Goal: Task Accomplishment & Management: Manage account settings

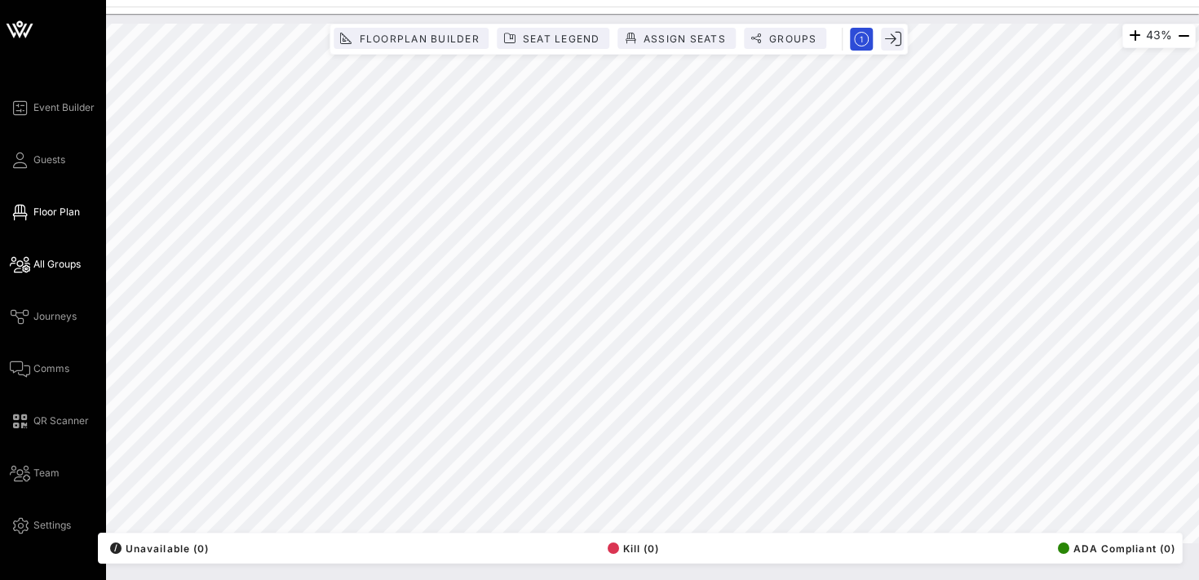
click at [48, 257] on span "All Groups" at bounding box center [56, 264] width 47 height 15
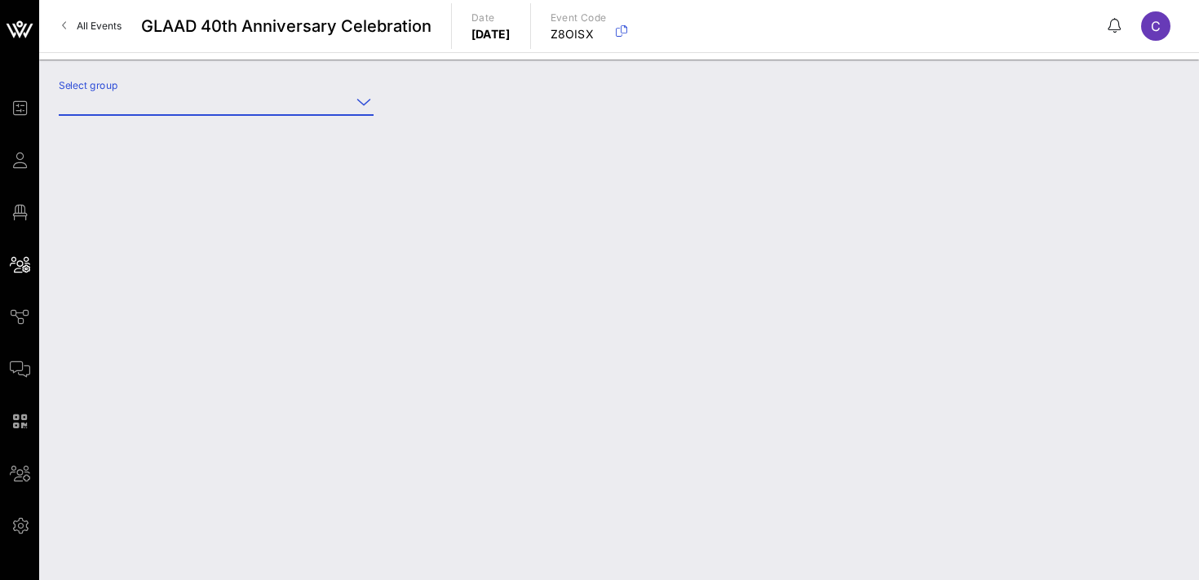
click at [224, 105] on input "Select group" at bounding box center [205, 102] width 292 height 26
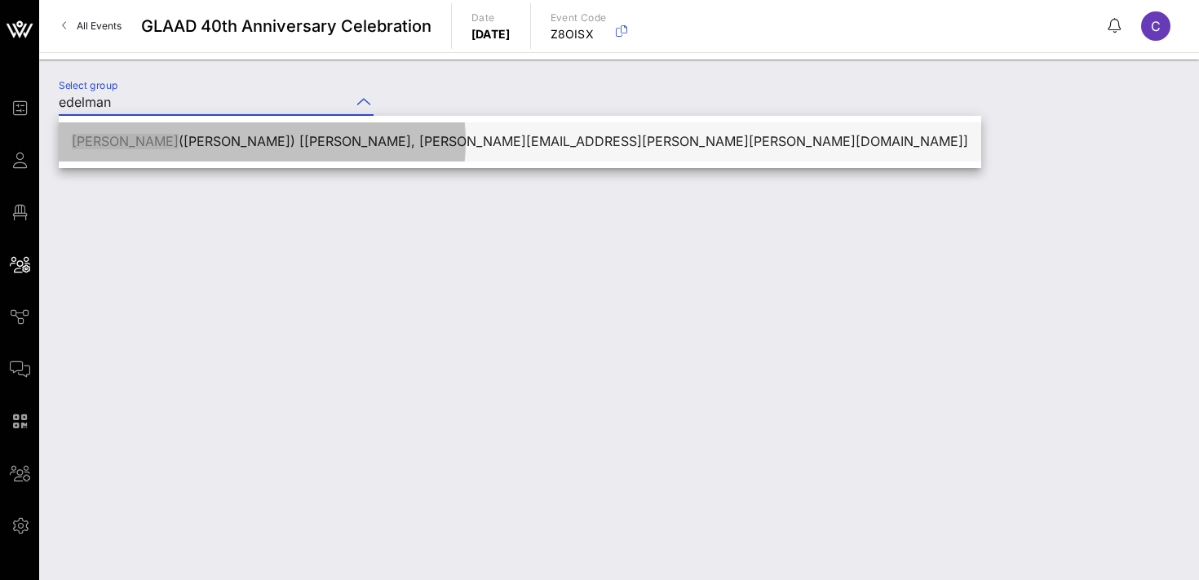
click at [278, 144] on div "[PERSON_NAME] ([PERSON_NAME]) [[PERSON_NAME], [PERSON_NAME][EMAIL_ADDRESS][PERS…" at bounding box center [520, 142] width 897 height 16
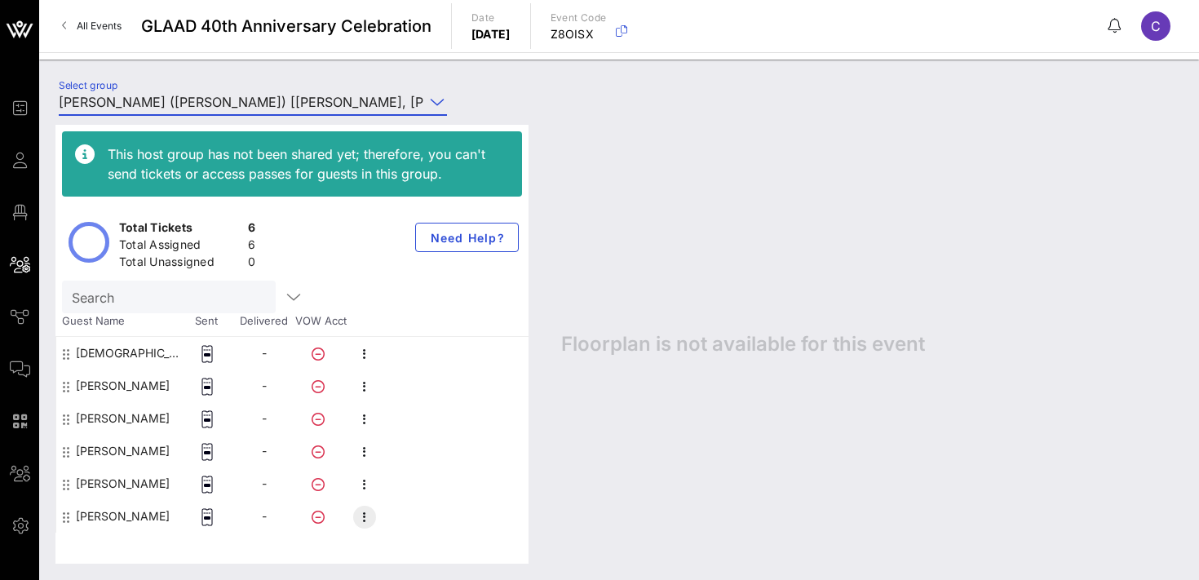
type input "[PERSON_NAME] ([PERSON_NAME]) [[PERSON_NAME], [PERSON_NAME][EMAIL_ADDRESS][PERS…"
click at [359, 521] on icon "button" at bounding box center [365, 518] width 20 height 20
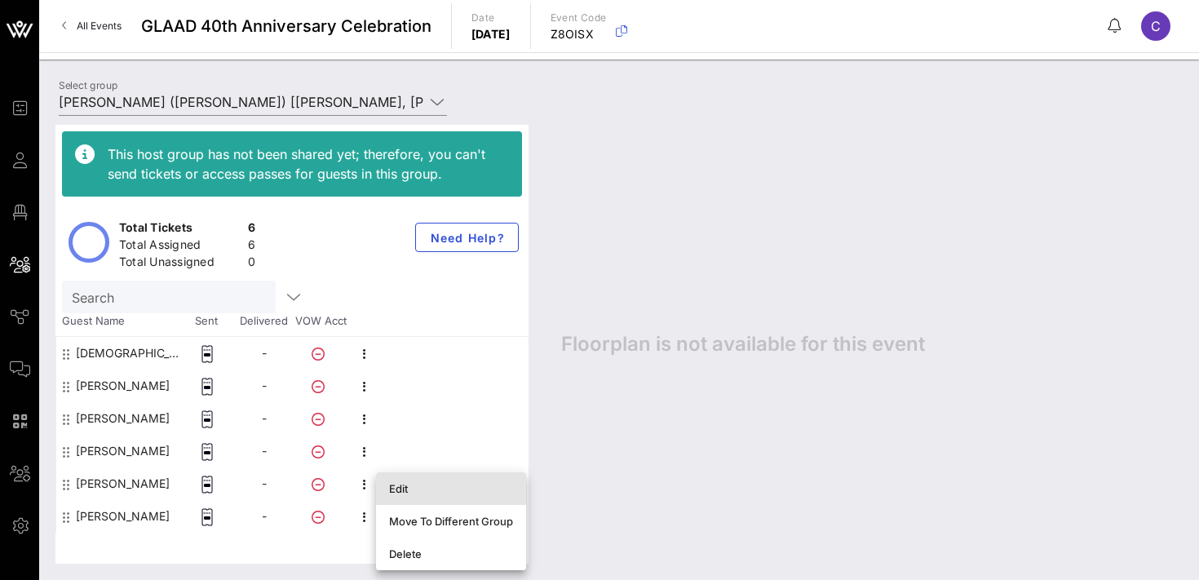
click at [401, 485] on div "Edit" at bounding box center [451, 488] width 124 height 13
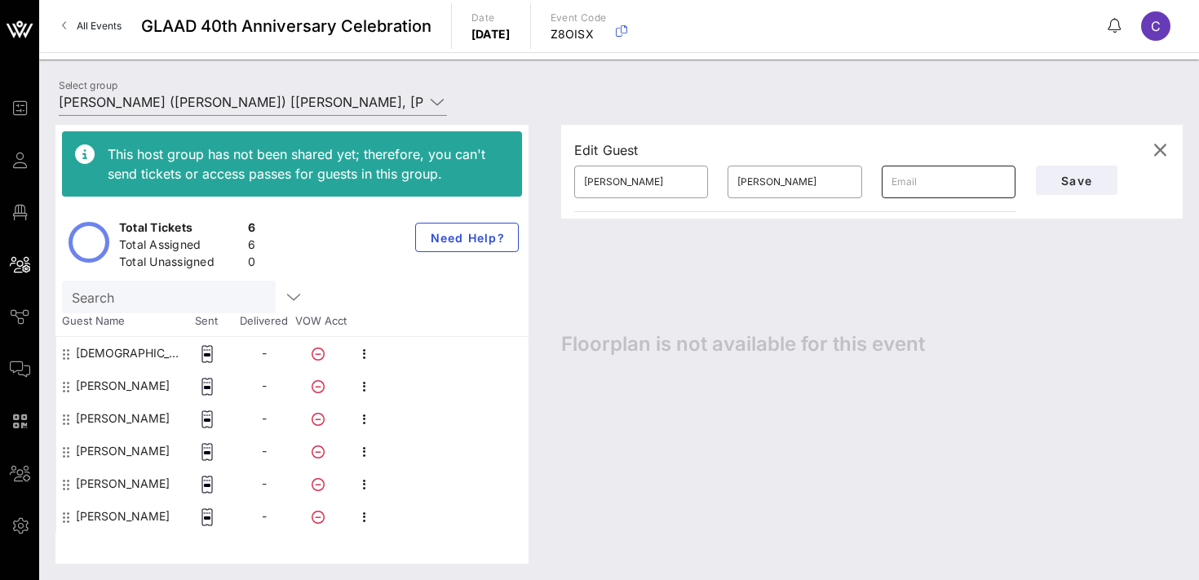
click at [934, 181] on input "text" at bounding box center [949, 182] width 114 height 26
paste input "[PERSON_NAME][EMAIL_ADDRESS][PERSON_NAME][DOMAIN_NAME]"
type input "[PERSON_NAME][EMAIL_ADDRESS][PERSON_NAME][DOMAIN_NAME]"
click at [1074, 180] on span "Save" at bounding box center [1076, 181] width 55 height 14
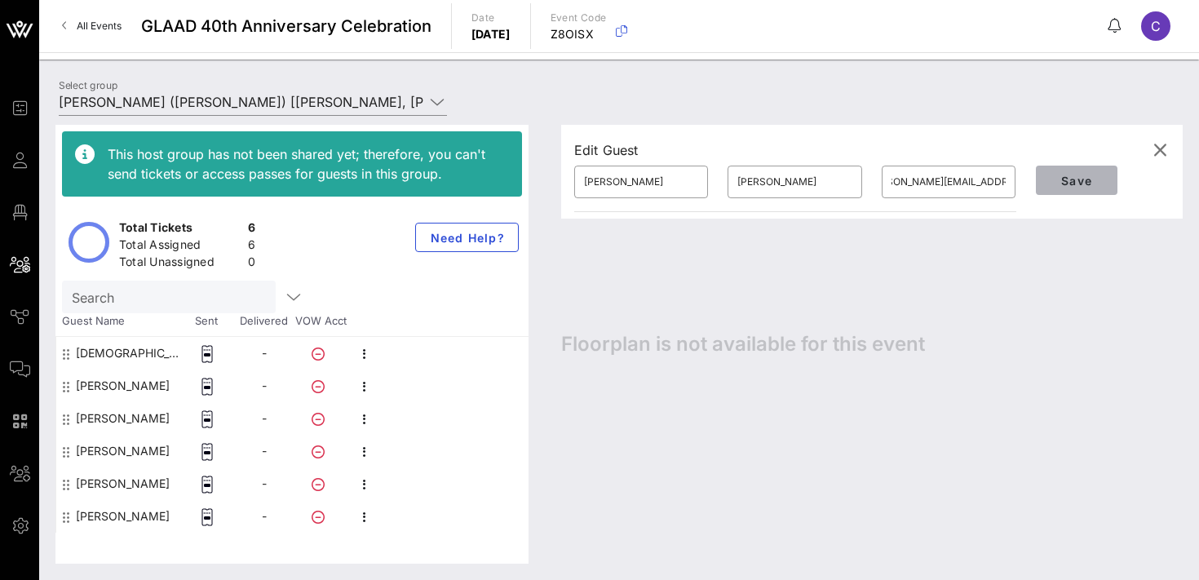
scroll to position [0, 0]
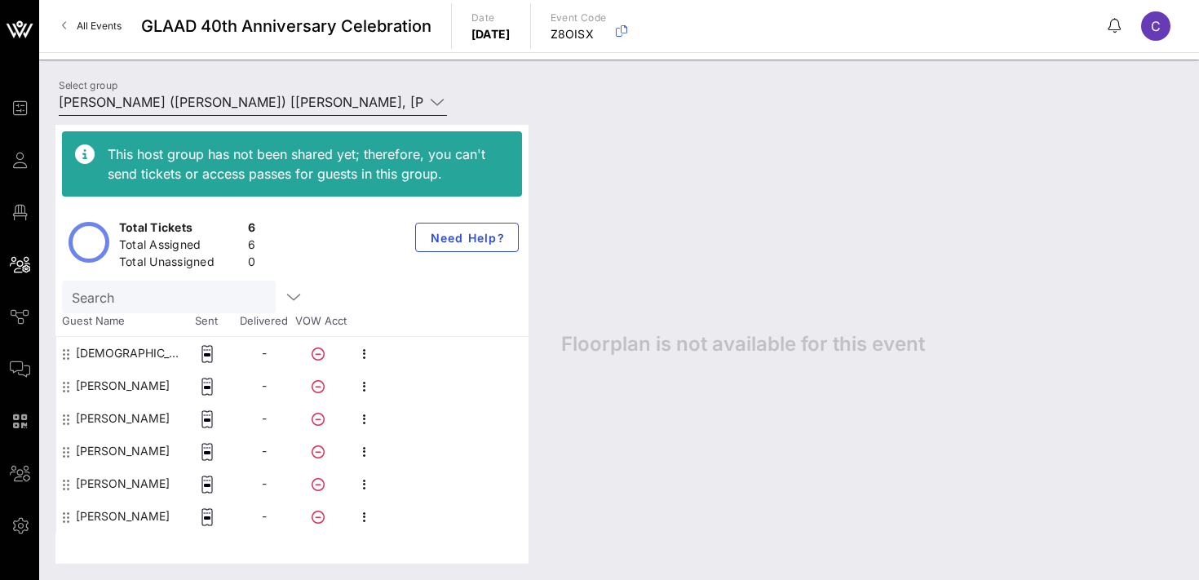
click at [113, 101] on input "[PERSON_NAME] ([PERSON_NAME]) [[PERSON_NAME], [PERSON_NAME][EMAIL_ADDRESS][PERS…" at bounding box center [242, 102] width 366 height 26
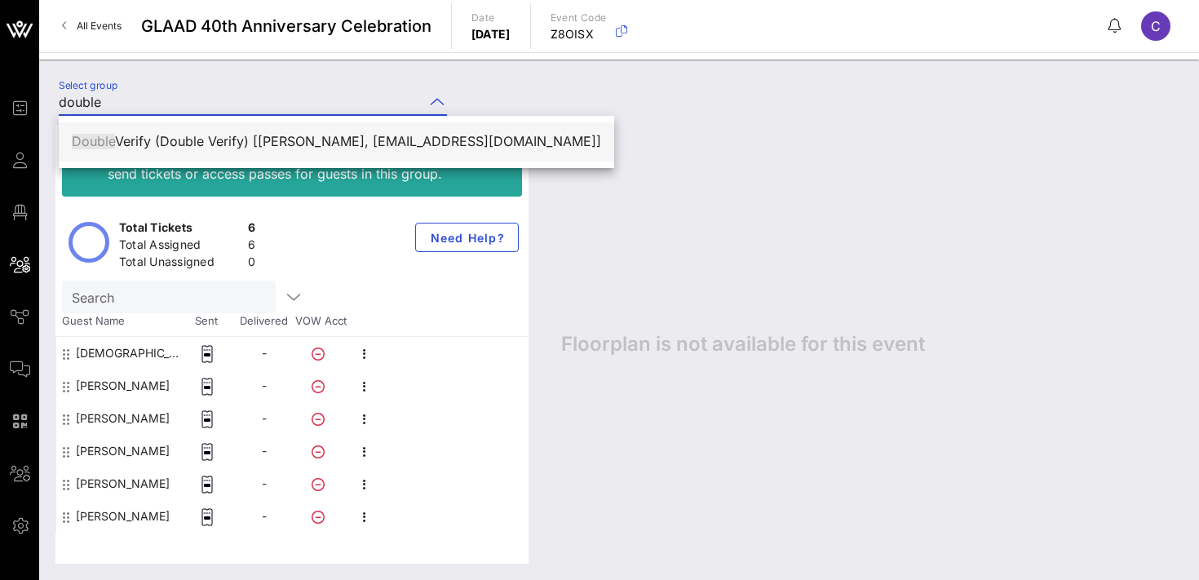
click at [140, 136] on div "Double Verify (Double Verify) [[PERSON_NAME], [EMAIL_ADDRESS][DOMAIN_NAME]]" at bounding box center [337, 142] width 530 height 16
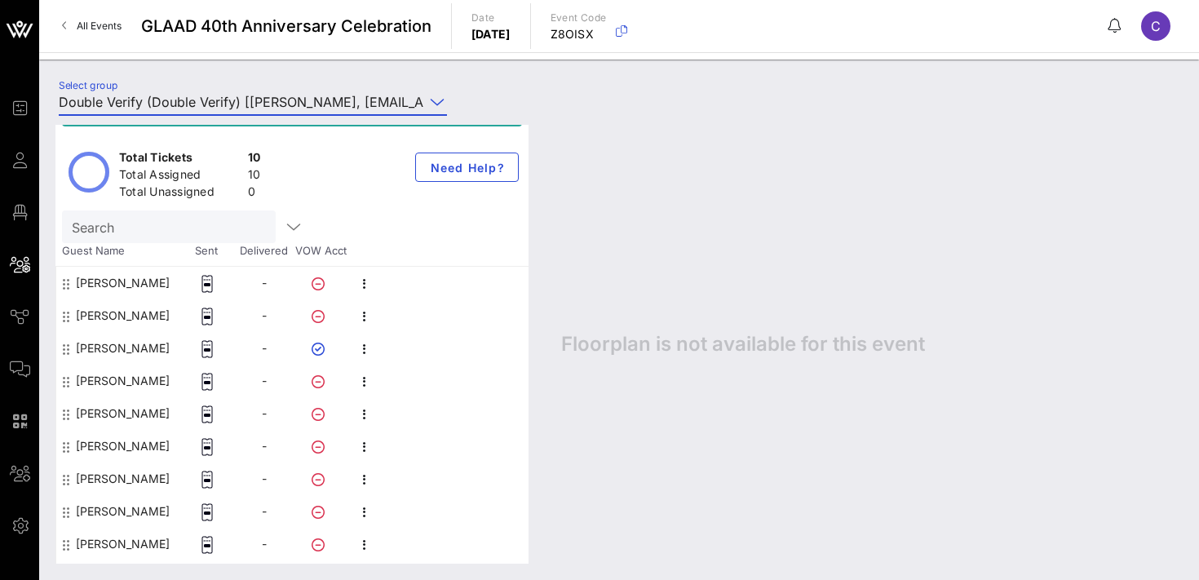
scroll to position [99, 0]
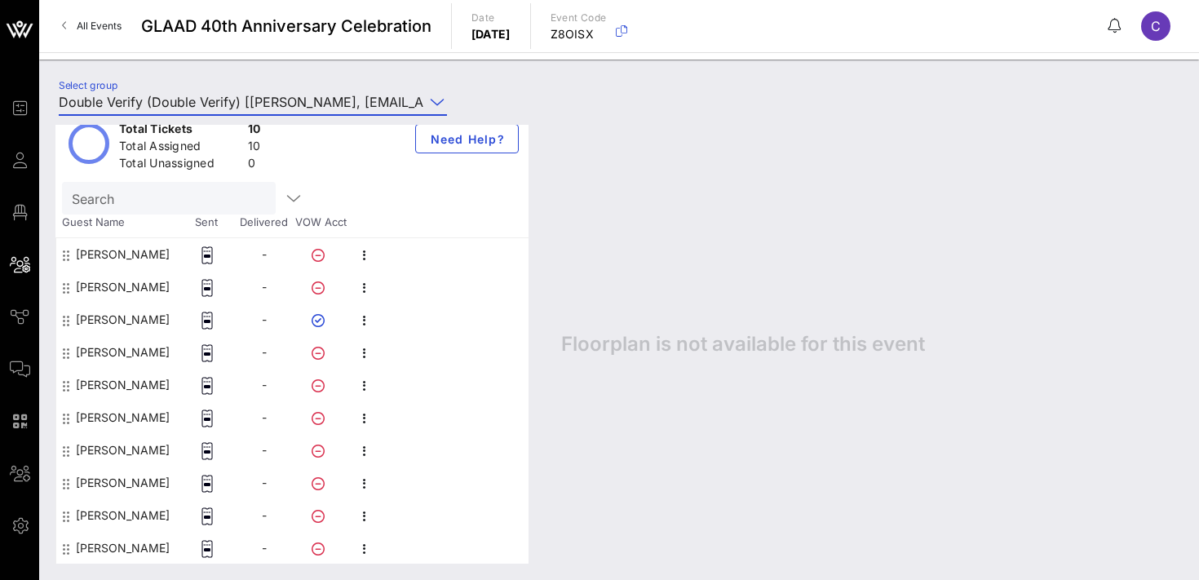
type input "Double Verify (Double Verify) [[PERSON_NAME], [EMAIL_ADDRESS][DOMAIN_NAME]]"
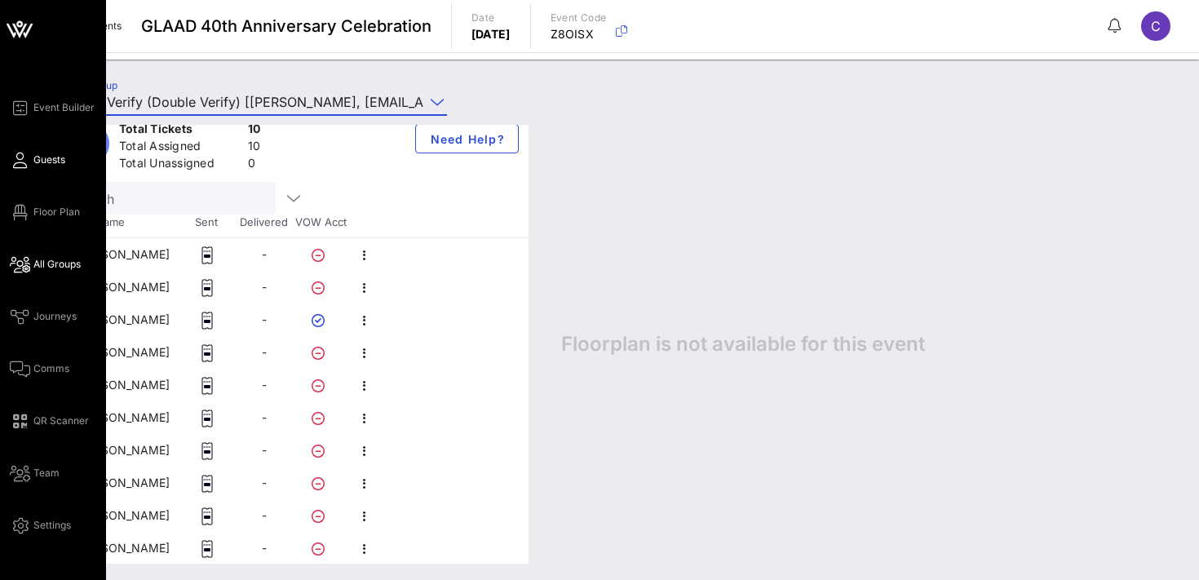
click at [32, 159] on link "Guests" at bounding box center [37, 160] width 55 height 20
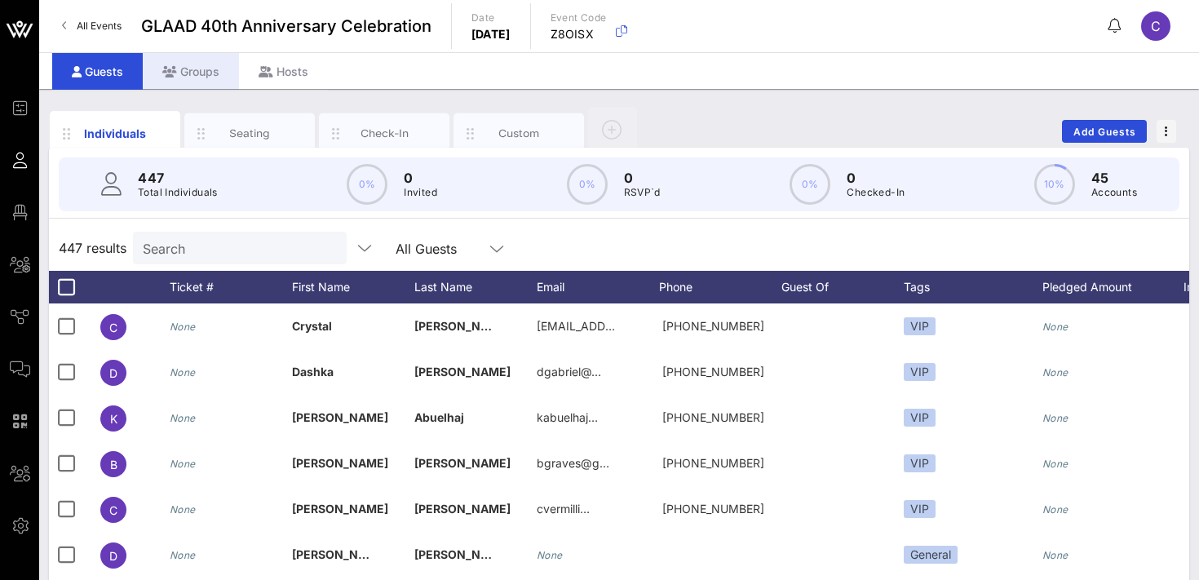
click at [180, 71] on div "Groups" at bounding box center [191, 71] width 96 height 37
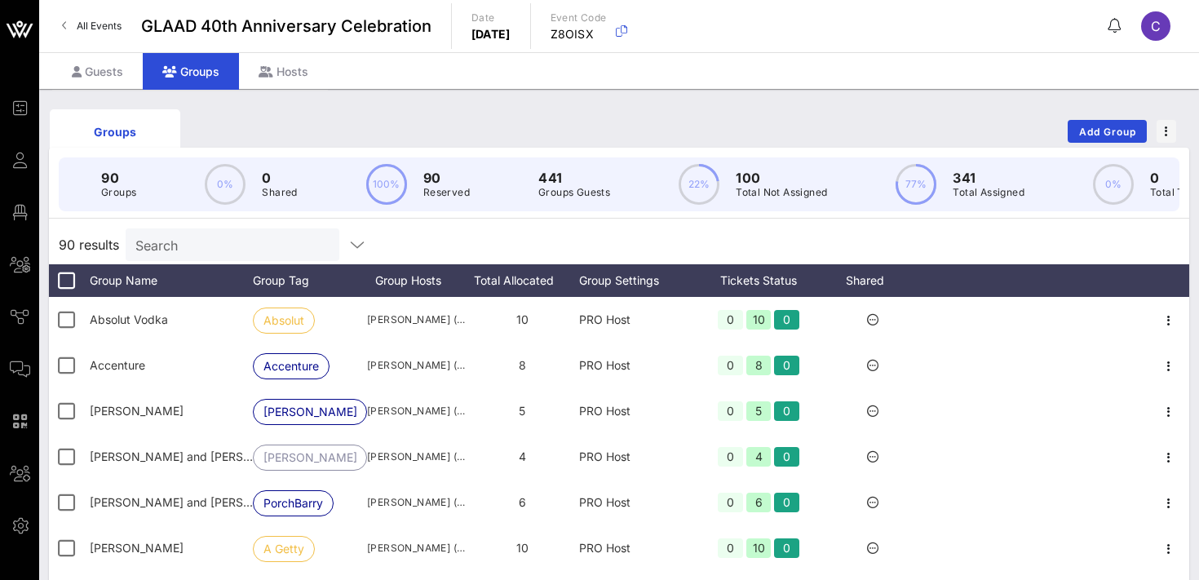
click at [220, 239] on input "Search" at bounding box center [230, 244] width 191 height 21
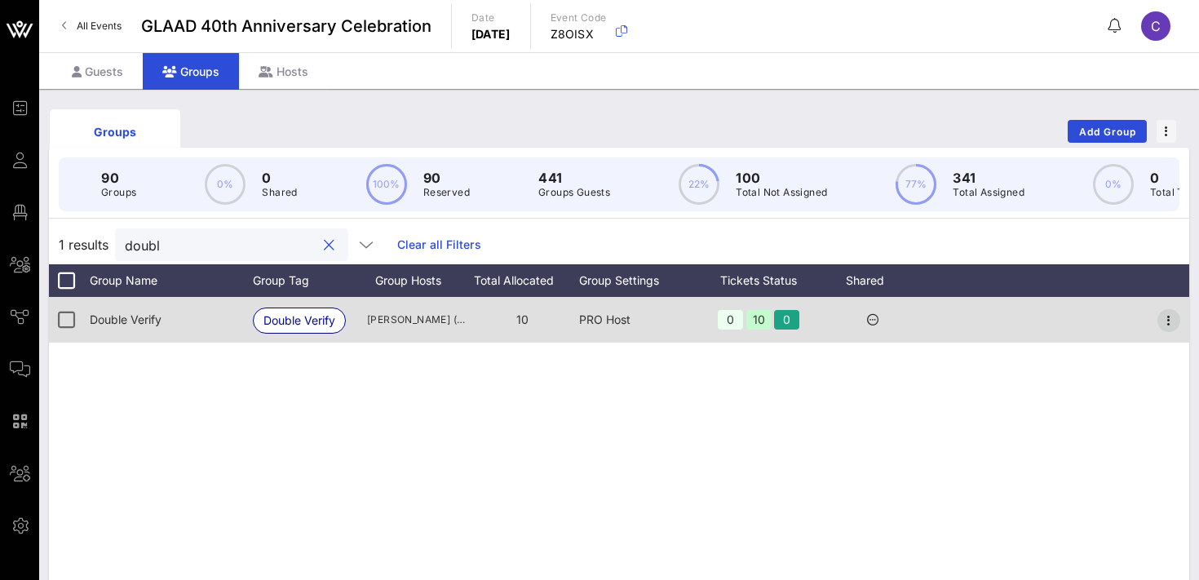
type input "doubl"
click at [1169, 320] on icon "button" at bounding box center [1170, 321] width 20 height 20
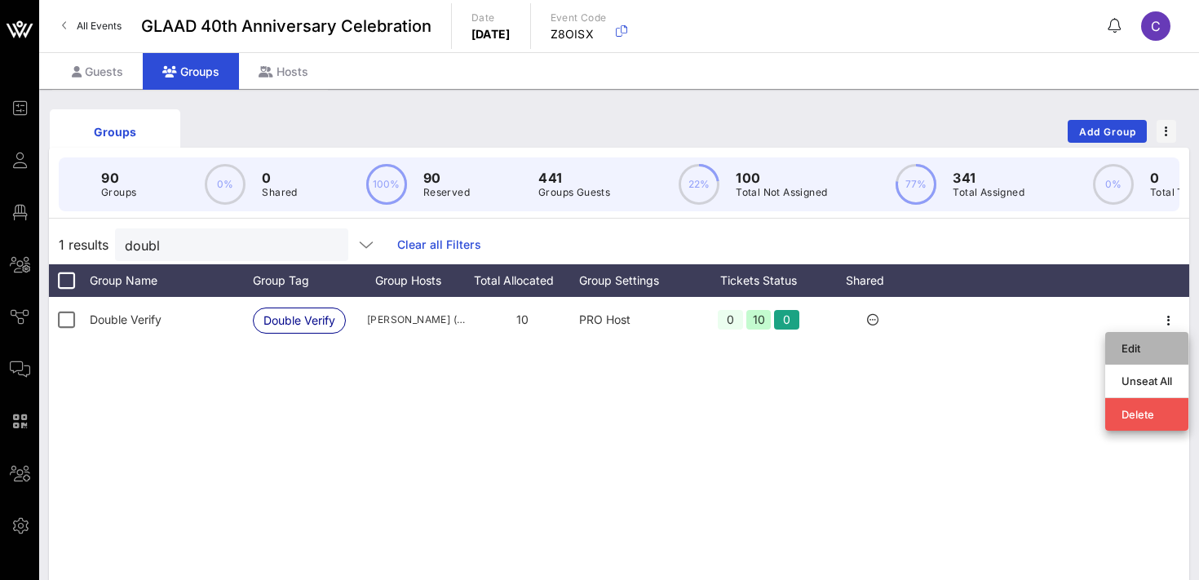
click at [1143, 343] on div "Edit" at bounding box center [1147, 348] width 51 height 13
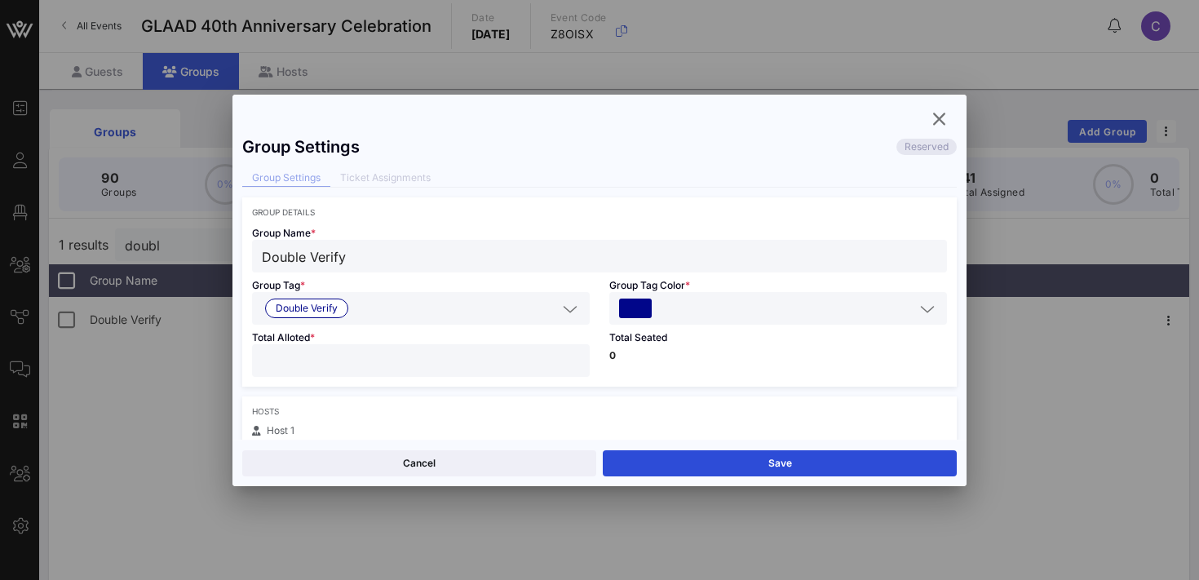
type input "**"
click at [576, 357] on input "**" at bounding box center [421, 360] width 318 height 21
click at [677, 459] on button "Save" at bounding box center [780, 463] width 354 height 26
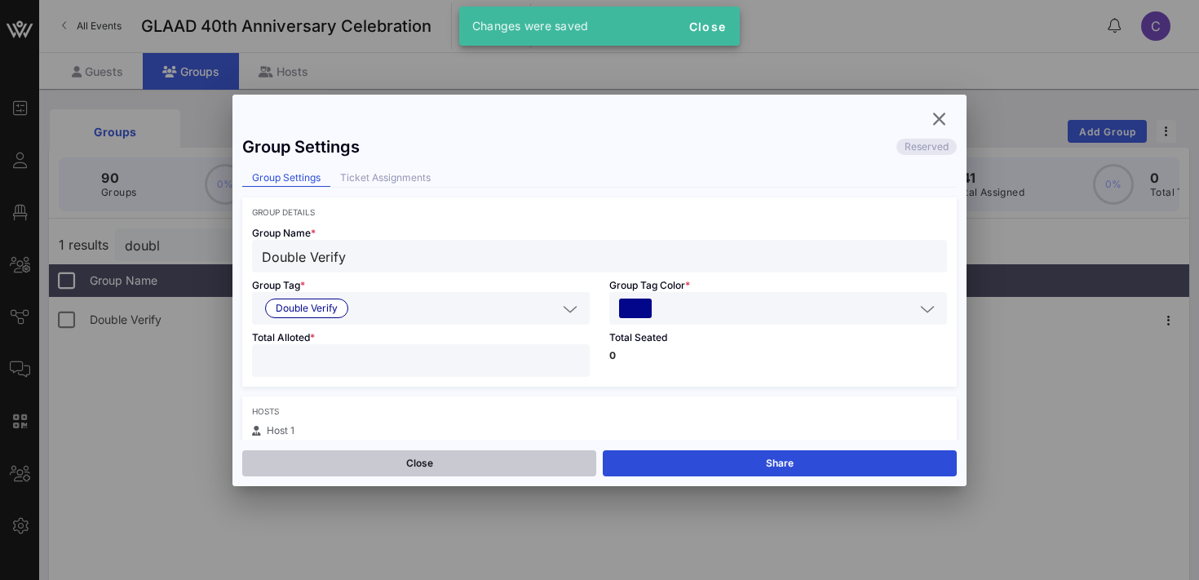
click at [449, 468] on button "Close" at bounding box center [419, 463] width 354 height 26
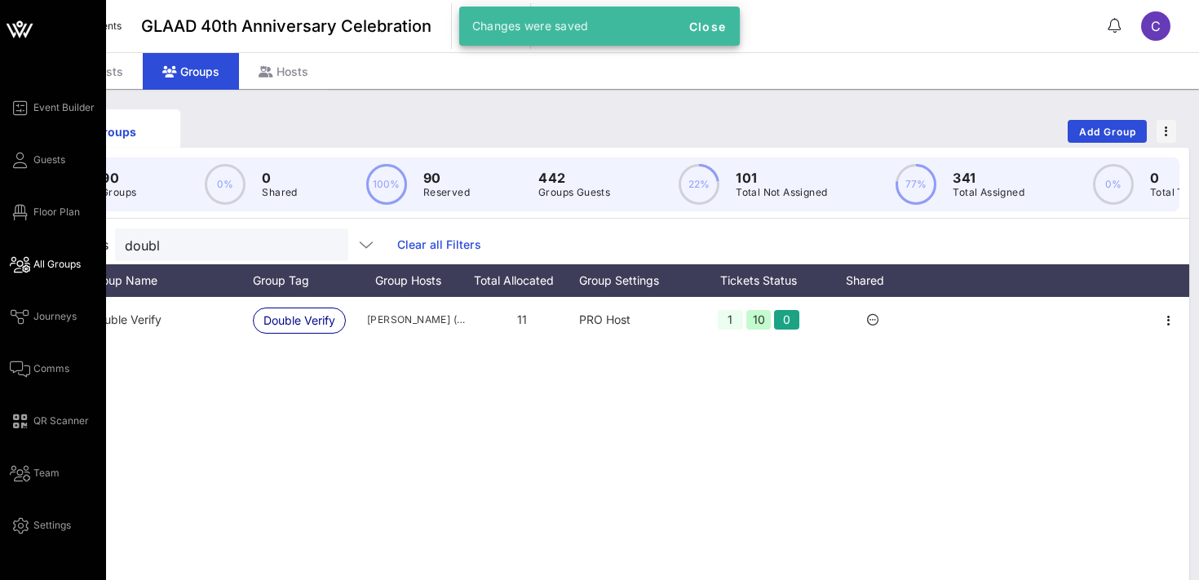
click at [42, 266] on span "All Groups" at bounding box center [56, 264] width 47 height 15
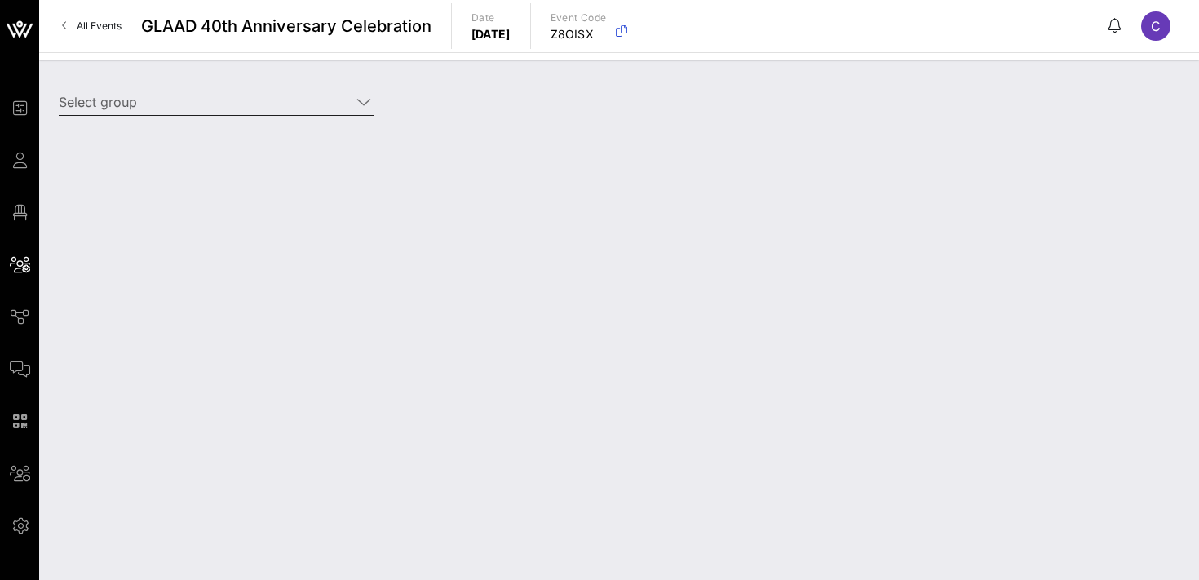
click at [229, 107] on input "Select group" at bounding box center [205, 102] width 292 height 26
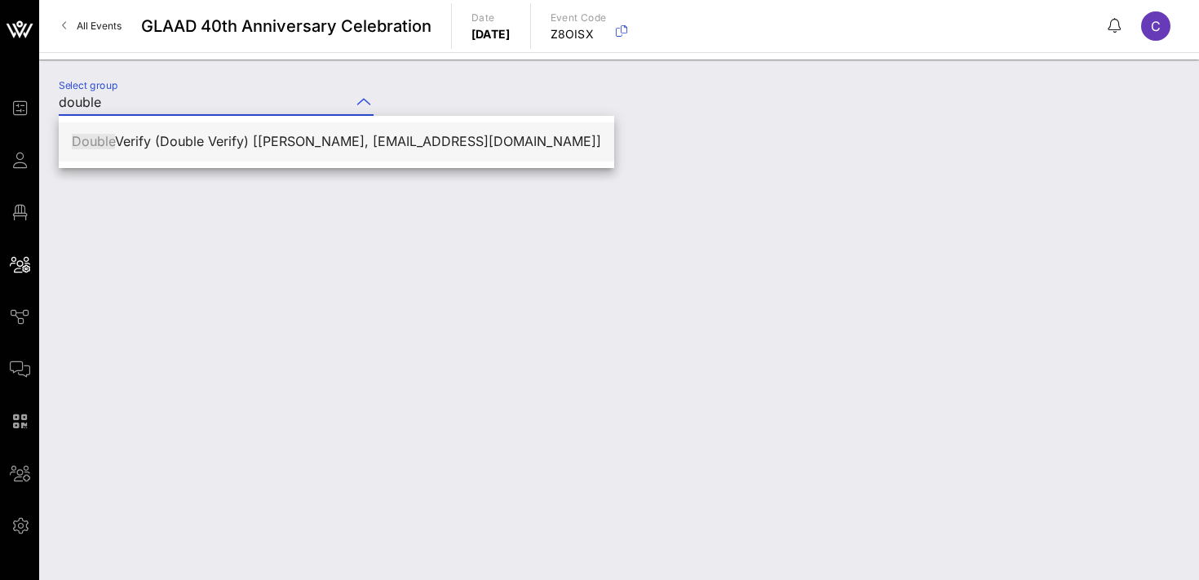
click at [238, 146] on div "Double Verify (Double Verify) [[PERSON_NAME], [EMAIL_ADDRESS][DOMAIN_NAME]]" at bounding box center [337, 142] width 530 height 16
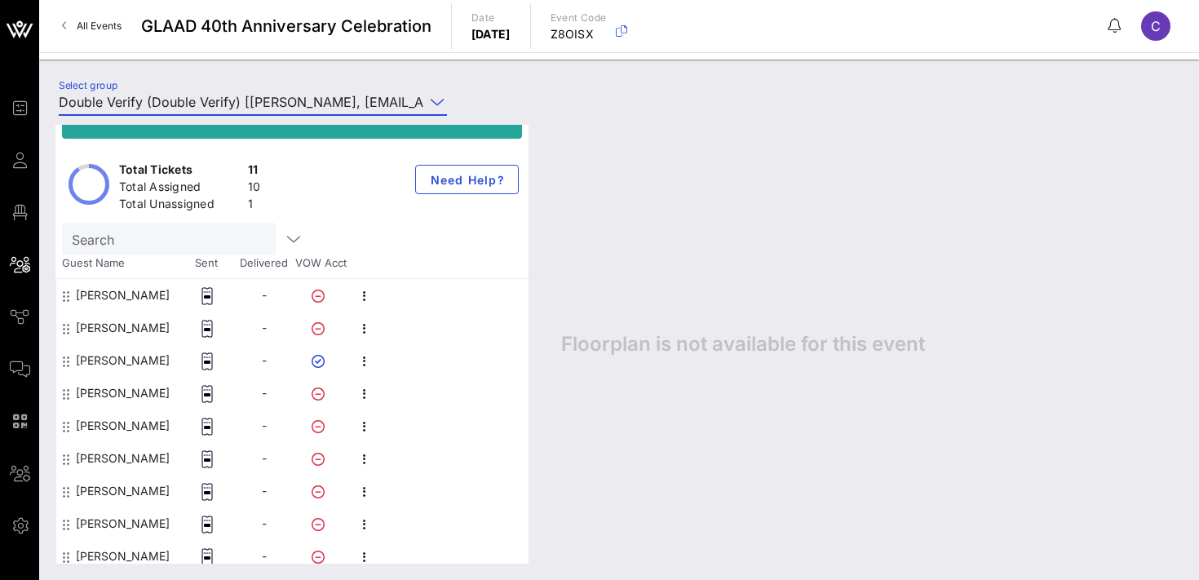
scroll to position [131, 0]
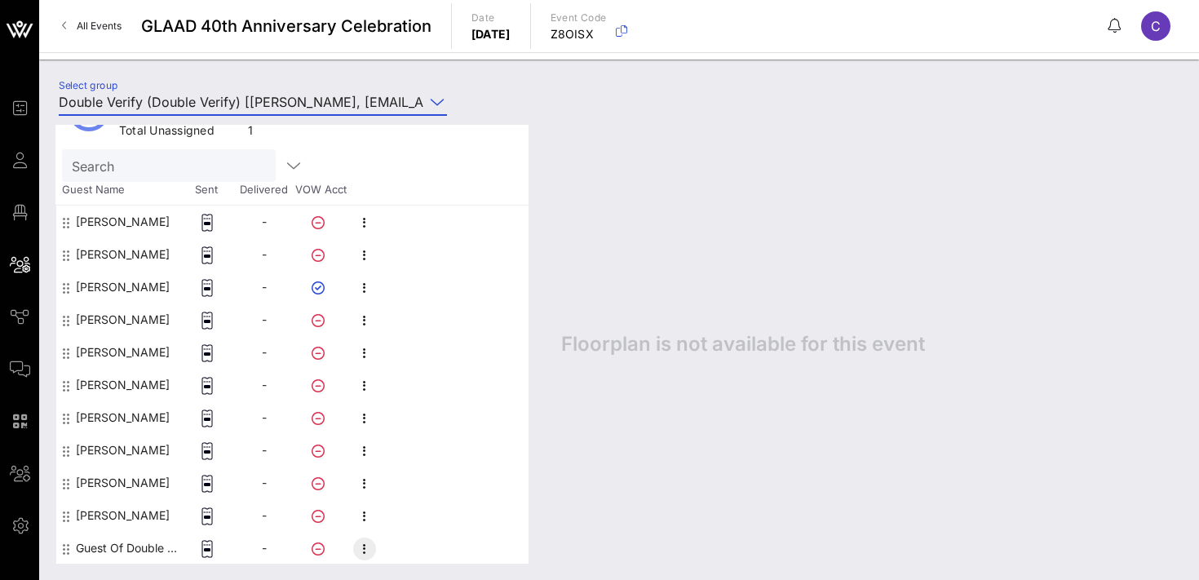
type input "Double Verify (Double Verify) [[PERSON_NAME], [EMAIL_ADDRESS][DOMAIN_NAME]]"
click at [363, 553] on icon "button" at bounding box center [365, 549] width 20 height 20
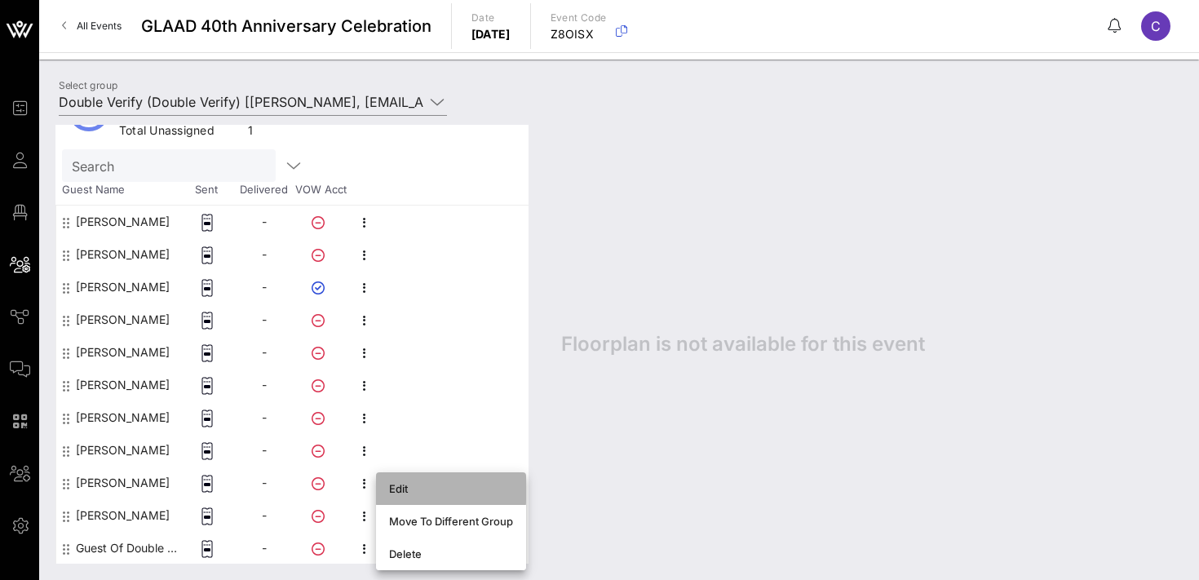
click at [415, 485] on div "Edit" at bounding box center [451, 488] width 124 height 13
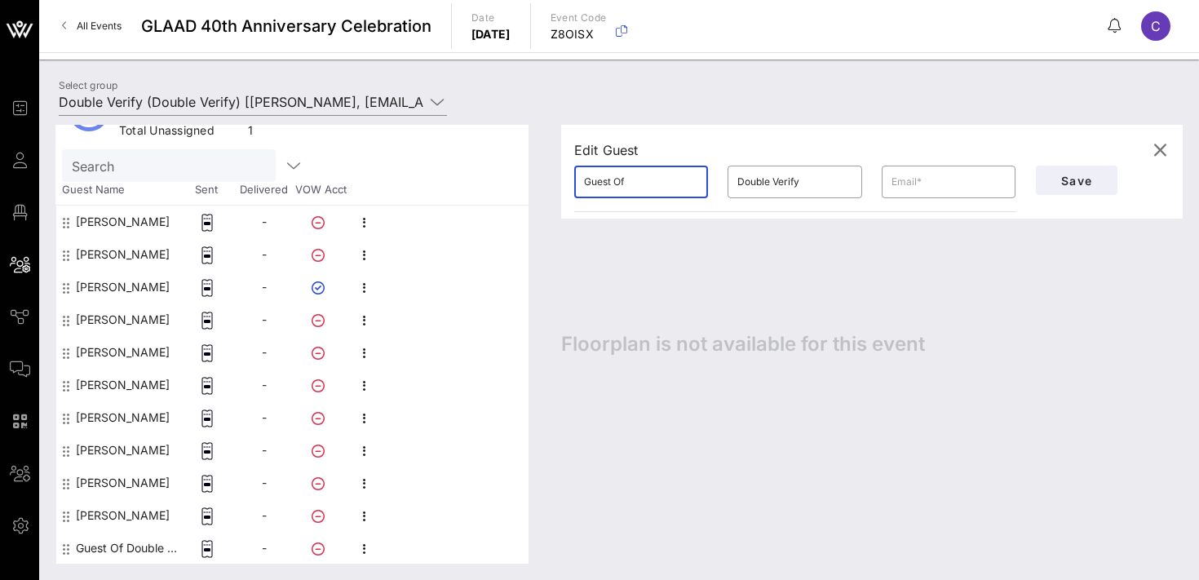
click at [655, 189] on input "Guest Of" at bounding box center [641, 182] width 114 height 26
type input "[PERSON_NAME]"
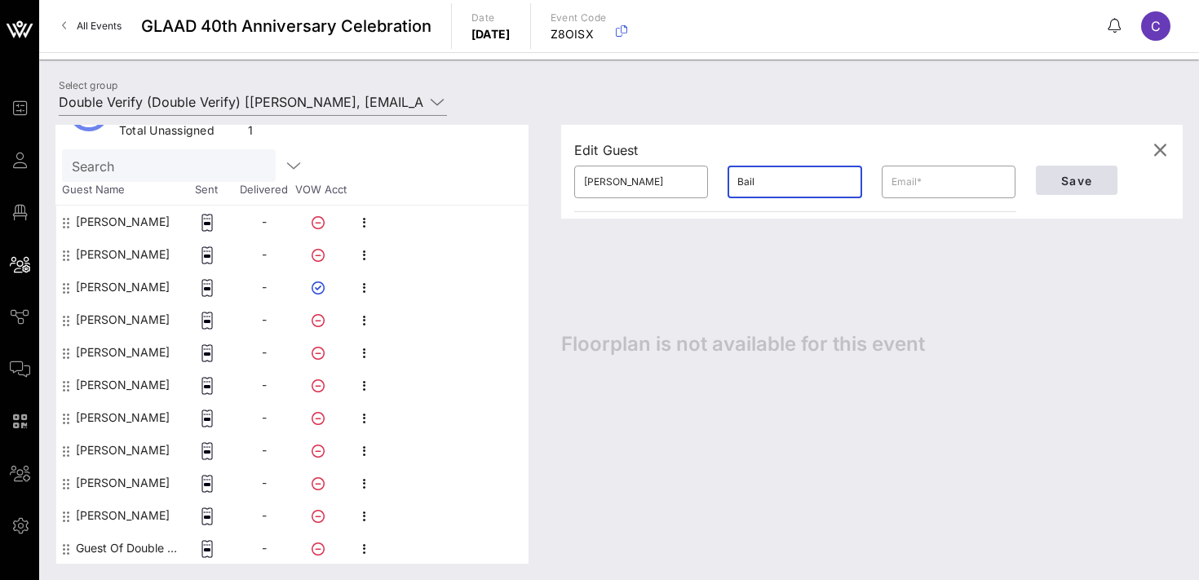
type input "Bail"
click at [1083, 180] on span "Save" at bounding box center [1076, 181] width 55 height 14
click at [911, 185] on input "text" at bounding box center [949, 182] width 114 height 26
paste input "[EMAIL_ADDRESS][DOMAIN_NAME]"
type input "[EMAIL_ADDRESS][DOMAIN_NAME]"
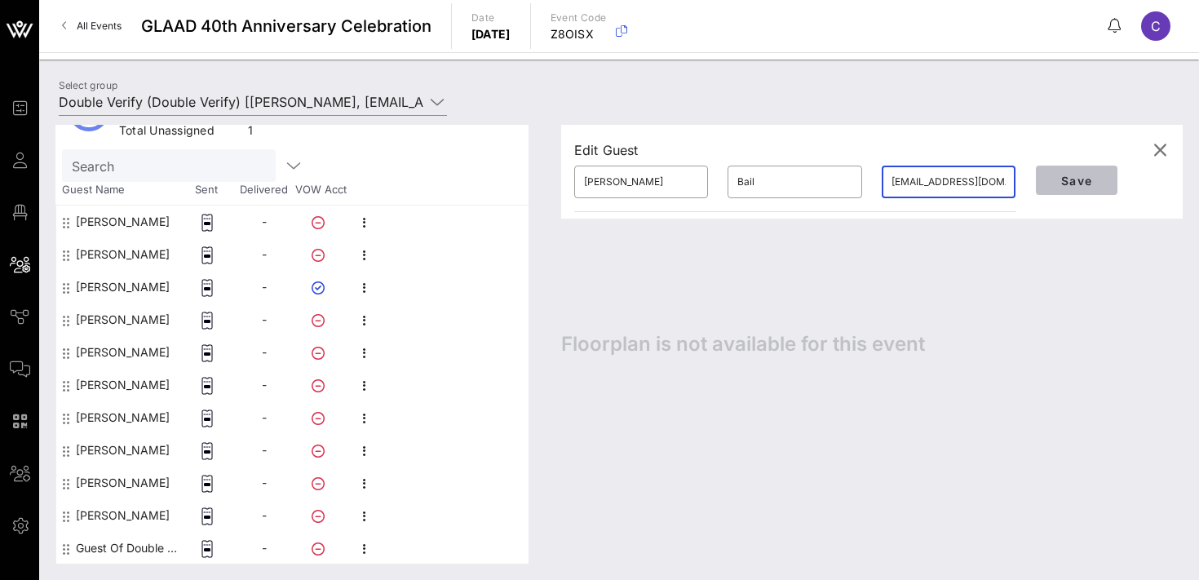
click at [1062, 181] on span "Save" at bounding box center [1076, 181] width 55 height 14
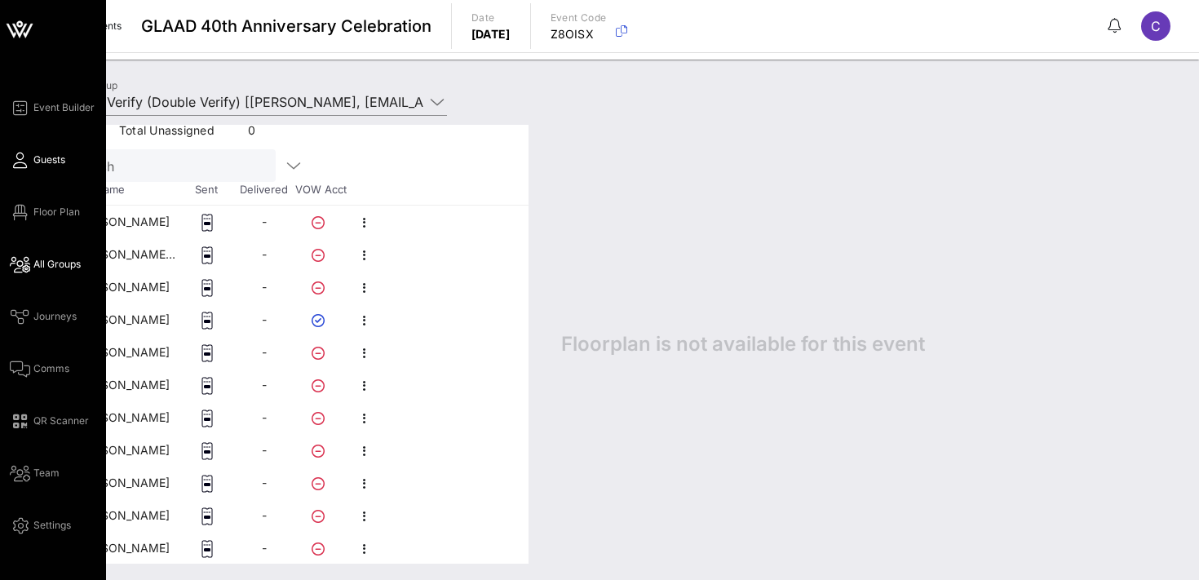
click at [37, 164] on span "Guests" at bounding box center [49, 160] width 32 height 15
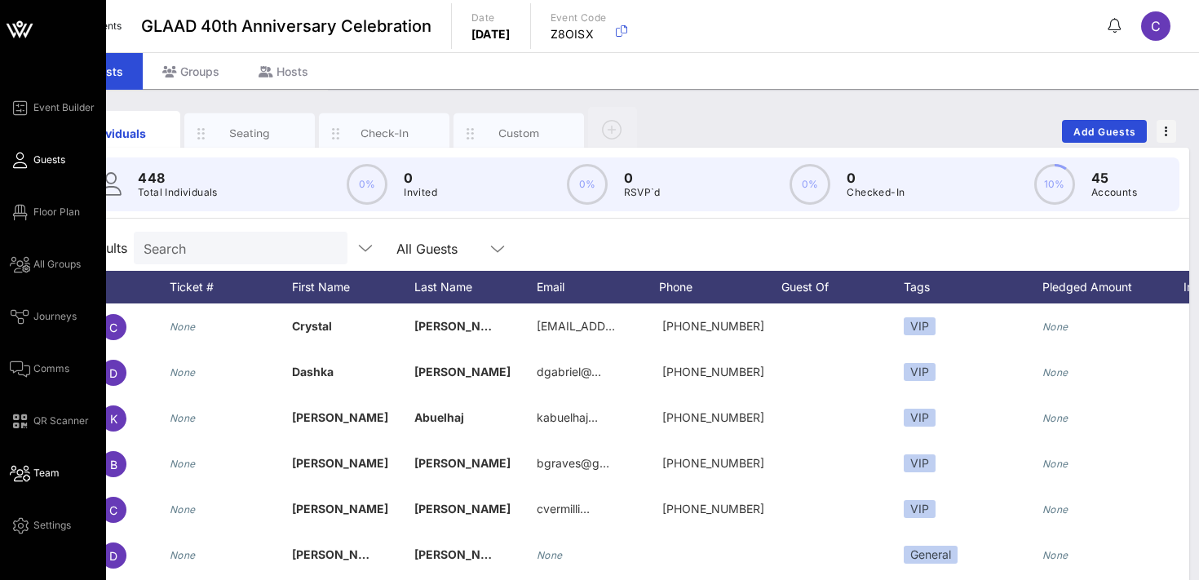
click at [54, 477] on span "Team" at bounding box center [46, 473] width 26 height 15
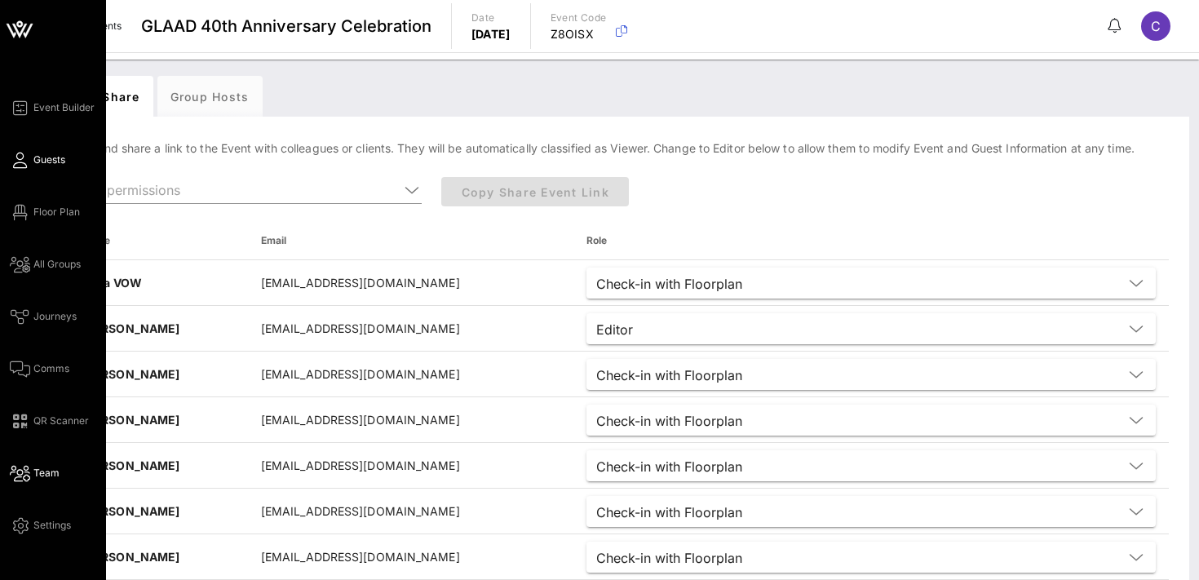
click at [23, 162] on icon at bounding box center [20, 160] width 20 height 2
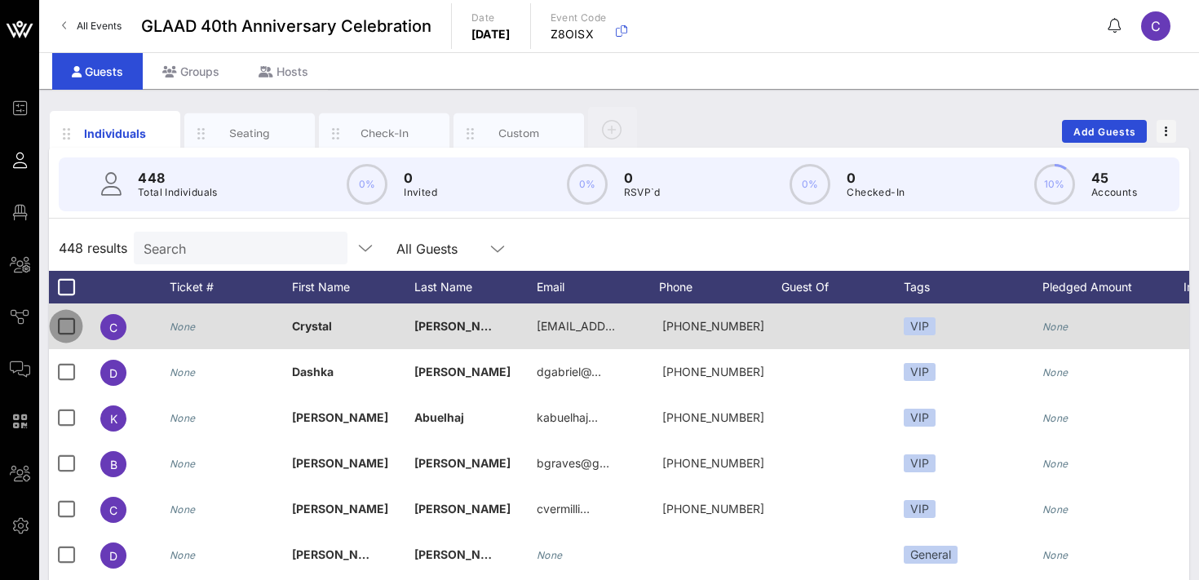
click at [67, 322] on div at bounding box center [66, 327] width 28 height 28
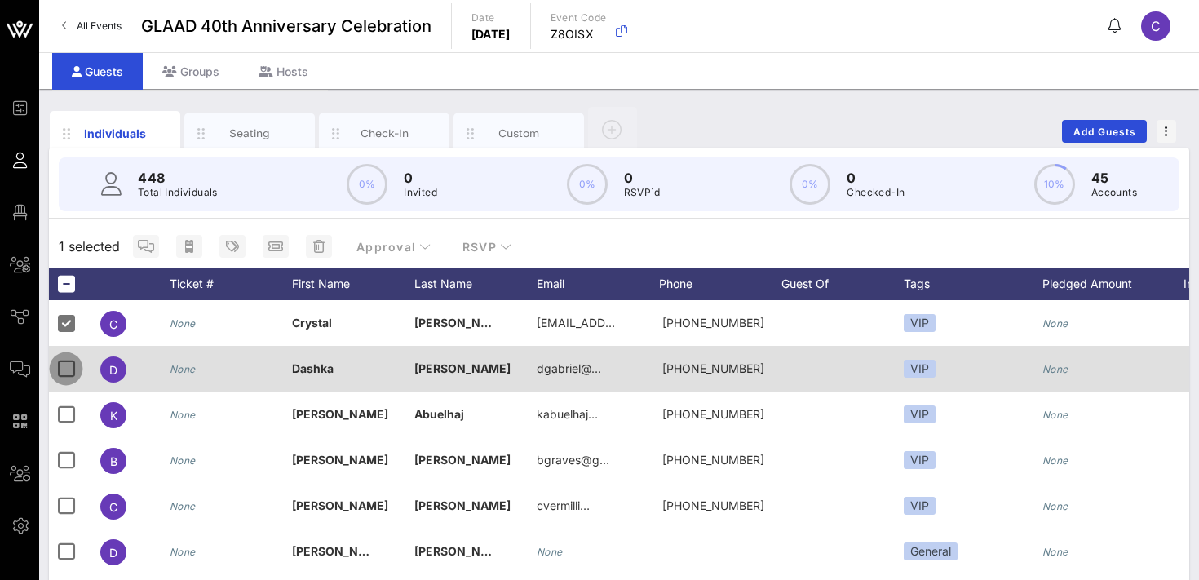
click at [67, 365] on div at bounding box center [66, 369] width 28 height 28
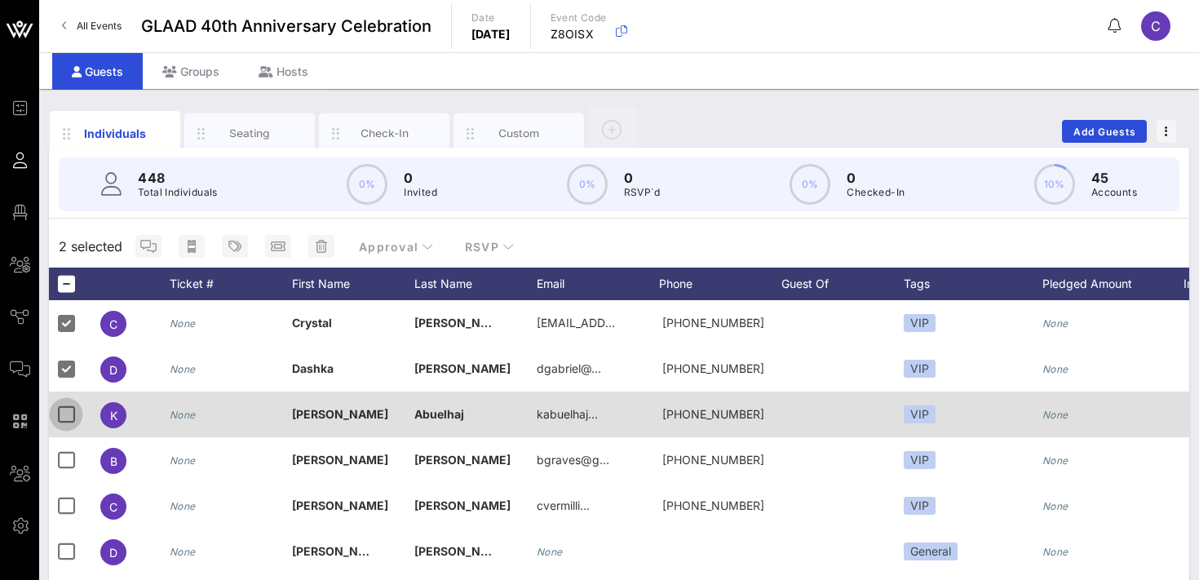
click at [67, 404] on div at bounding box center [66, 415] width 28 height 28
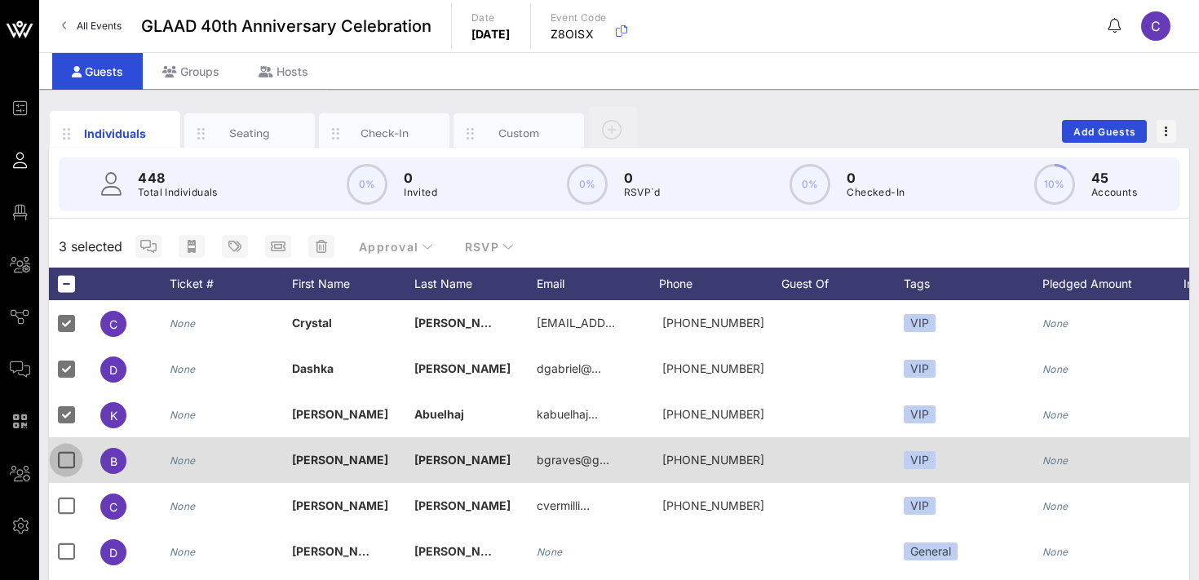
click at [69, 451] on div at bounding box center [66, 460] width 28 height 28
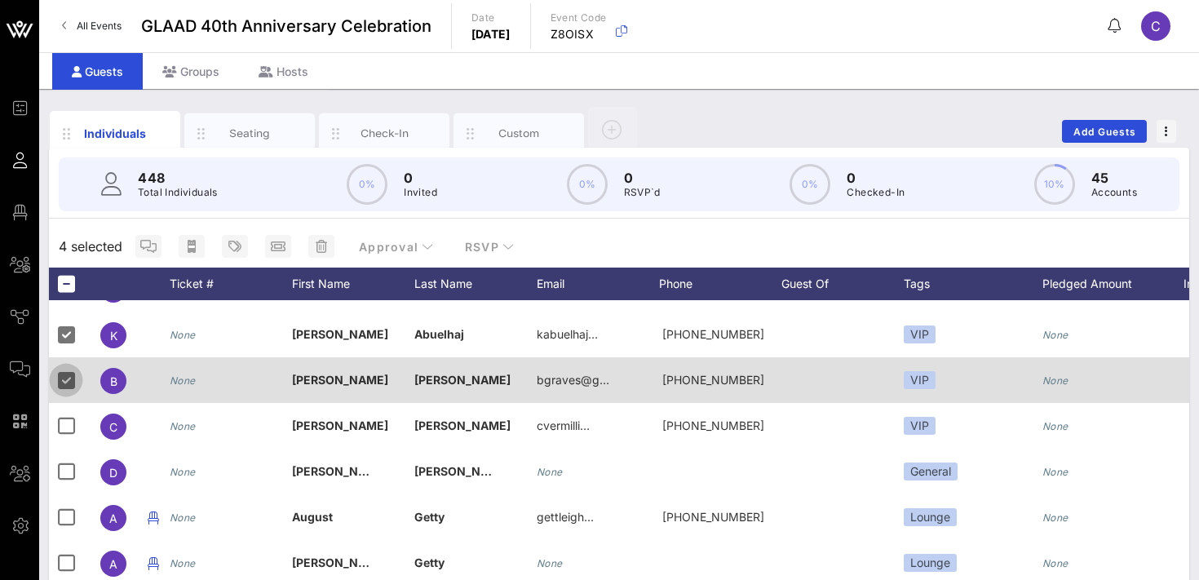
scroll to position [86, 0]
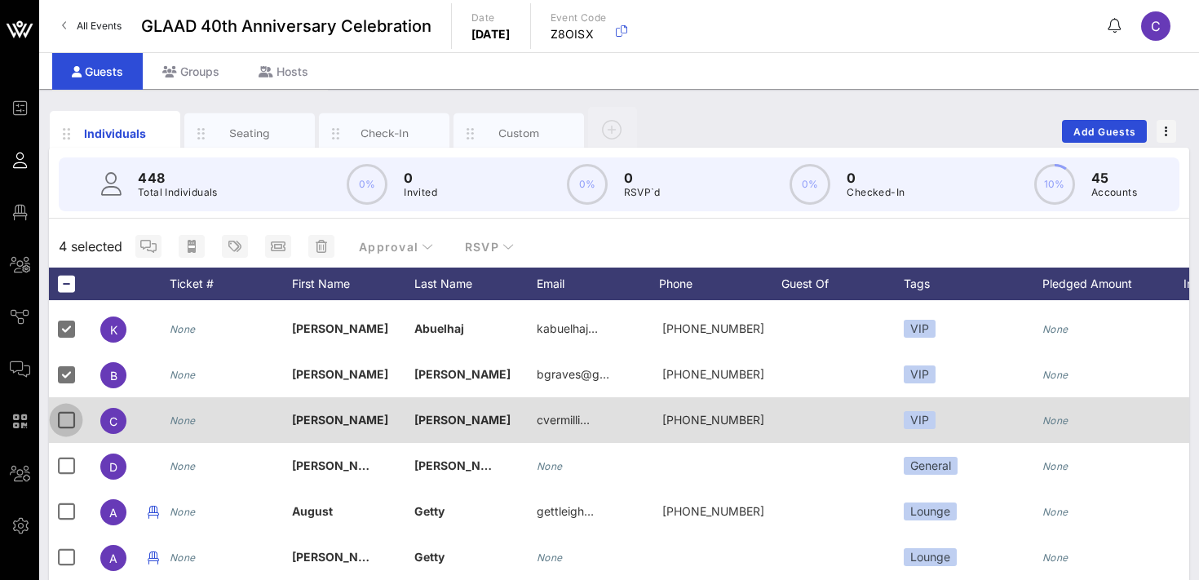
click at [68, 420] on div at bounding box center [66, 420] width 28 height 28
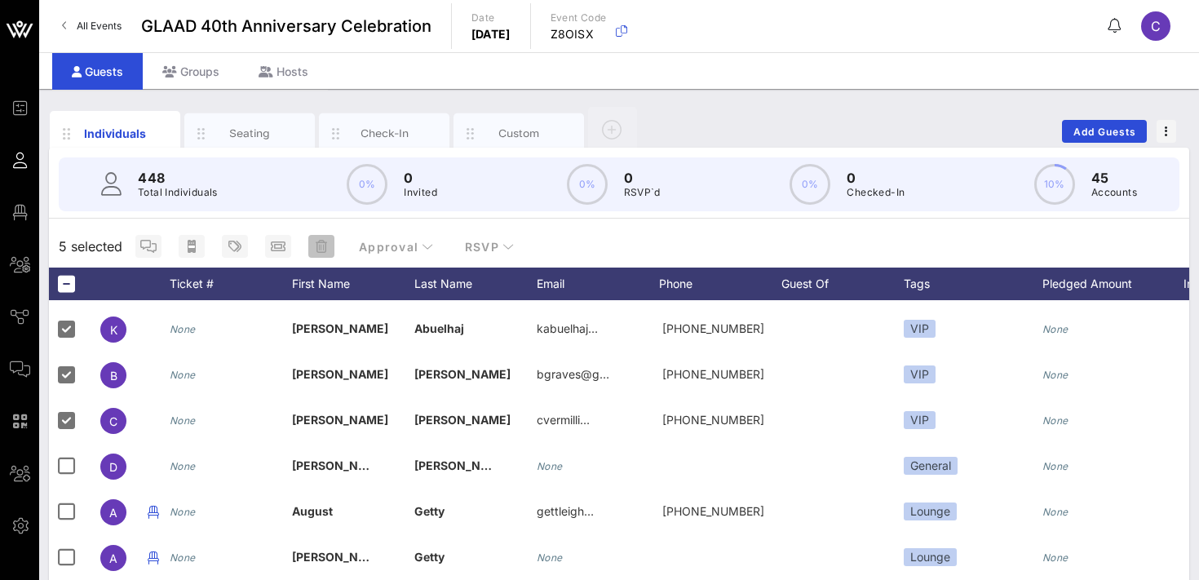
click at [318, 248] on icon "button" at bounding box center [321, 246] width 11 height 13
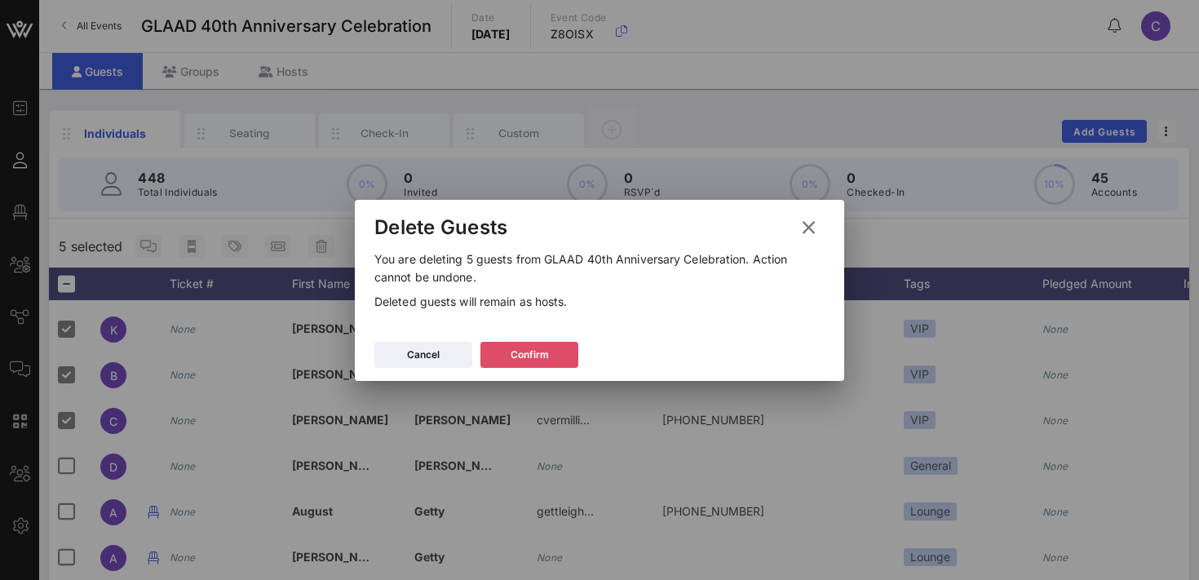
click at [525, 351] on button "Confirm" at bounding box center [530, 355] width 98 height 26
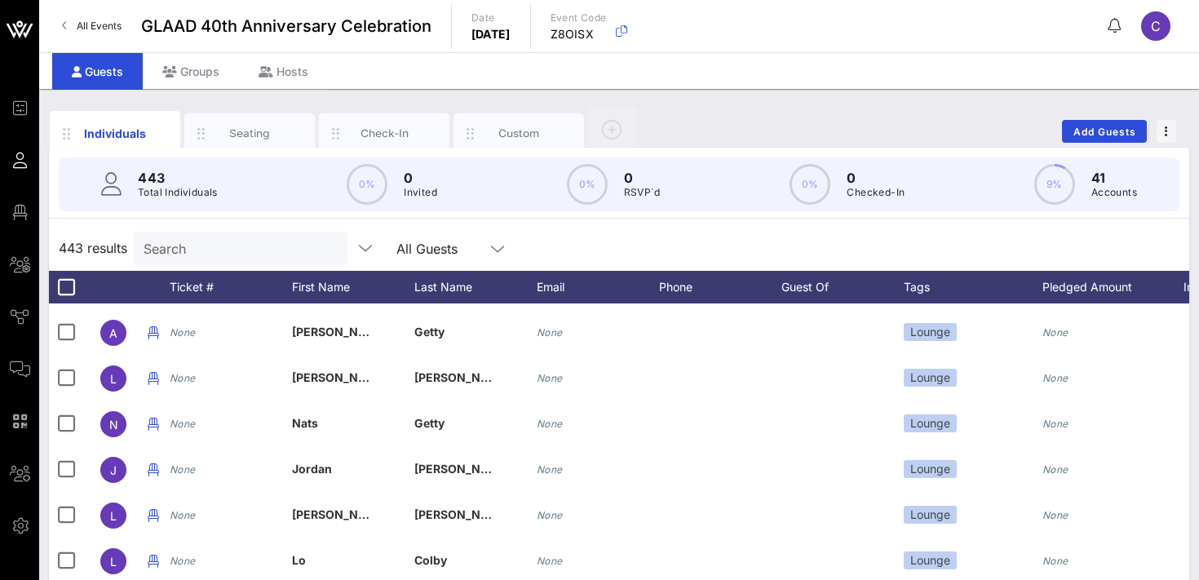
click at [224, 246] on input "Search" at bounding box center [239, 247] width 191 height 21
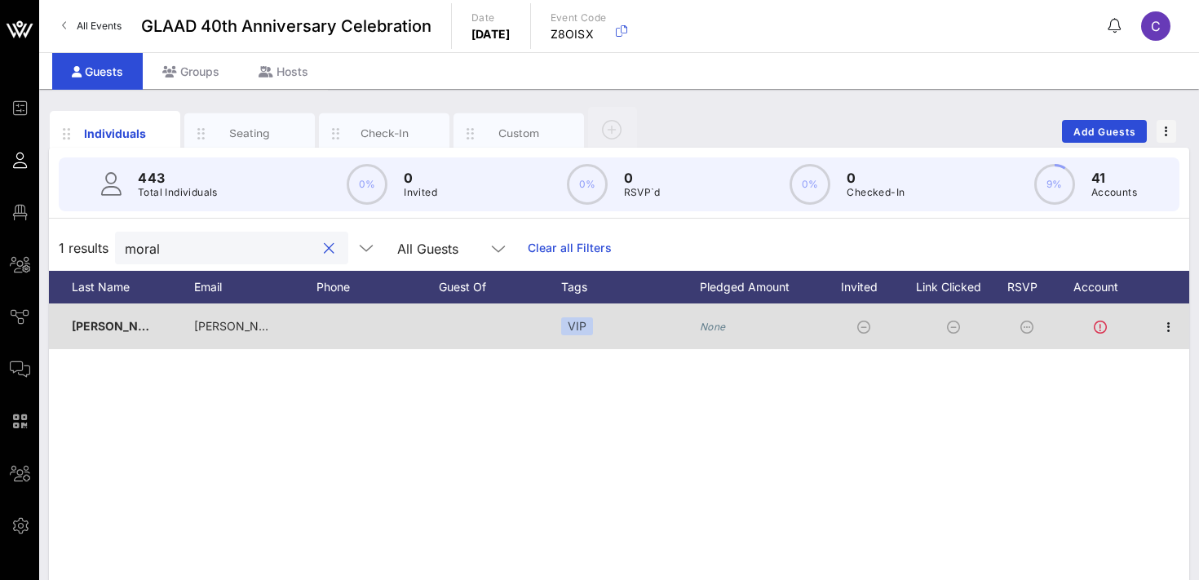
scroll to position [0, 0]
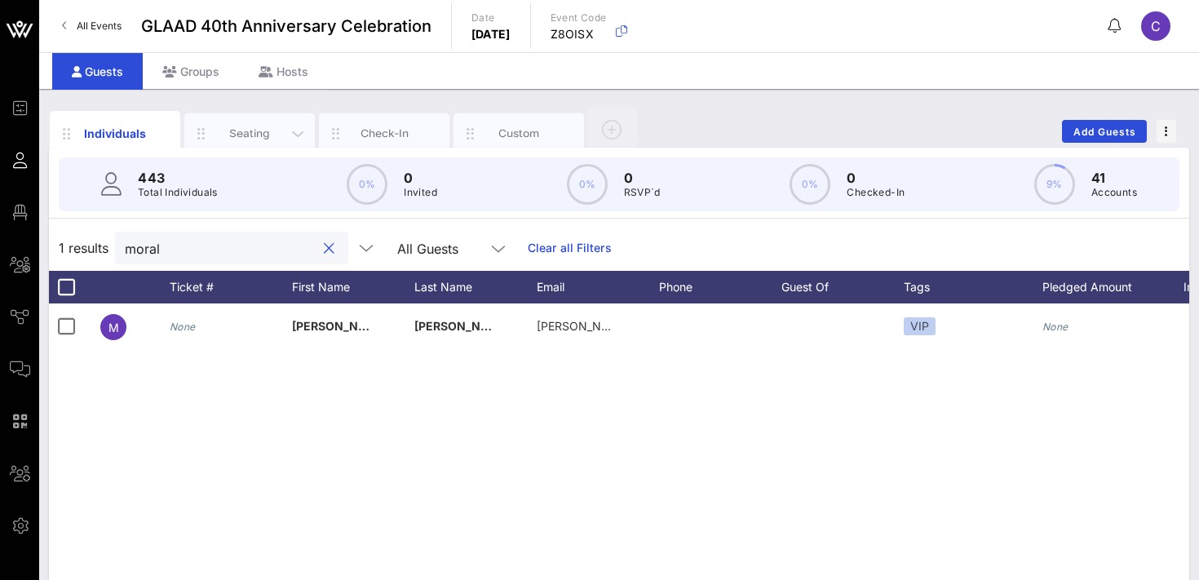
type input "moral"
click at [230, 136] on div "Seating" at bounding box center [250, 134] width 73 height 16
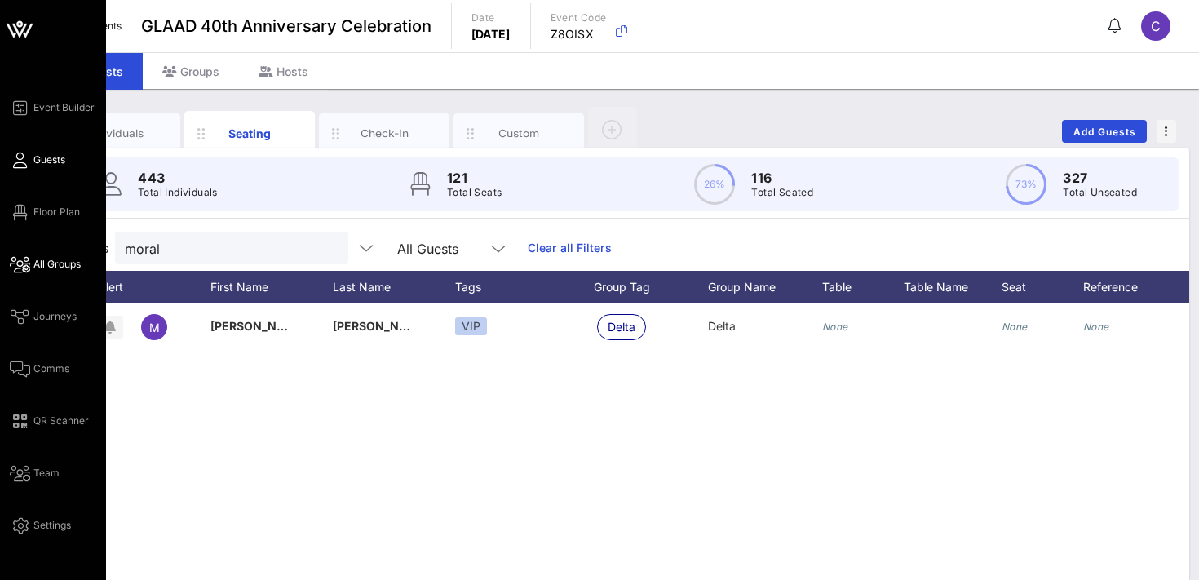
click at [69, 267] on span "All Groups" at bounding box center [56, 264] width 47 height 15
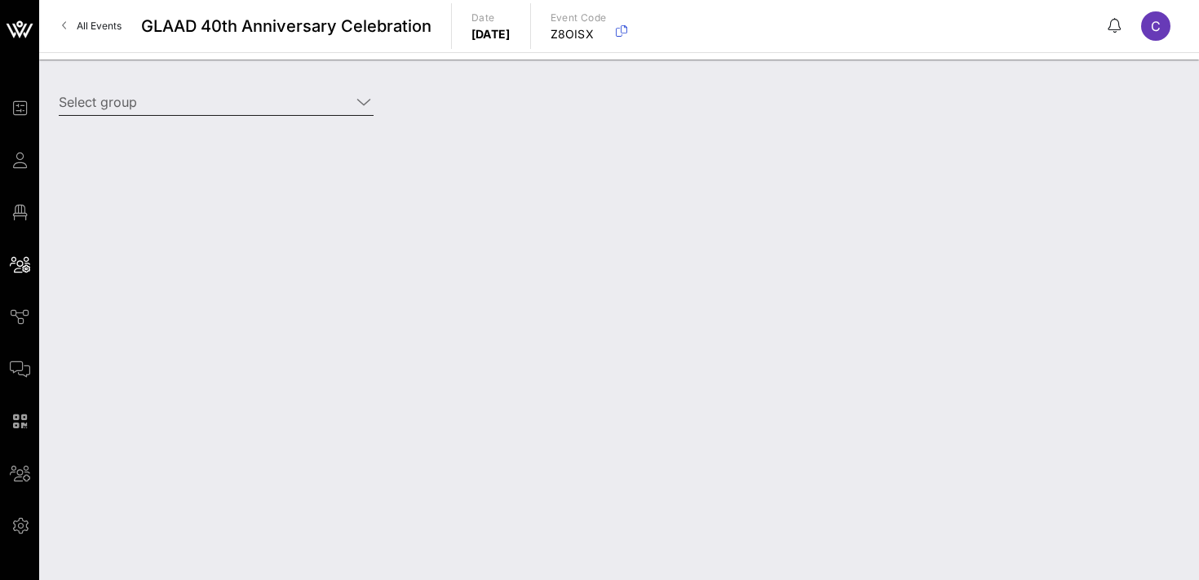
click at [204, 105] on input "Select group" at bounding box center [205, 102] width 292 height 26
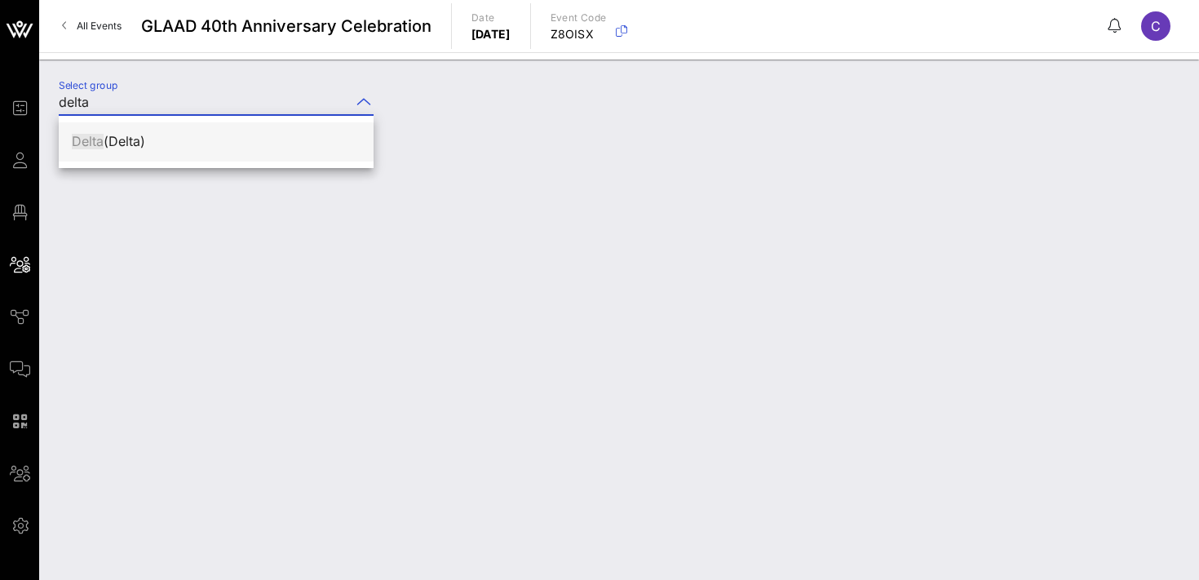
click at [219, 134] on div "Delta (Delta)" at bounding box center [216, 142] width 289 height 16
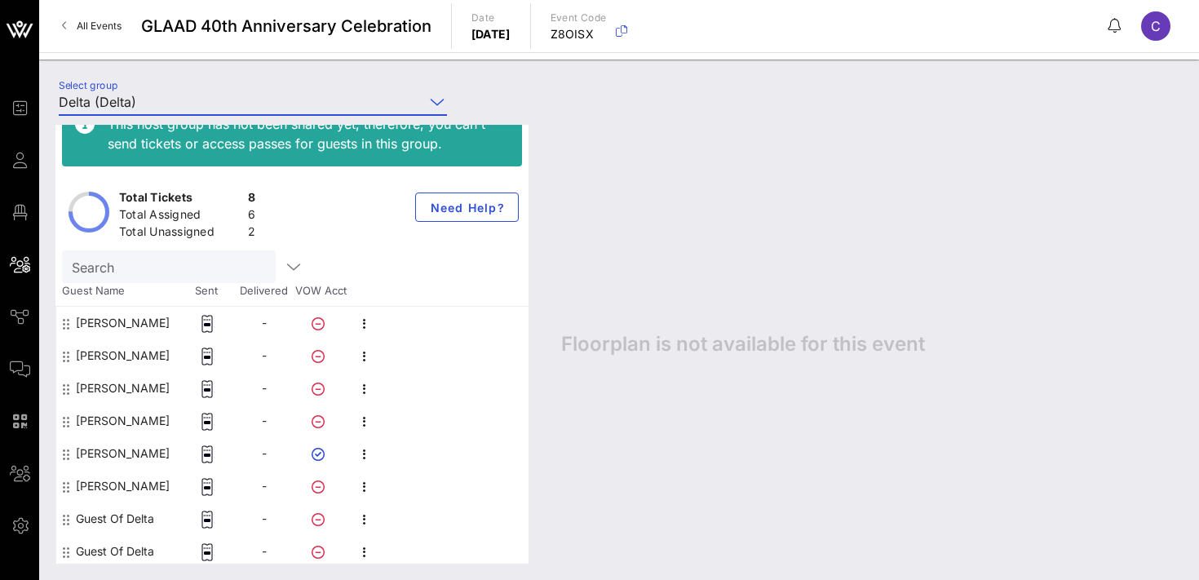
scroll to position [33, 0]
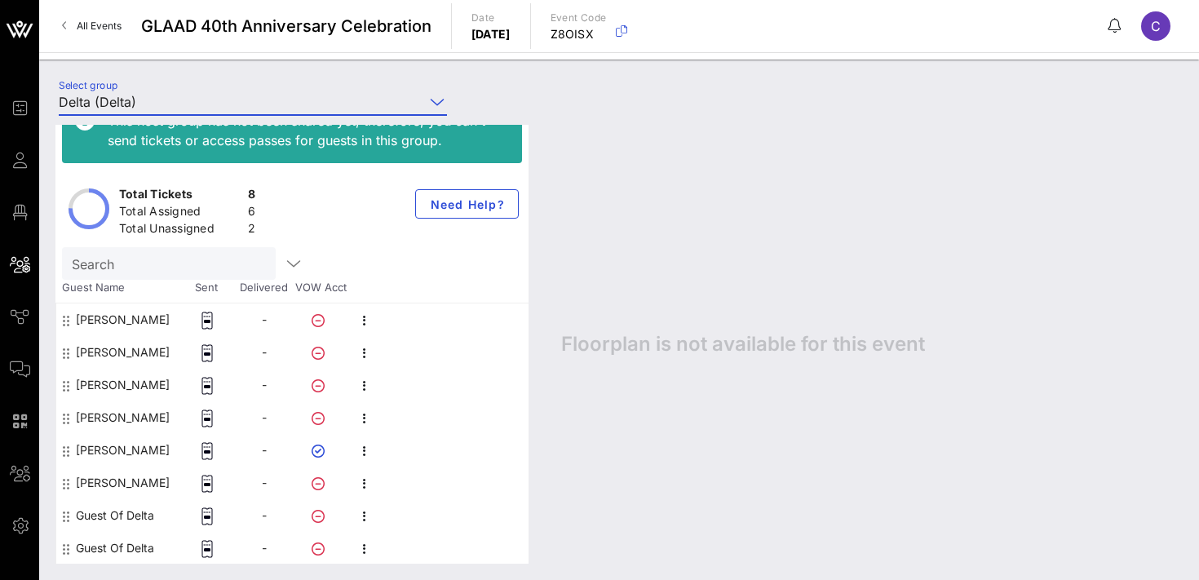
type input "Delta (Delta)"
click at [366, 519] on icon "button" at bounding box center [365, 517] width 20 height 20
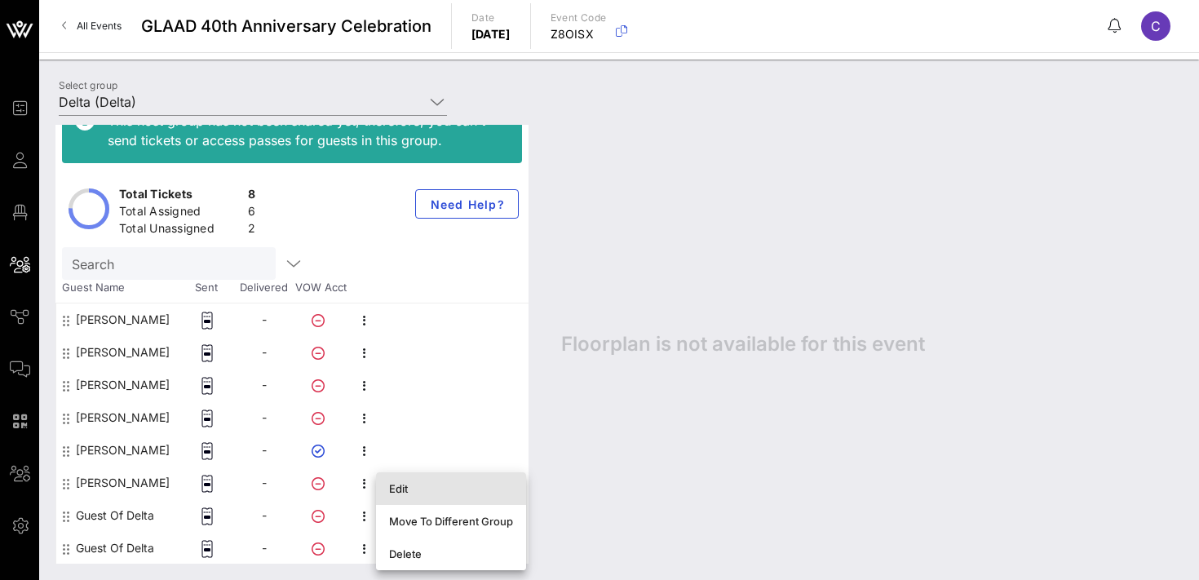
click at [411, 494] on div "Edit" at bounding box center [451, 488] width 124 height 13
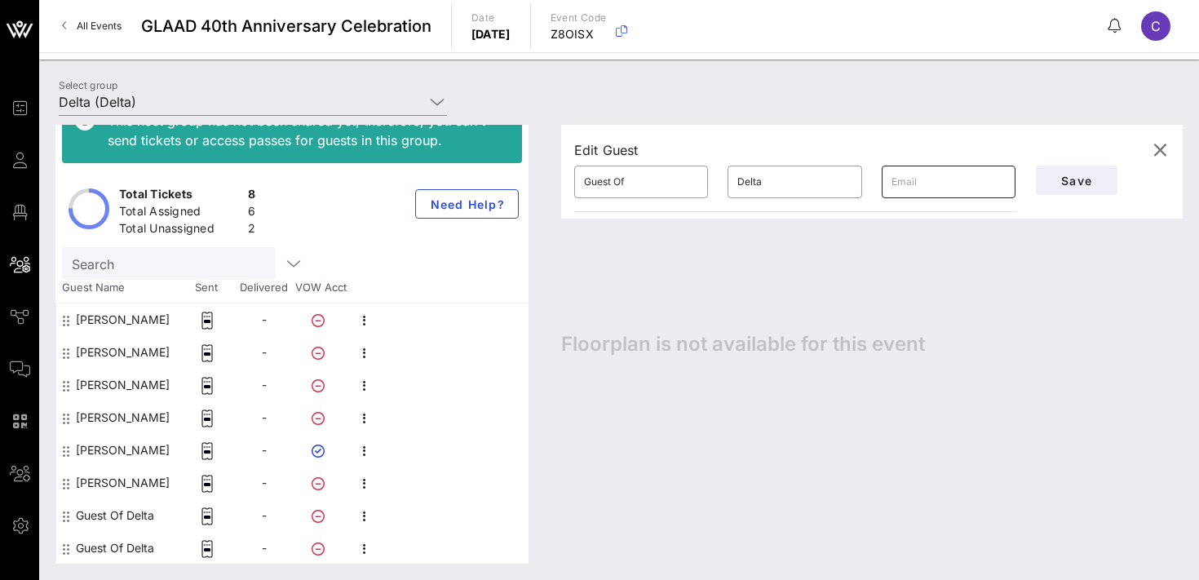
click at [907, 184] on input "text" at bounding box center [949, 182] width 114 height 26
paste input "[EMAIL_ADDRESS][DOMAIN_NAME]"
type input "[EMAIL_ADDRESS][DOMAIN_NAME]"
click at [632, 177] on input "Guest Of" at bounding box center [641, 182] width 114 height 26
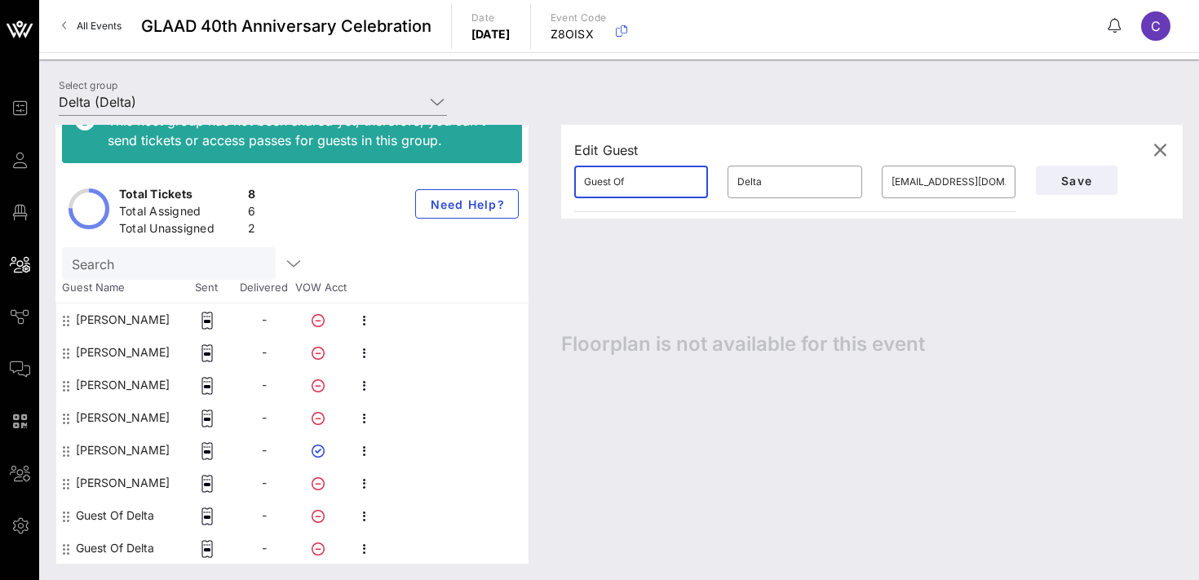
click at [632, 177] on input "Guest Of" at bounding box center [641, 182] width 114 height 26
type input "[PERSON_NAME]"
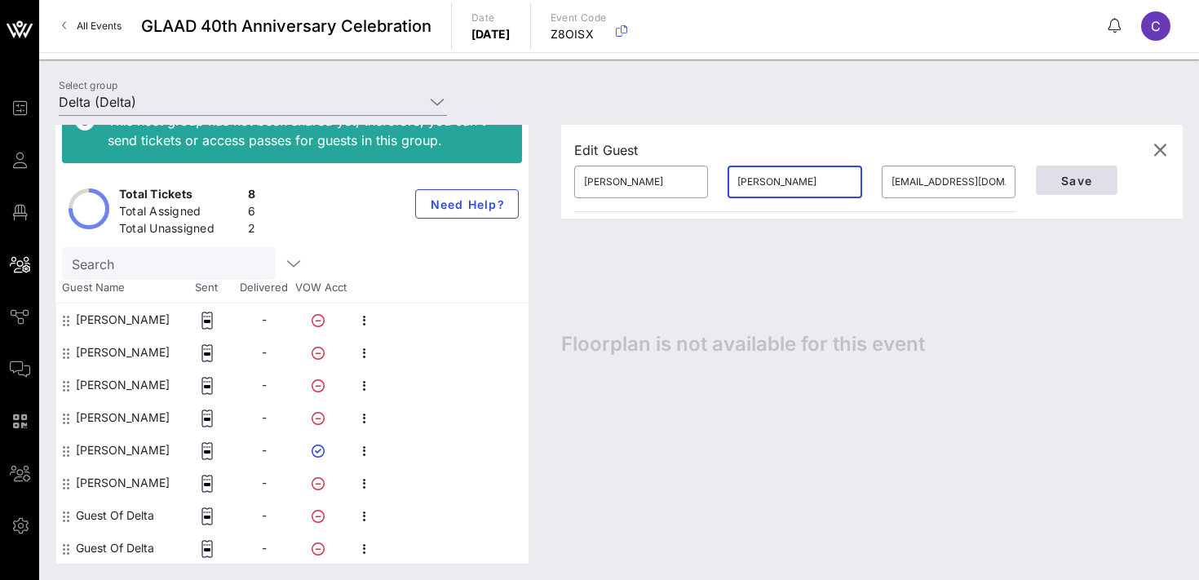
type input "[PERSON_NAME]"
click at [1090, 176] on span "Save" at bounding box center [1076, 181] width 55 height 14
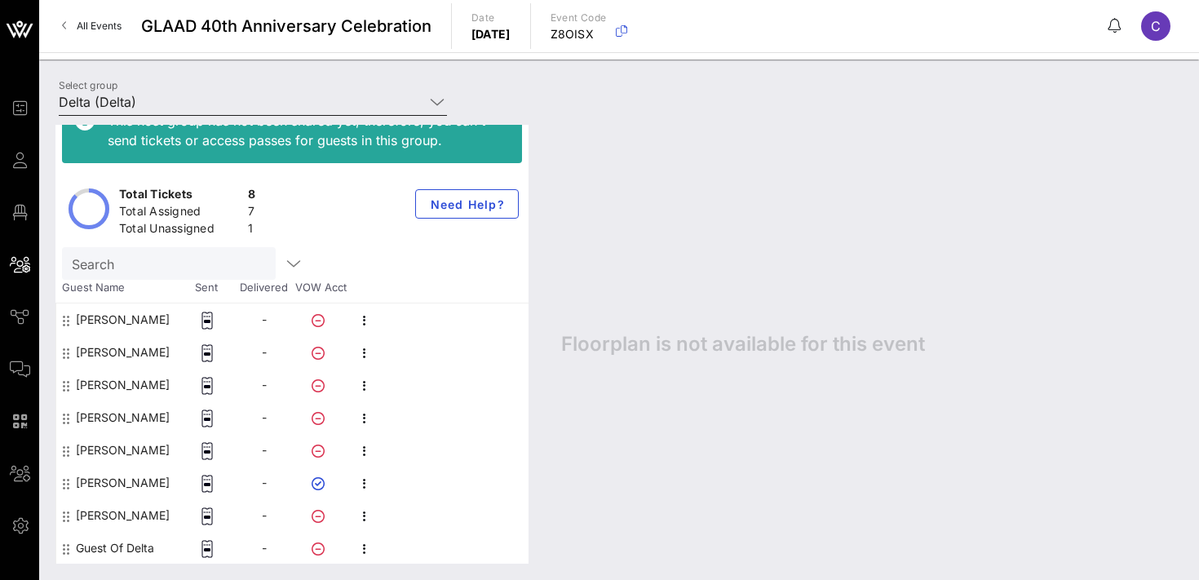
click at [178, 103] on input "Delta (Delta)" at bounding box center [242, 102] width 366 height 26
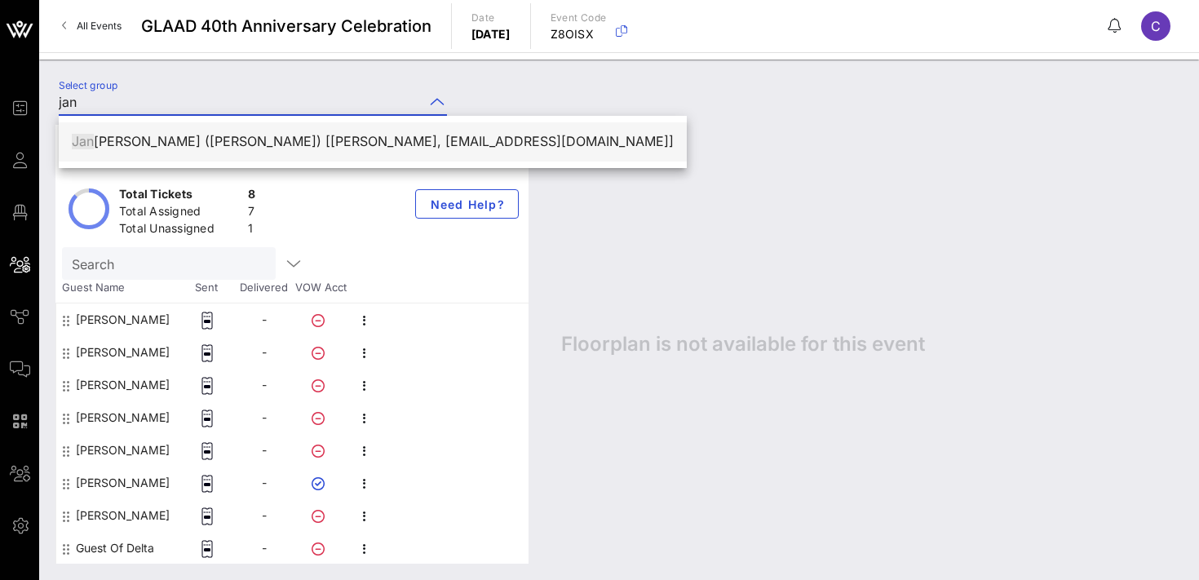
click at [193, 137] on div "[PERSON_NAME] ([PERSON_NAME]) [[PERSON_NAME], [EMAIL_ADDRESS][DOMAIN_NAME]]" at bounding box center [373, 142] width 602 height 16
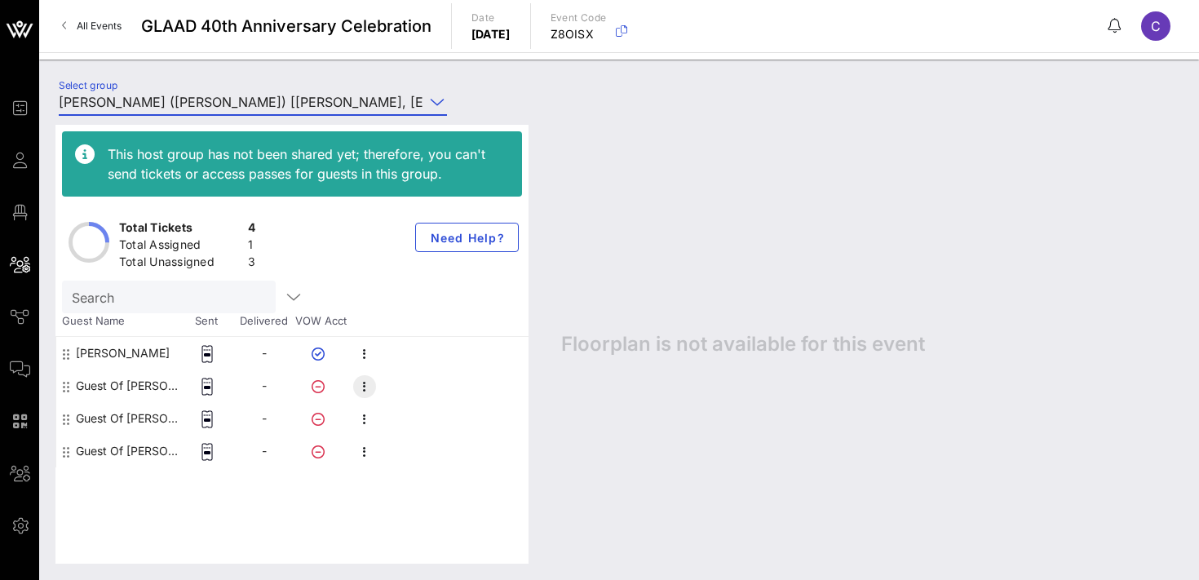
type input "[PERSON_NAME] ([PERSON_NAME]) [[PERSON_NAME], [EMAIL_ADDRESS][DOMAIN_NAME]]"
click at [367, 391] on icon "button" at bounding box center [365, 387] width 20 height 20
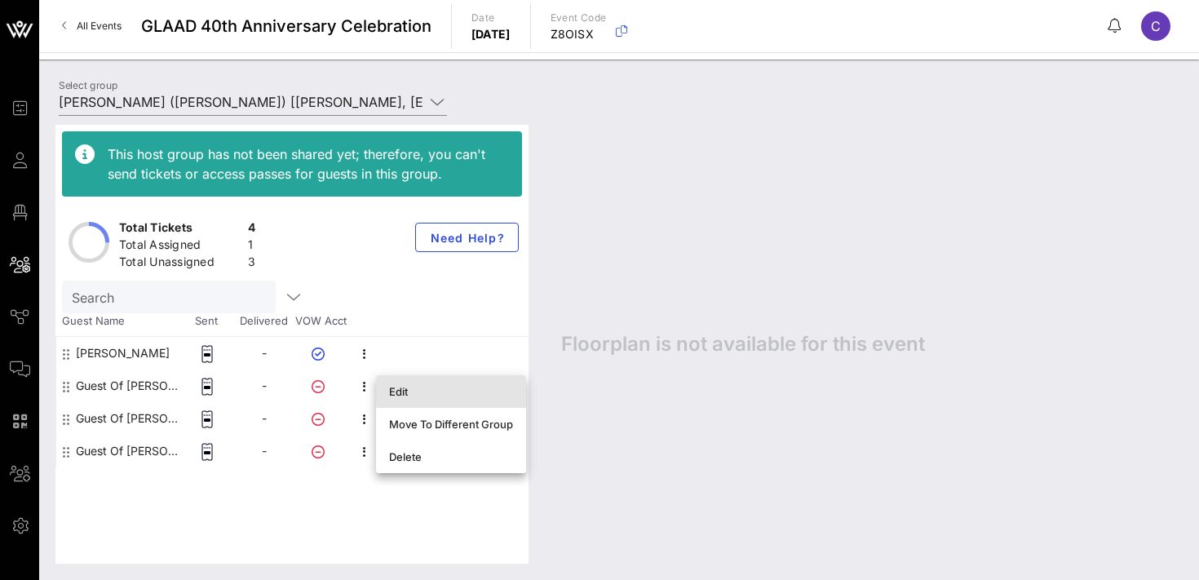
click at [388, 394] on div "Edit" at bounding box center [451, 391] width 150 height 33
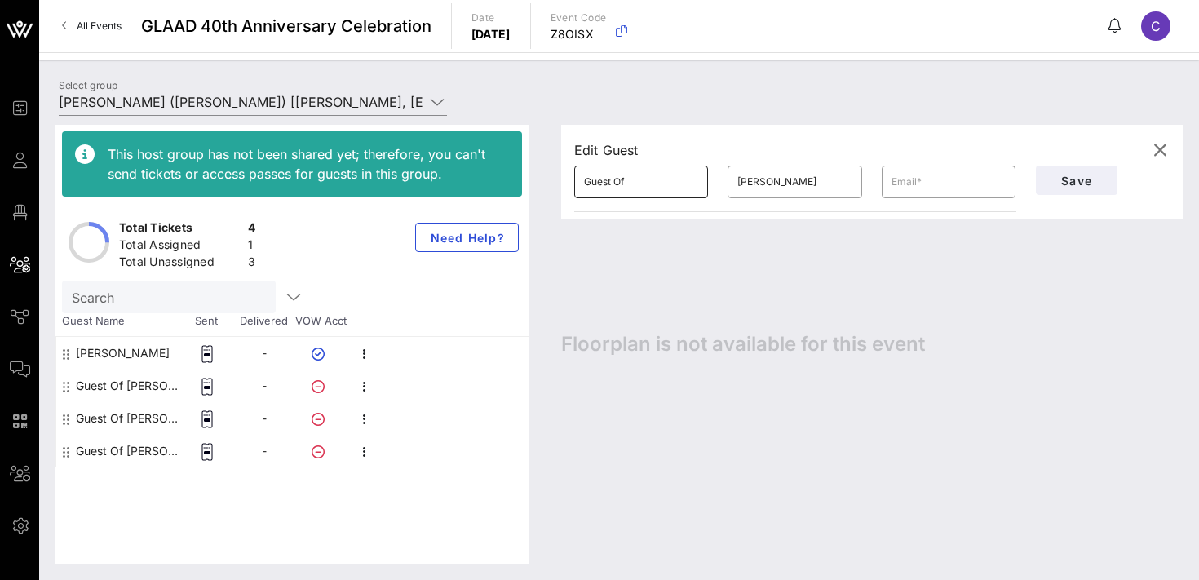
click at [649, 184] on input "Guest Of" at bounding box center [641, 182] width 114 height 26
type input "J"
click at [949, 177] on input "text" at bounding box center [949, 182] width 114 height 26
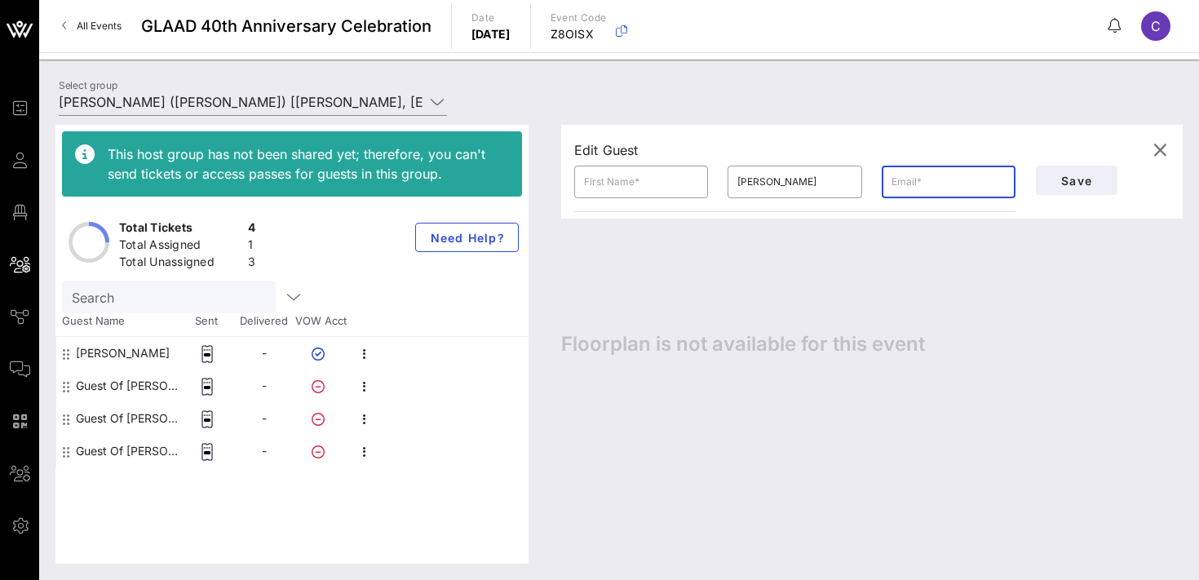
paste input "[EMAIL_ADDRESS][DOMAIN_NAME]"
type input "[EMAIL_ADDRESS][DOMAIN_NAME]"
click at [610, 179] on input "text" at bounding box center [641, 182] width 114 height 26
type input "Sameer"
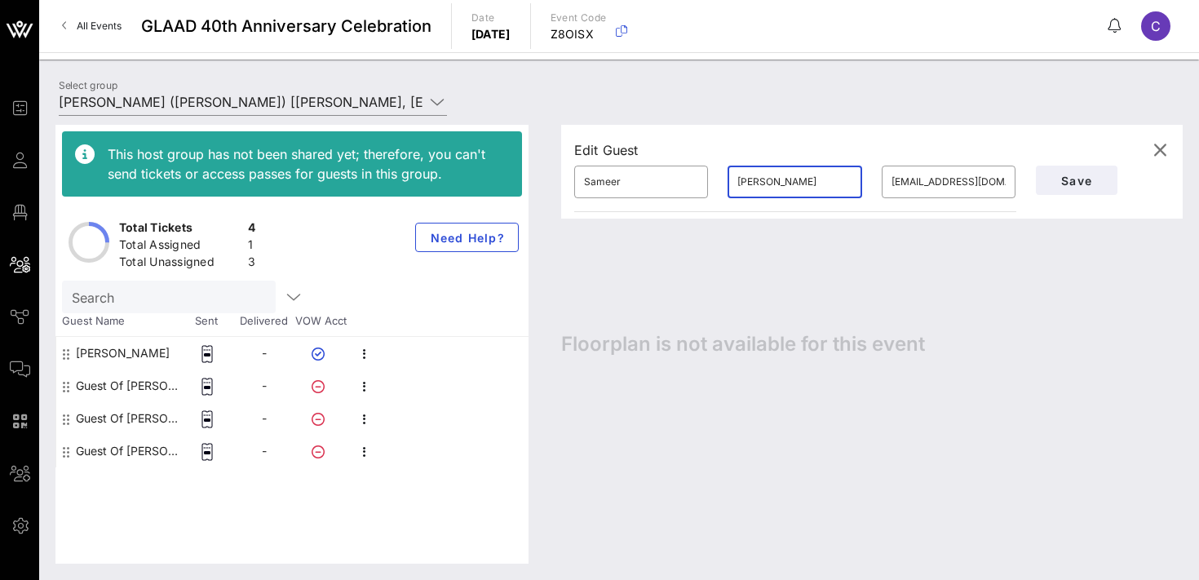
type input "[PERSON_NAME]"
click at [1071, 188] on button "Save" at bounding box center [1077, 180] width 82 height 29
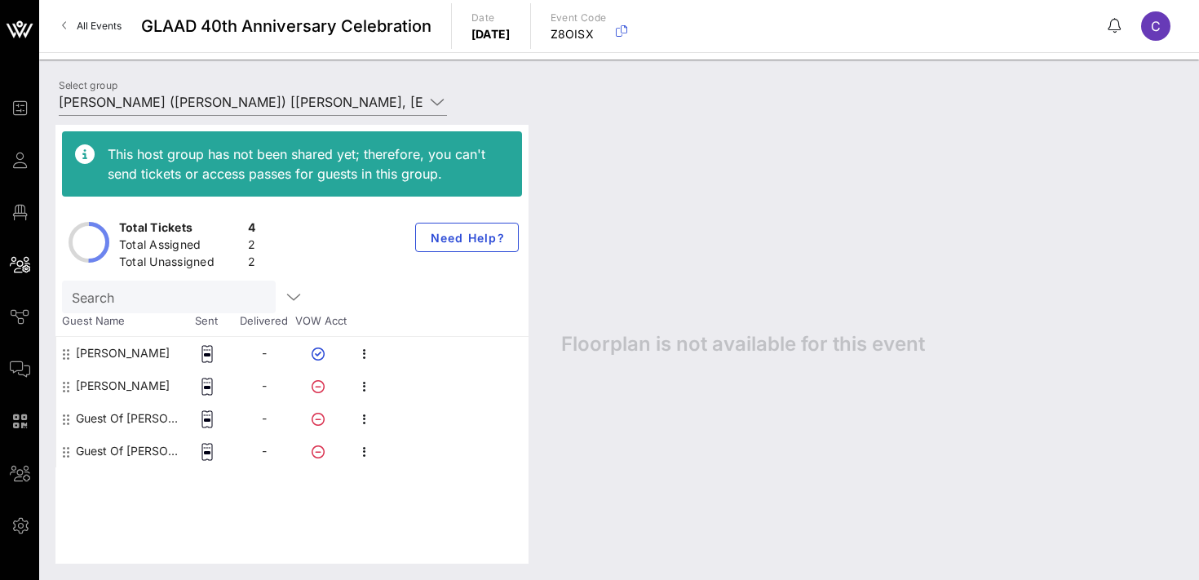
click at [258, 109] on div "This host group has not been shared yet; therefore, you can't send tickets or a…" at bounding box center [619, 345] width 1160 height 472
click at [256, 101] on input "[PERSON_NAME] ([PERSON_NAME]) [[PERSON_NAME], [EMAIL_ADDRESS][DOMAIN_NAME]]" at bounding box center [242, 102] width 366 height 26
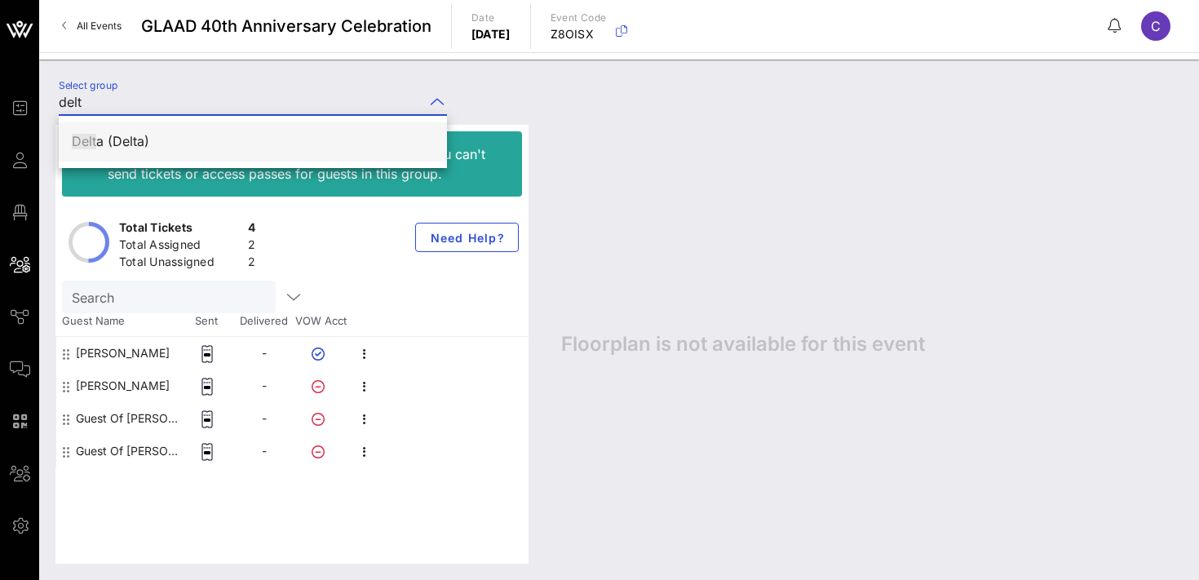
click at [255, 127] on div "Delt a (Delta)" at bounding box center [253, 141] width 362 height 35
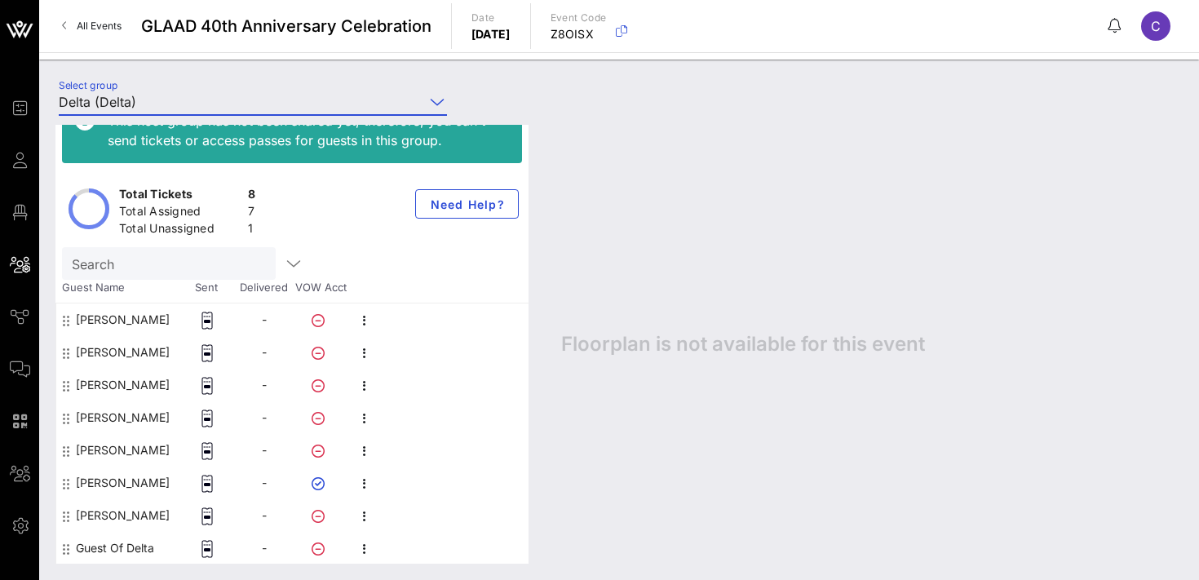
click at [221, 97] on input "Delta (Delta)" at bounding box center [242, 102] width 366 height 26
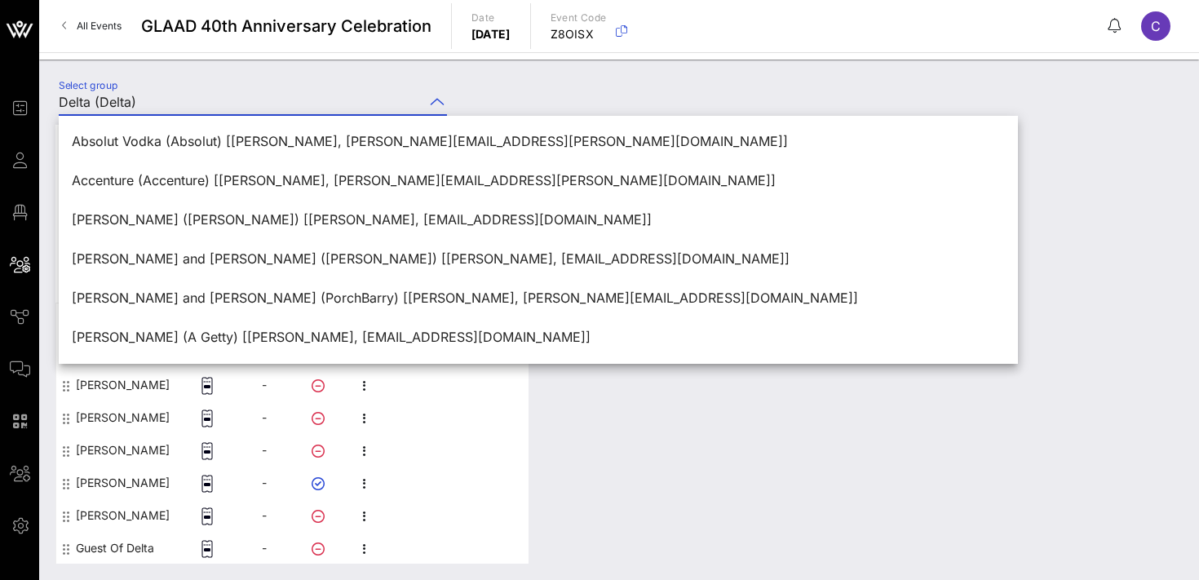
click at [592, 91] on div "Select group Delta ([GEOGRAPHIC_DATA])" at bounding box center [619, 104] width 1141 height 57
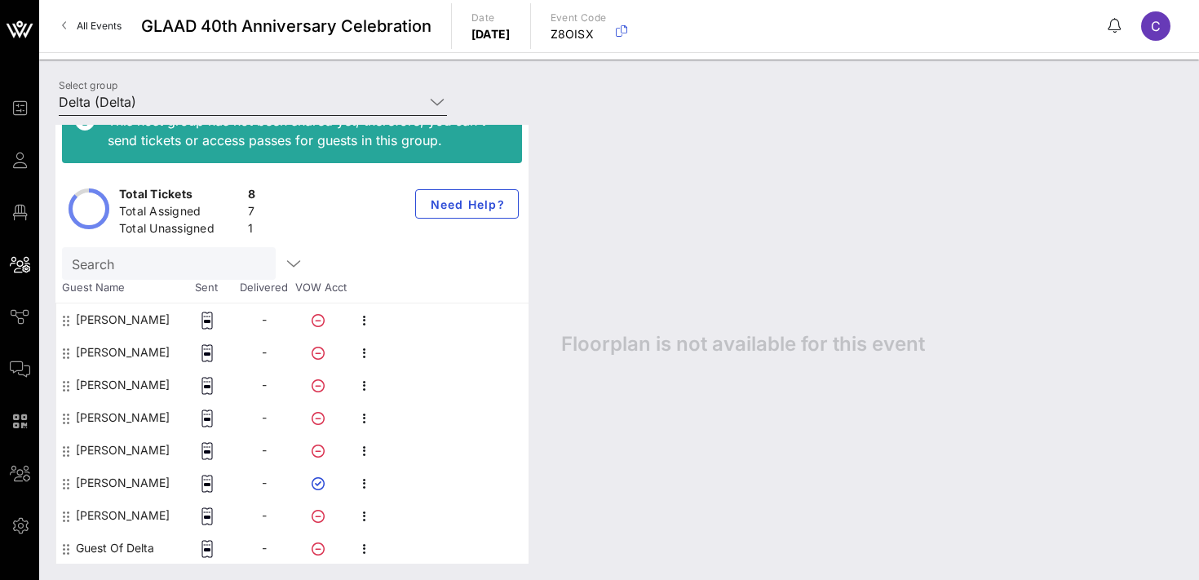
click at [321, 93] on input "Delta (Delta)" at bounding box center [242, 102] width 366 height 26
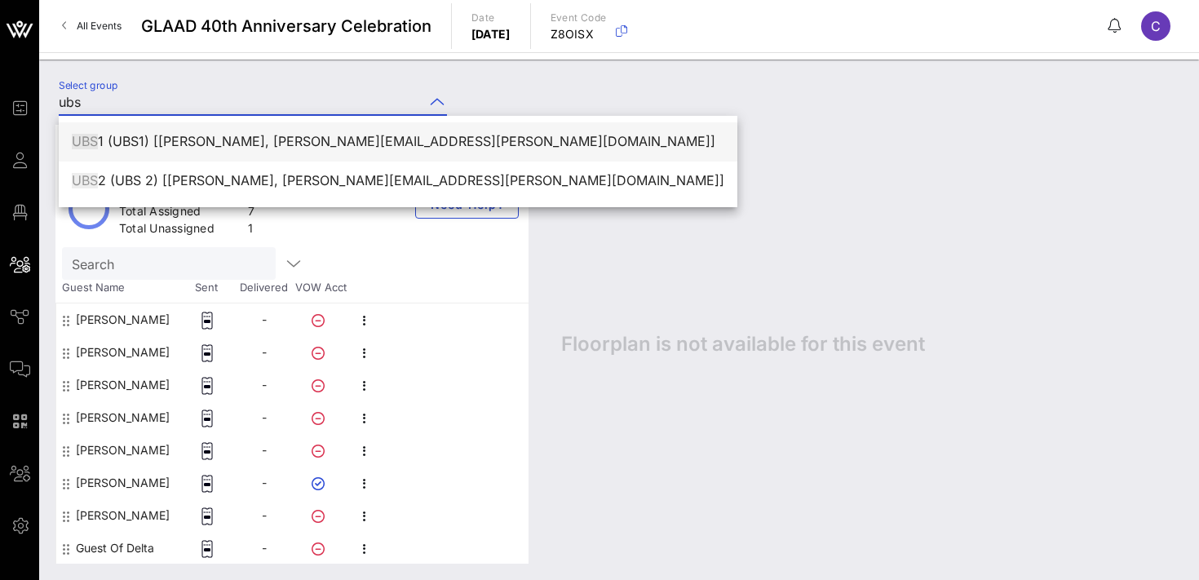
click at [315, 137] on div "UBS 1 (UBS1) [[PERSON_NAME], [PERSON_NAME][EMAIL_ADDRESS][PERSON_NAME][DOMAIN_N…" at bounding box center [398, 142] width 653 height 16
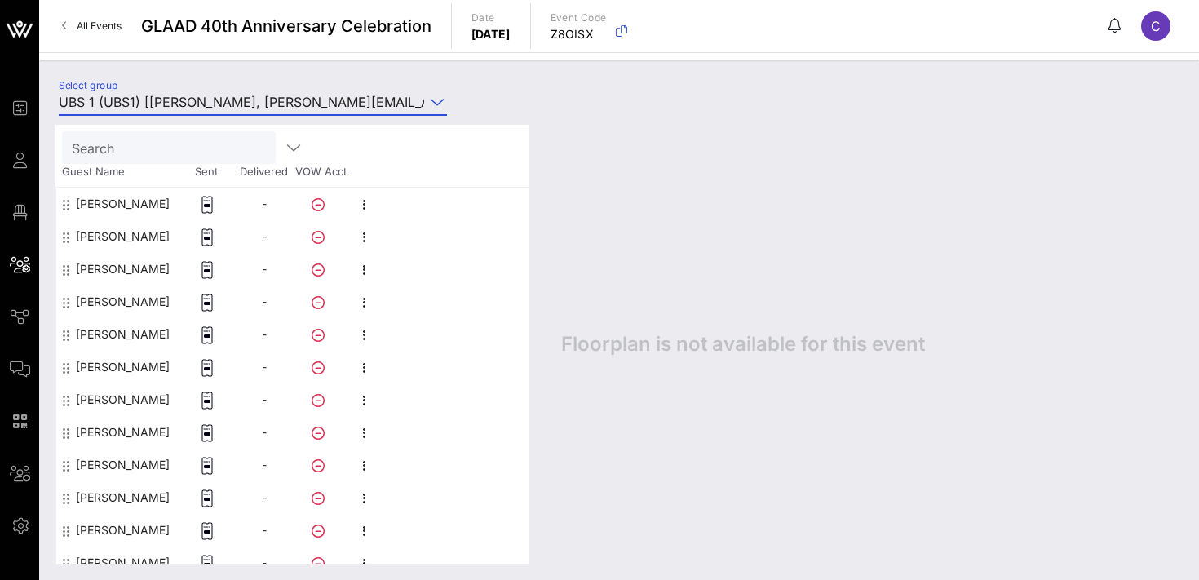
scroll to position [150, 0]
type input "UBS 1 (UBS1) [[PERSON_NAME], [PERSON_NAME][EMAIL_ADDRESS][PERSON_NAME][DOMAIN_N…"
click at [367, 499] on icon "button" at bounding box center [365, 498] width 20 height 20
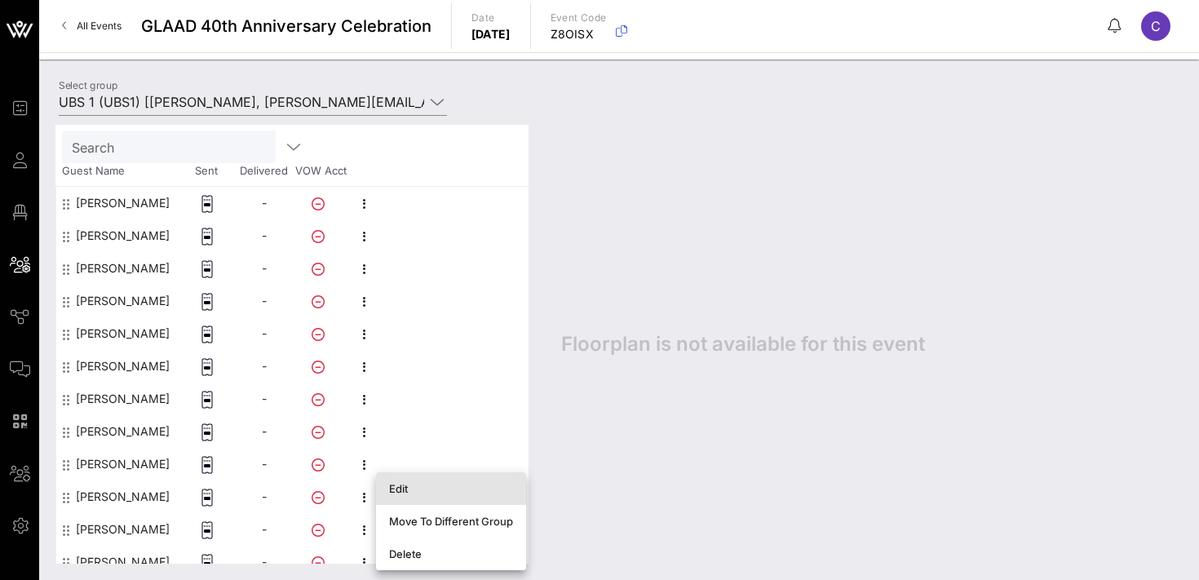
click at [401, 491] on div "Edit" at bounding box center [451, 488] width 124 height 13
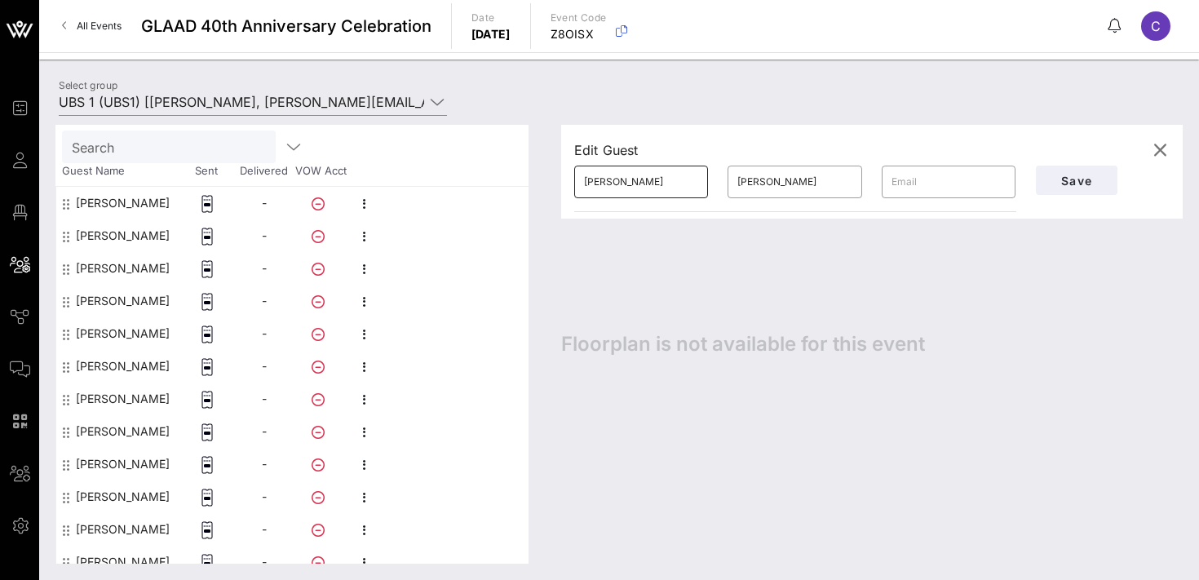
click at [600, 181] on input "[PERSON_NAME]" at bounding box center [641, 182] width 114 height 26
type input "[PERSON_NAME]"
click at [1081, 191] on button "Save" at bounding box center [1077, 180] width 82 height 29
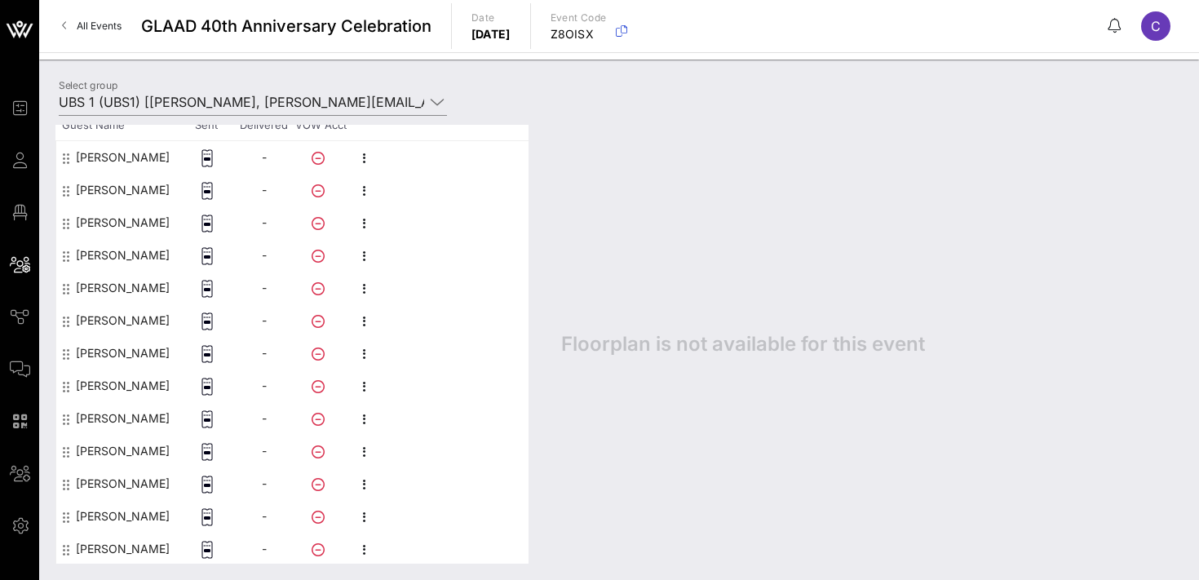
scroll to position [197, 0]
click at [264, 103] on input "UBS 1 (UBS1) [[PERSON_NAME], [PERSON_NAME][EMAIL_ADDRESS][PERSON_NAME][DOMAIN_N…" at bounding box center [242, 102] width 366 height 26
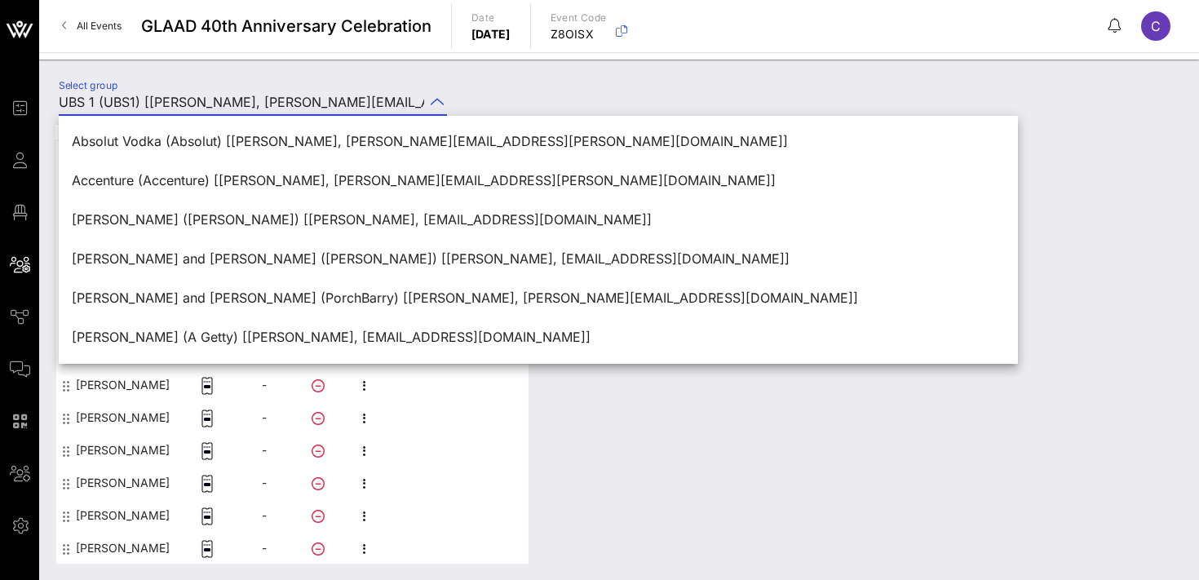
click at [264, 103] on input "UBS 1 (UBS1) [[PERSON_NAME], [PERSON_NAME][EMAIL_ADDRESS][PERSON_NAME][DOMAIN_N…" at bounding box center [242, 102] width 366 height 26
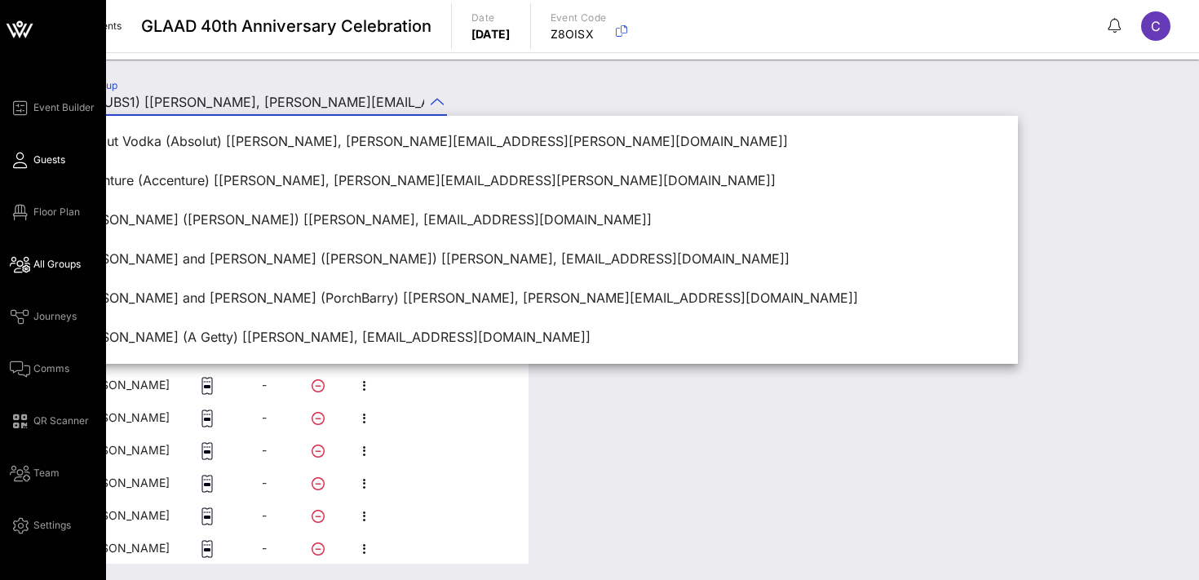
click at [20, 162] on icon at bounding box center [20, 160] width 20 height 2
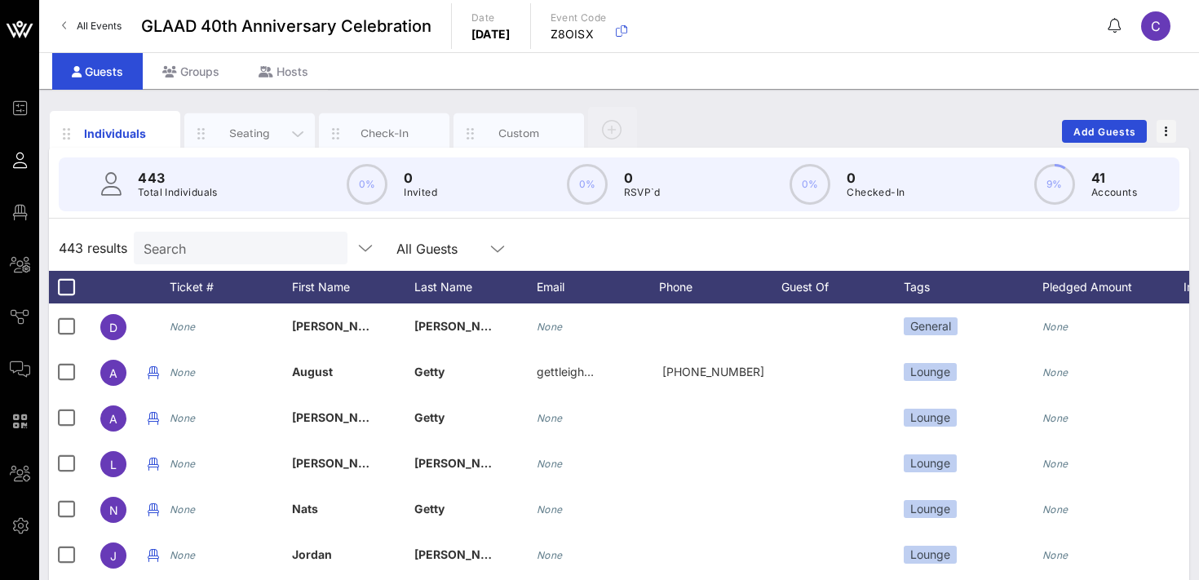
click at [247, 136] on div "Seating" at bounding box center [250, 134] width 73 height 16
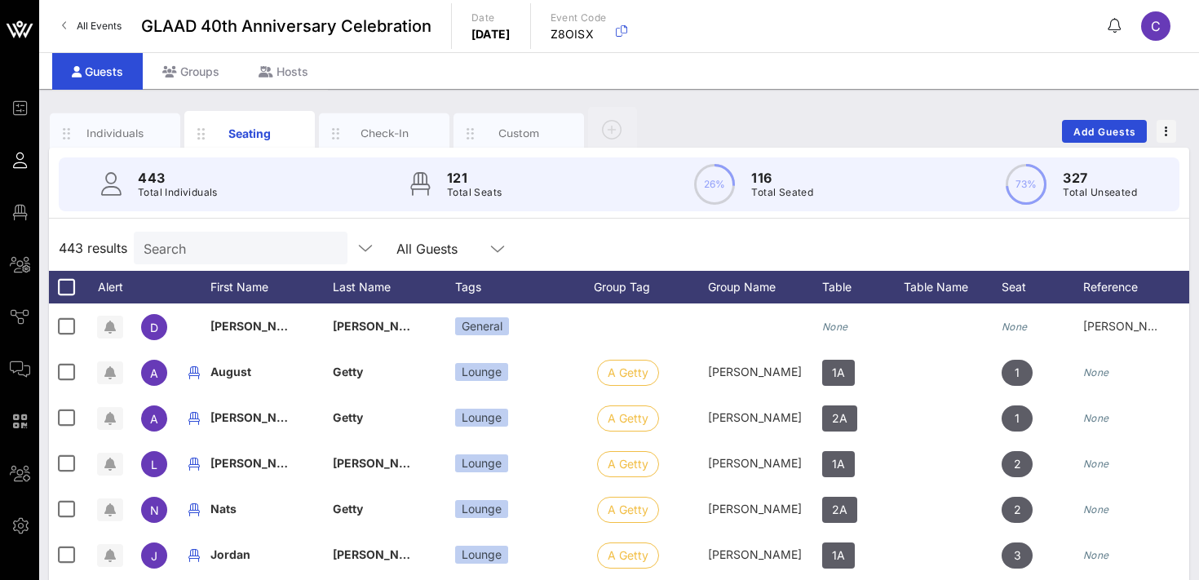
click at [212, 259] on div "Search" at bounding box center [239, 248] width 191 height 33
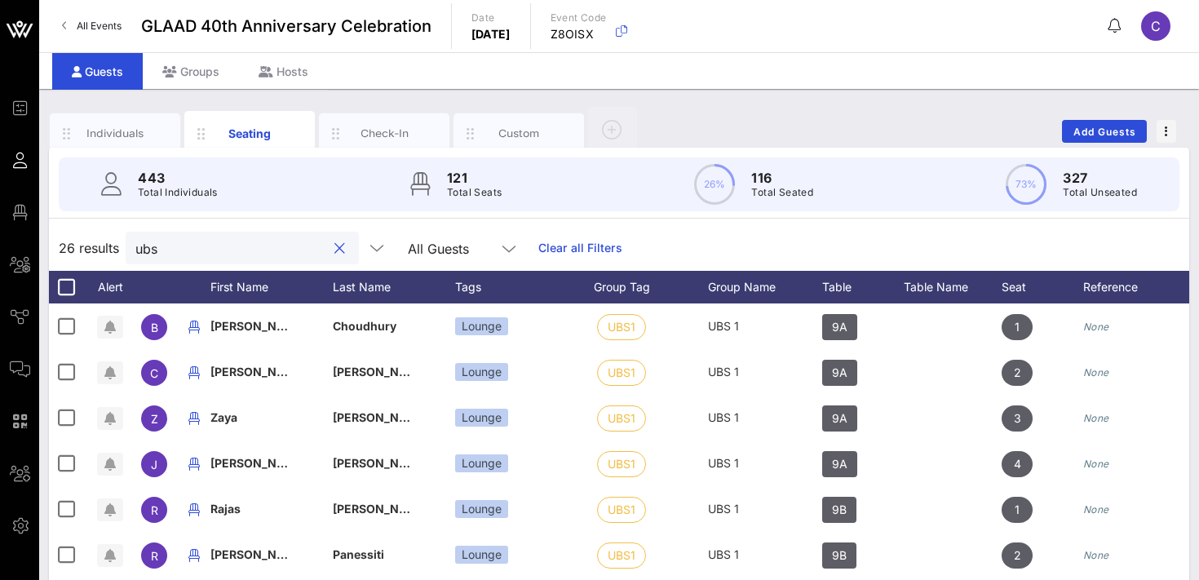
click at [210, 248] on input "ubs" at bounding box center [230, 247] width 191 height 21
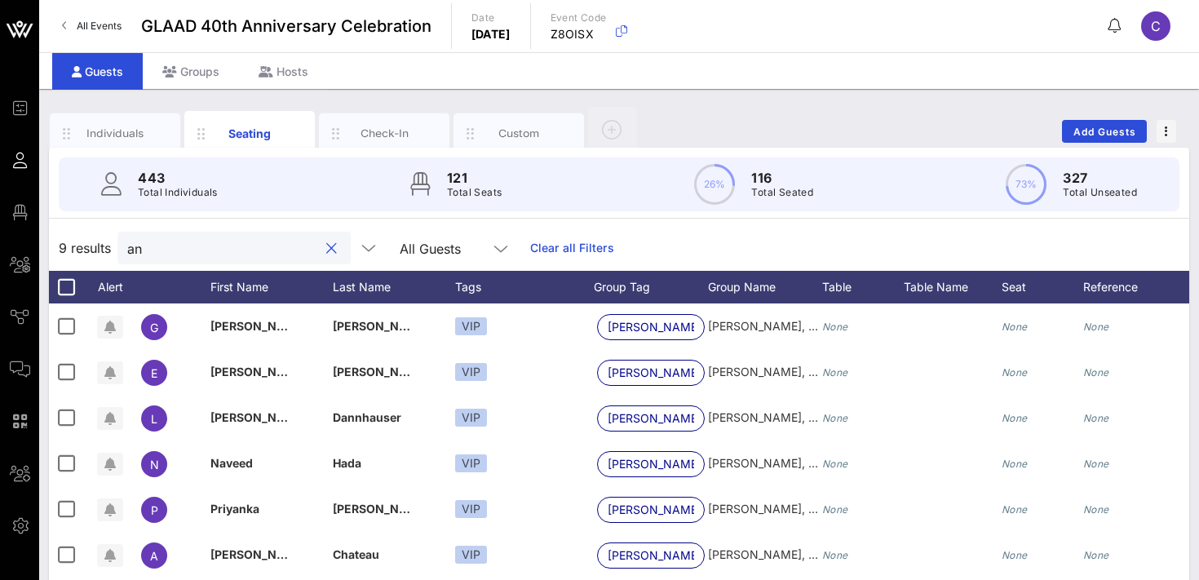
type input "a"
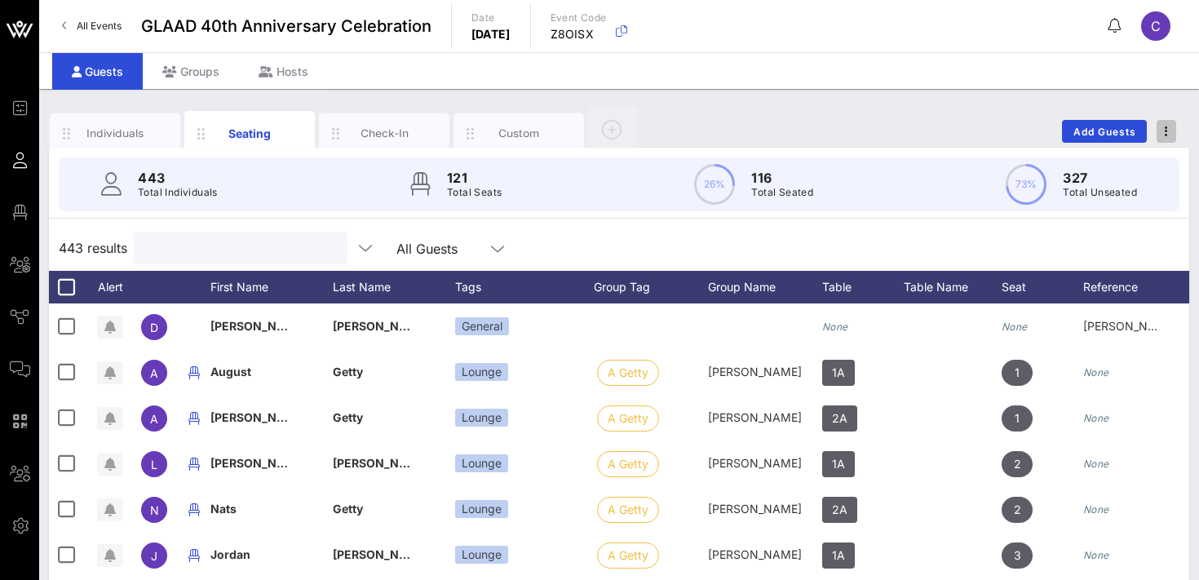
click at [1171, 122] on button "button" at bounding box center [1167, 131] width 20 height 23
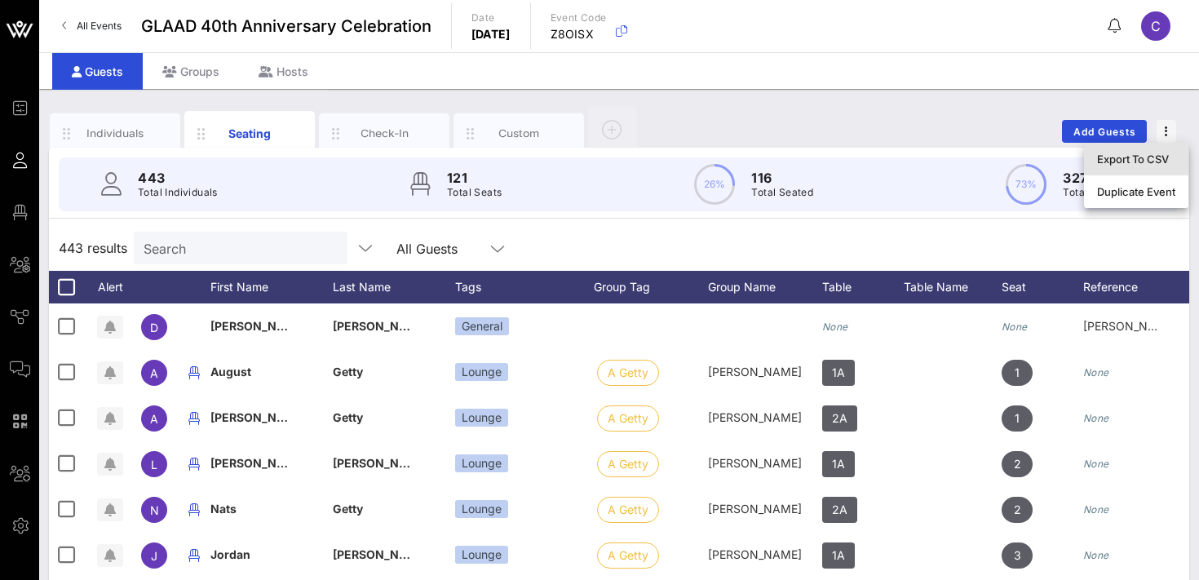
click at [1151, 154] on div "Export To CSV" at bounding box center [1136, 159] width 78 height 13
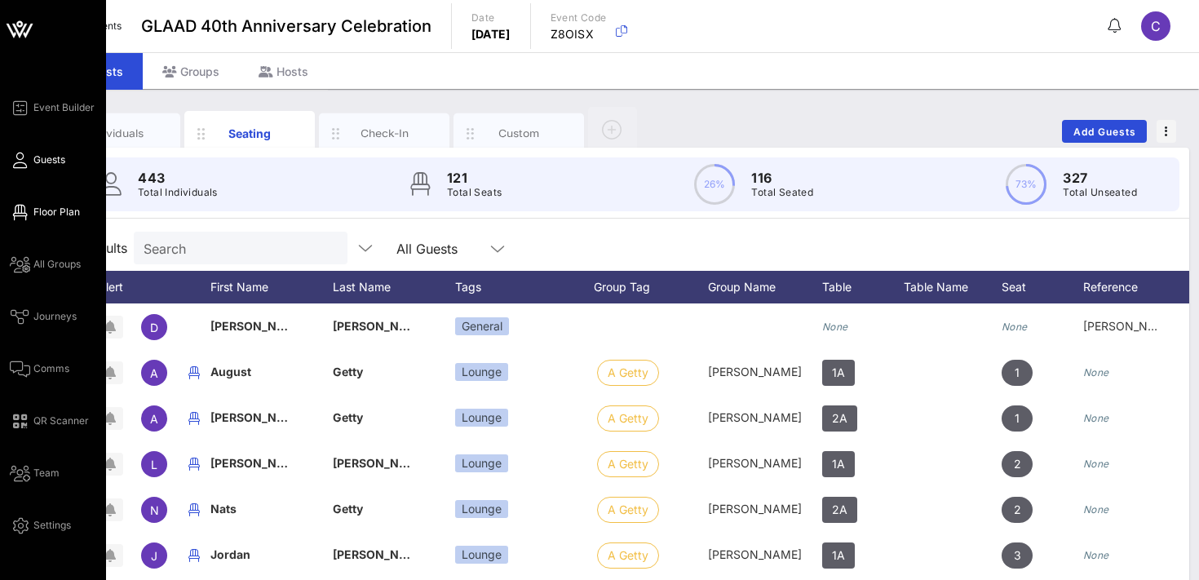
click at [55, 208] on span "Floor Plan" at bounding box center [56, 212] width 47 height 15
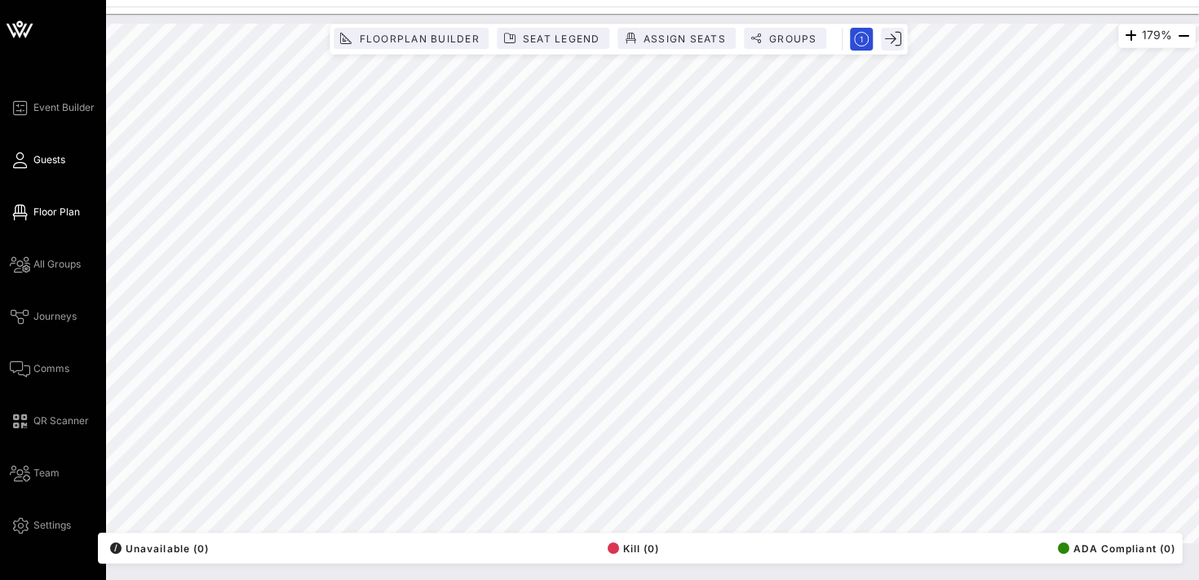
click at [45, 167] on link "Guests" at bounding box center [37, 160] width 55 height 20
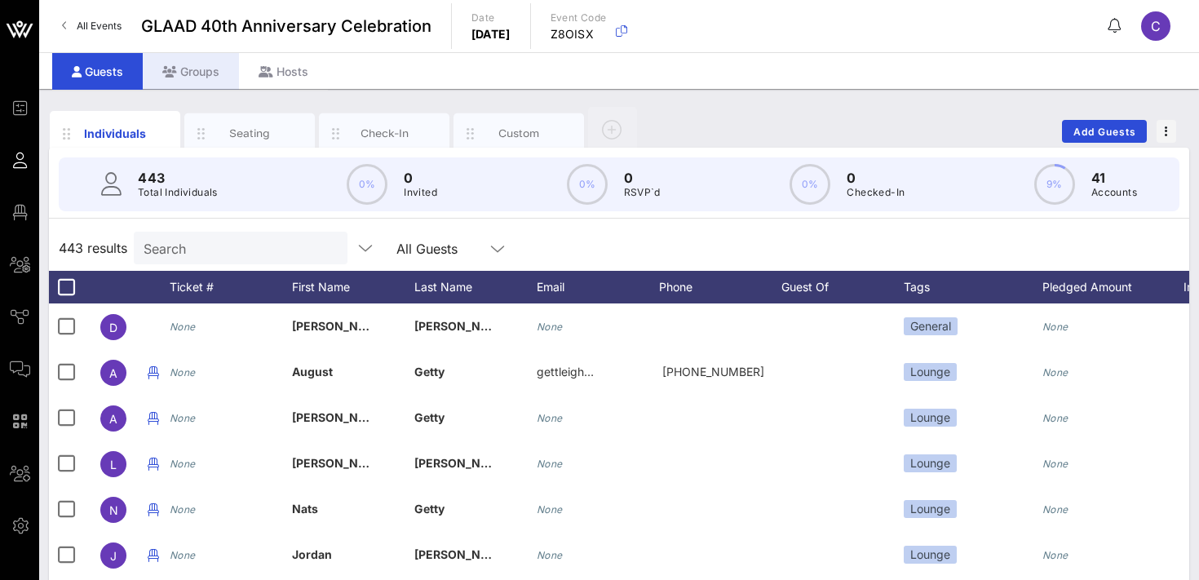
click at [188, 79] on div "Groups" at bounding box center [191, 71] width 96 height 37
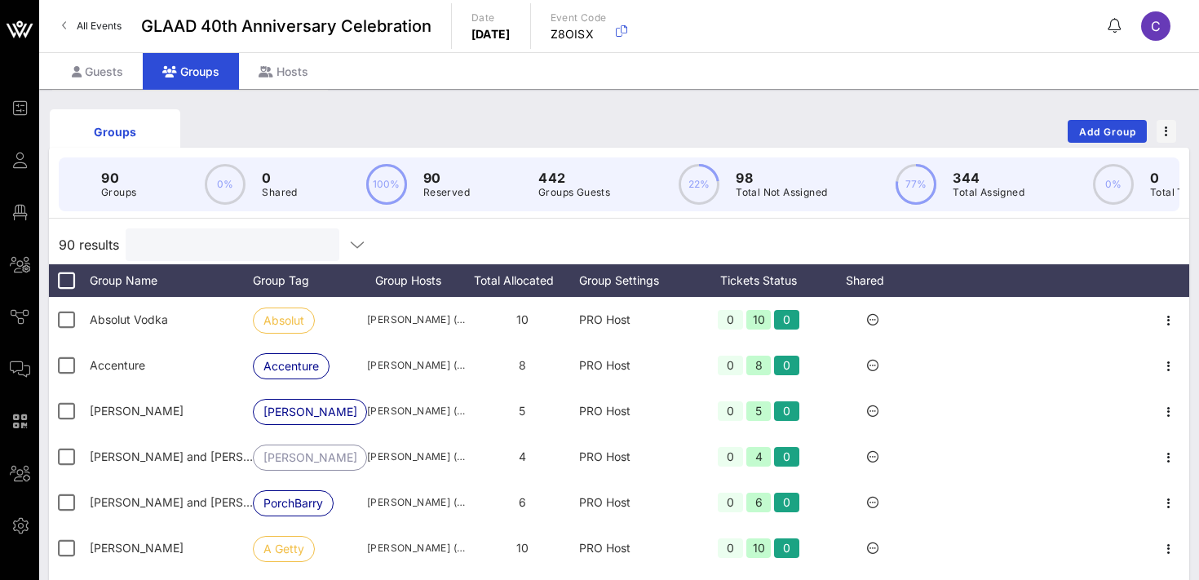
click at [193, 245] on input "text" at bounding box center [230, 244] width 191 height 21
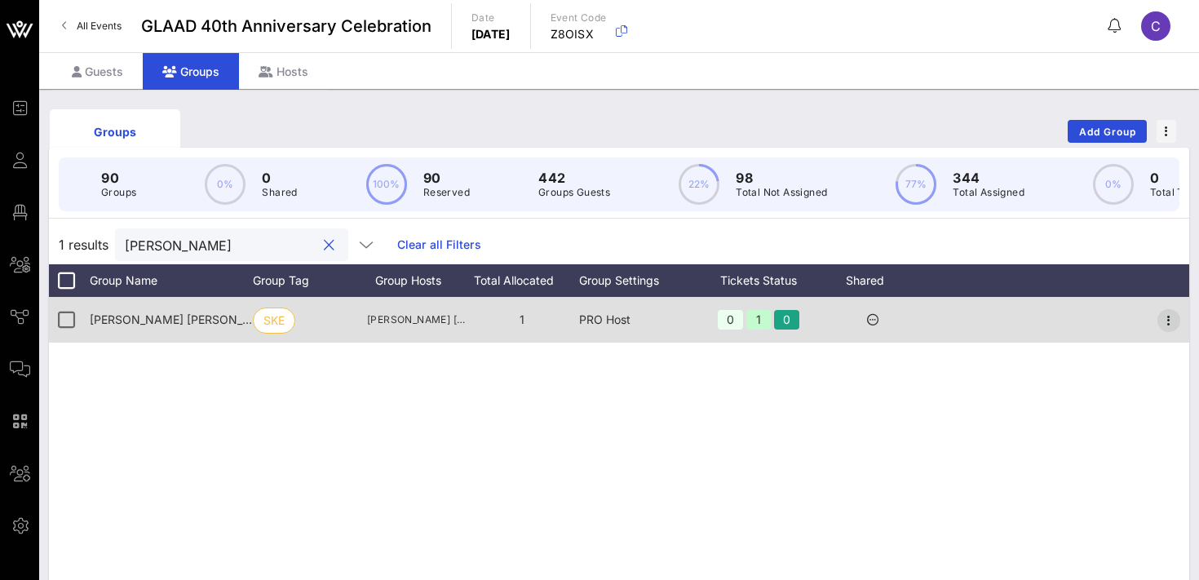
type input "[PERSON_NAME]"
click at [1170, 317] on icon "button" at bounding box center [1170, 321] width 20 height 20
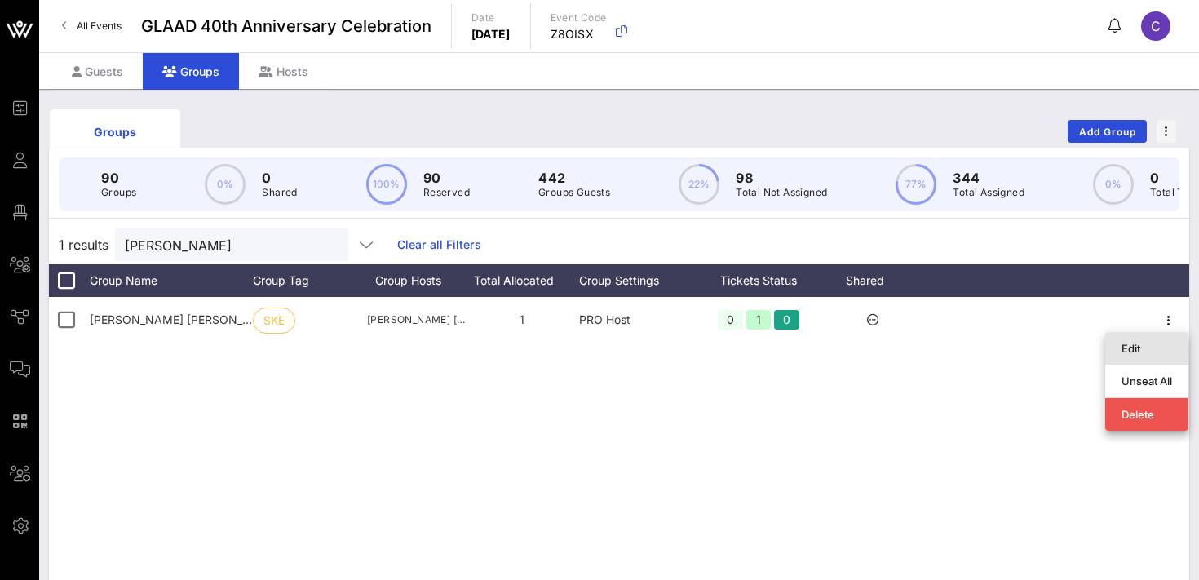
click at [1146, 355] on div "Edit" at bounding box center [1147, 348] width 51 height 26
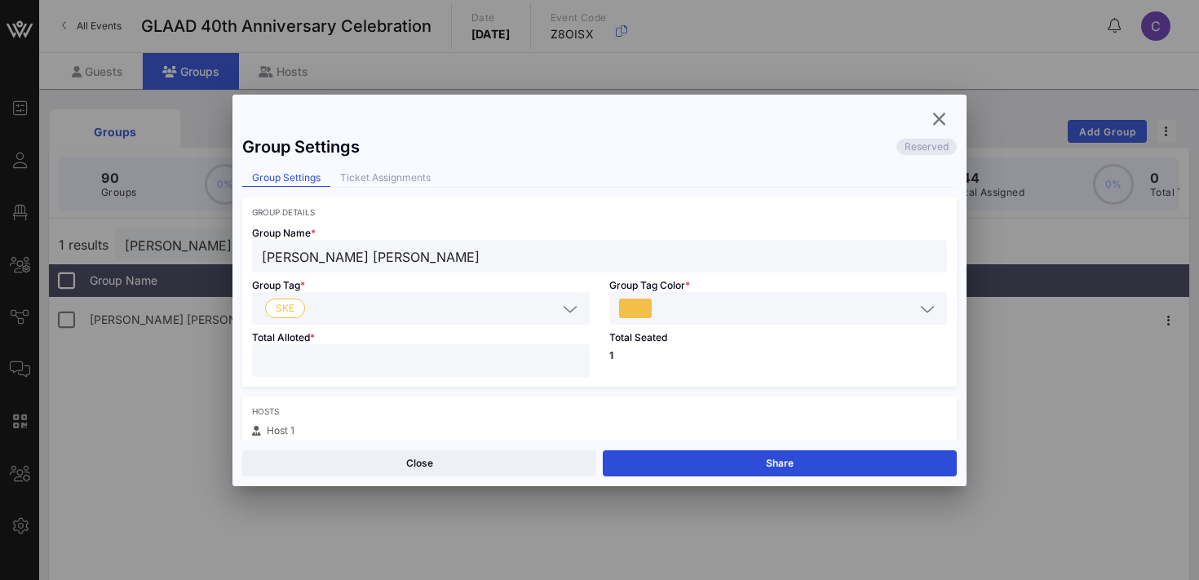
click at [573, 357] on input "*" at bounding box center [421, 360] width 318 height 21
type input "*"
click at [573, 357] on input "*" at bounding box center [421, 360] width 318 height 21
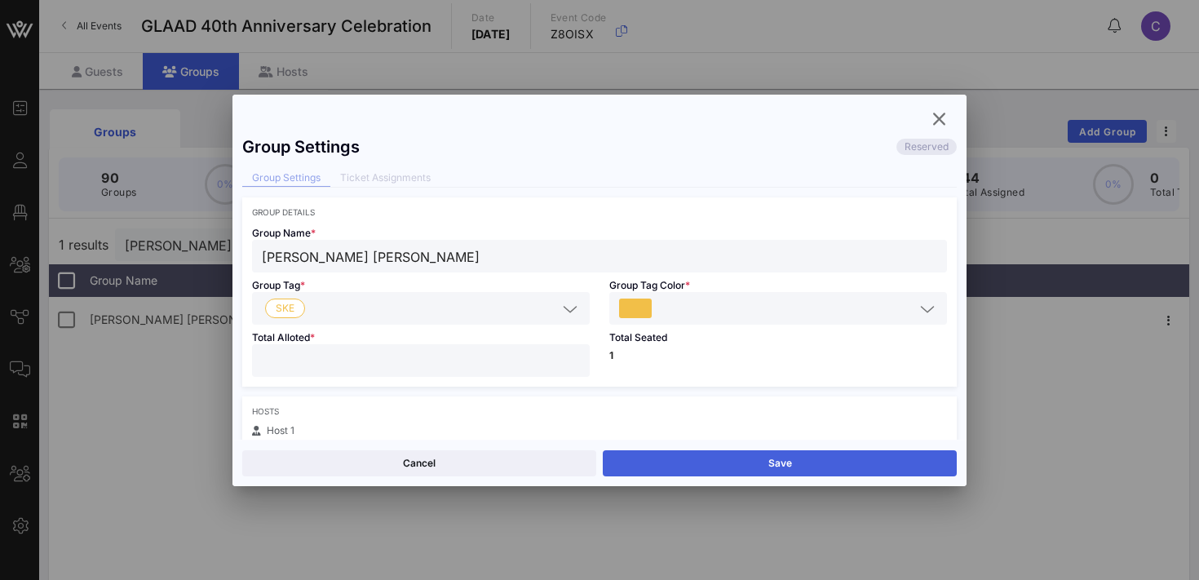
click at [712, 468] on button "Save" at bounding box center [780, 463] width 354 height 26
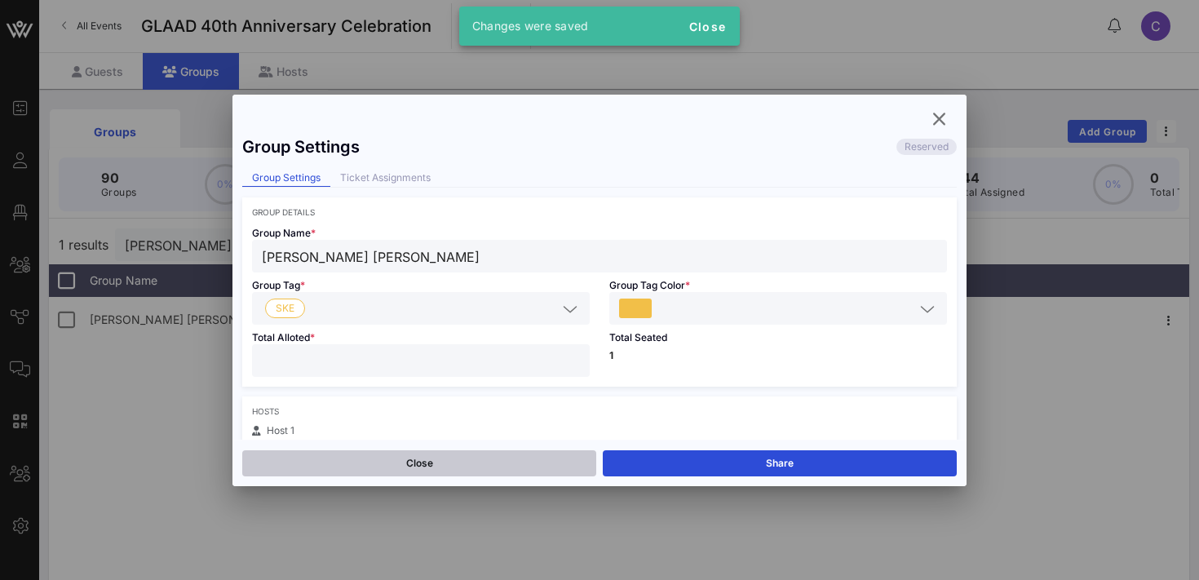
click at [513, 459] on button "Close" at bounding box center [419, 463] width 354 height 26
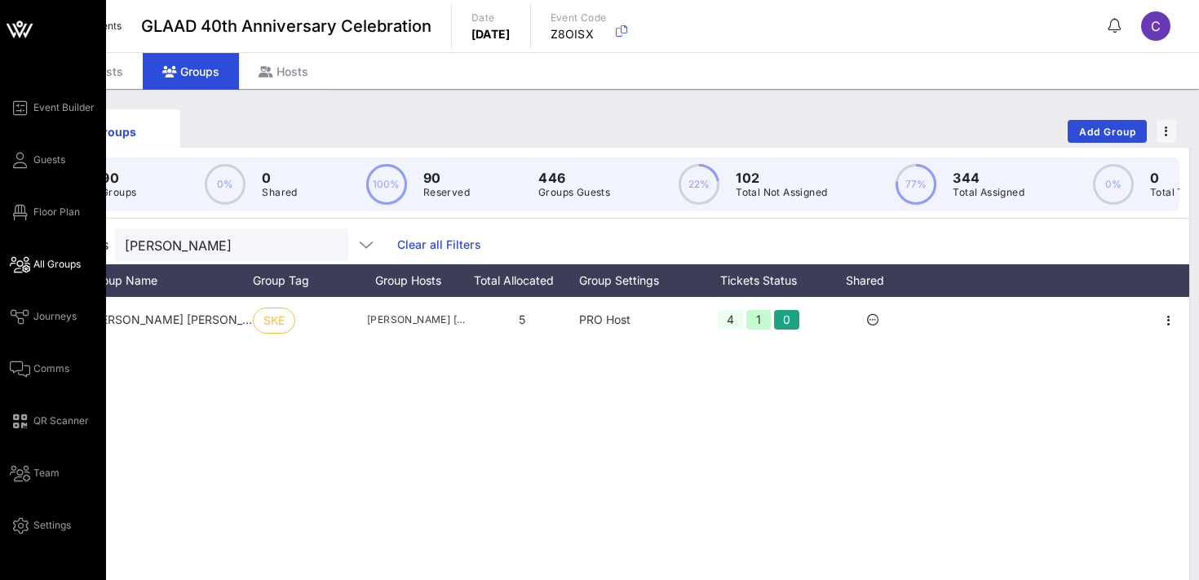
click at [50, 268] on span "All Groups" at bounding box center [56, 264] width 47 height 15
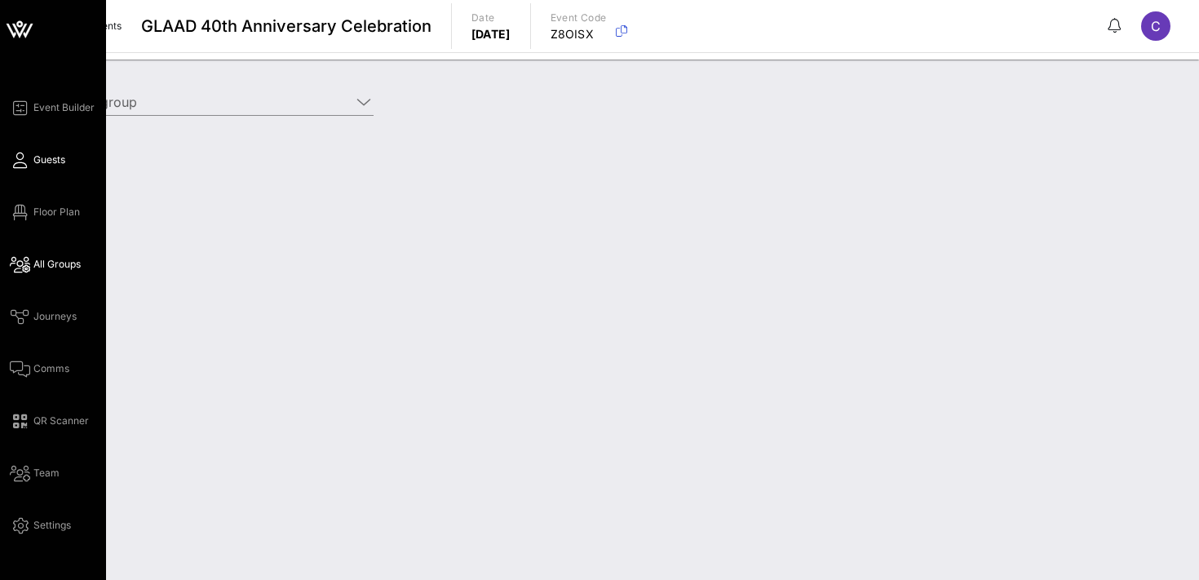
click at [44, 162] on span "Guests" at bounding box center [49, 160] width 32 height 15
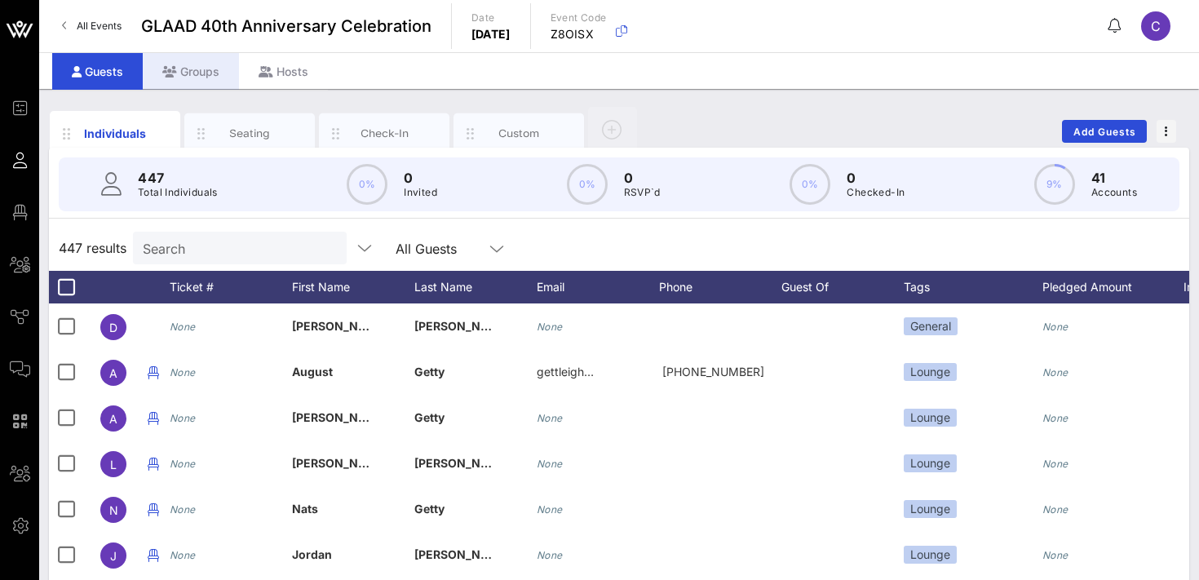
click at [191, 62] on div "Groups" at bounding box center [191, 71] width 96 height 37
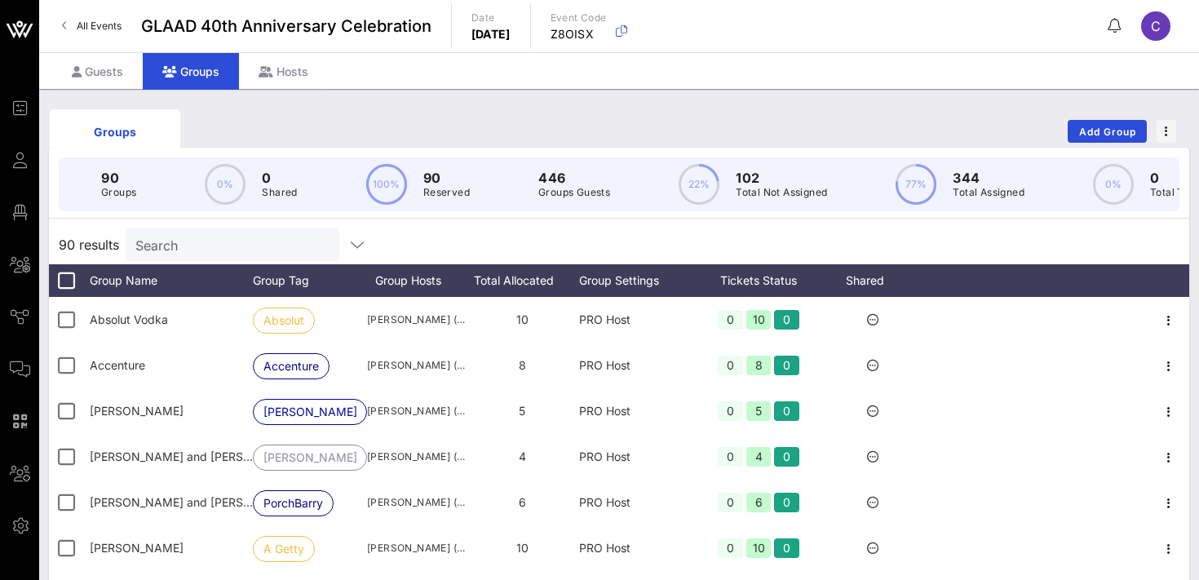
click at [206, 245] on input "Search" at bounding box center [230, 244] width 191 height 21
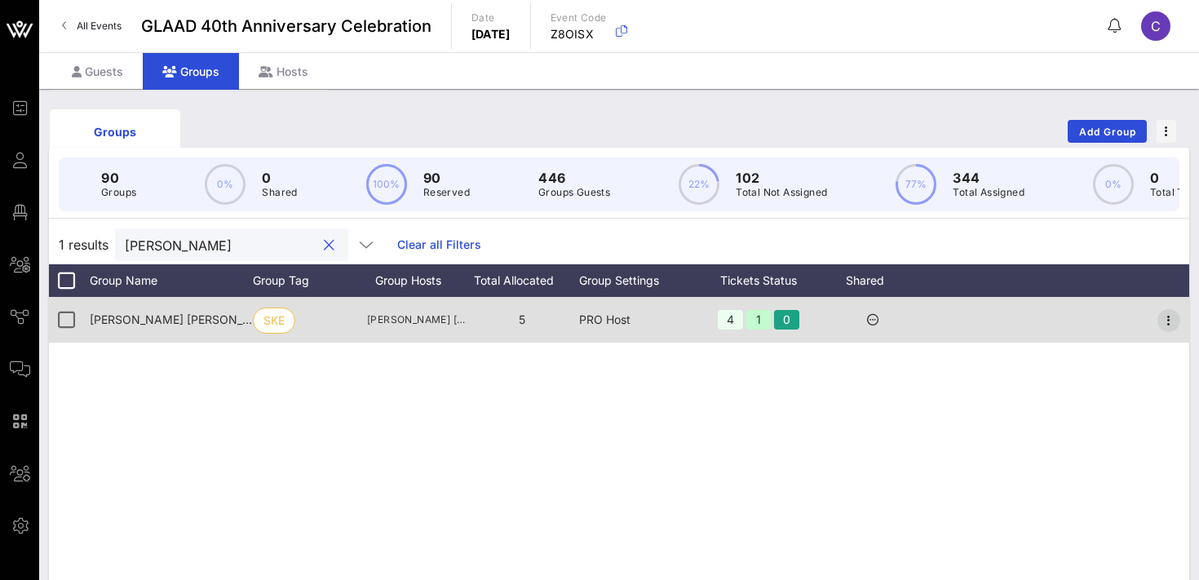
type input "[PERSON_NAME]"
click at [1164, 317] on icon "button" at bounding box center [1170, 321] width 20 height 20
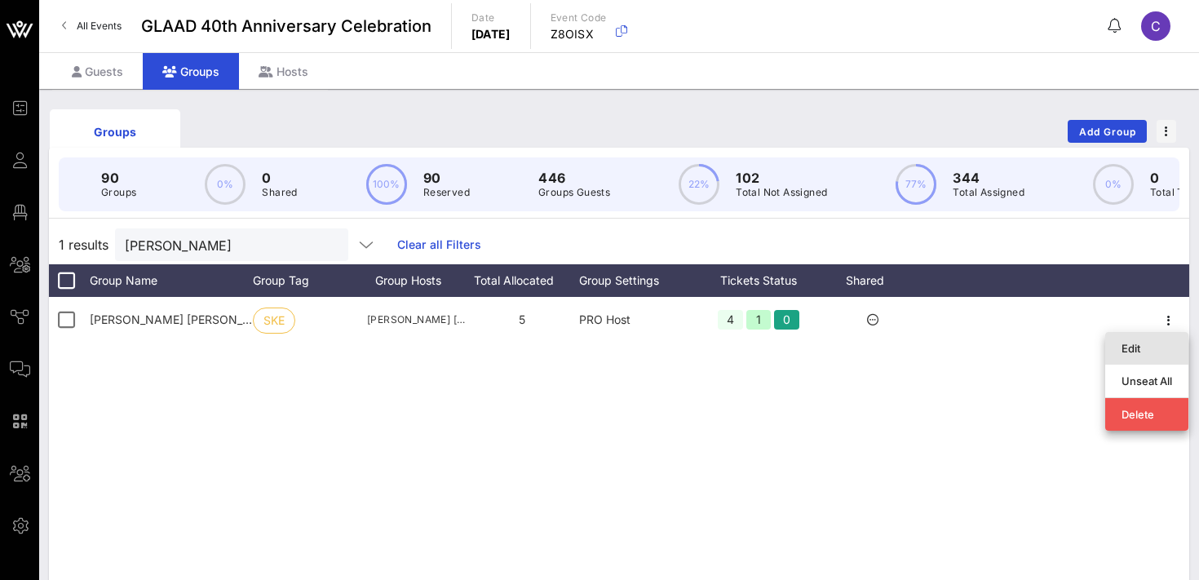
click at [1149, 345] on div "Edit" at bounding box center [1147, 348] width 51 height 13
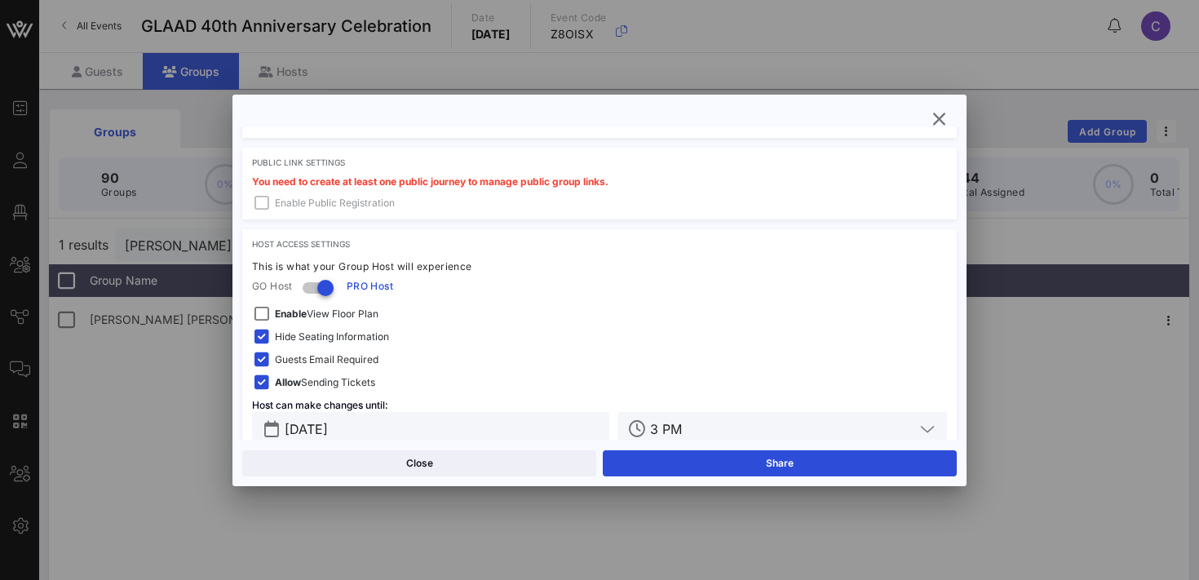
scroll to position [499, 0]
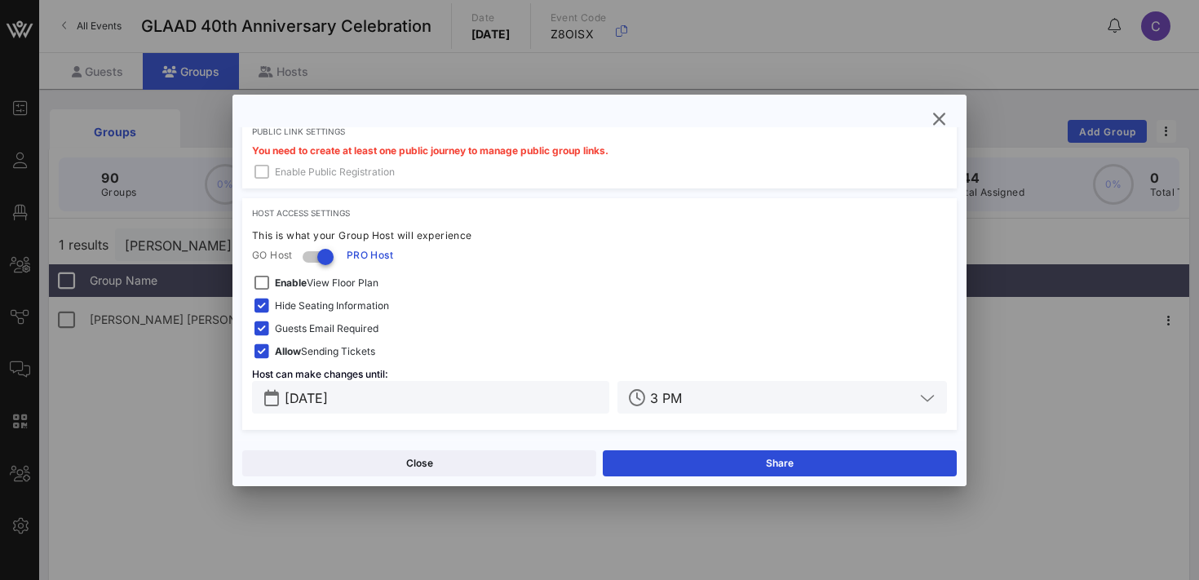
click at [301, 328] on span "Guests Email Required" at bounding box center [327, 329] width 104 height 16
click at [357, 396] on input "[DATE]" at bounding box center [442, 397] width 315 height 21
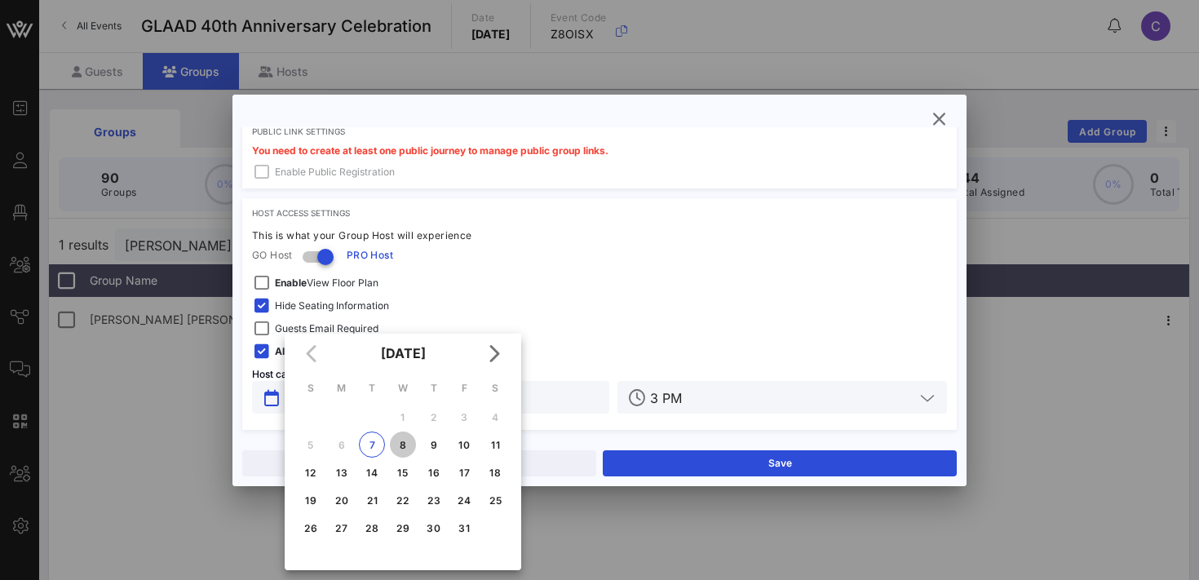
click at [405, 448] on div "8" at bounding box center [403, 445] width 26 height 12
type input "[DATE]"
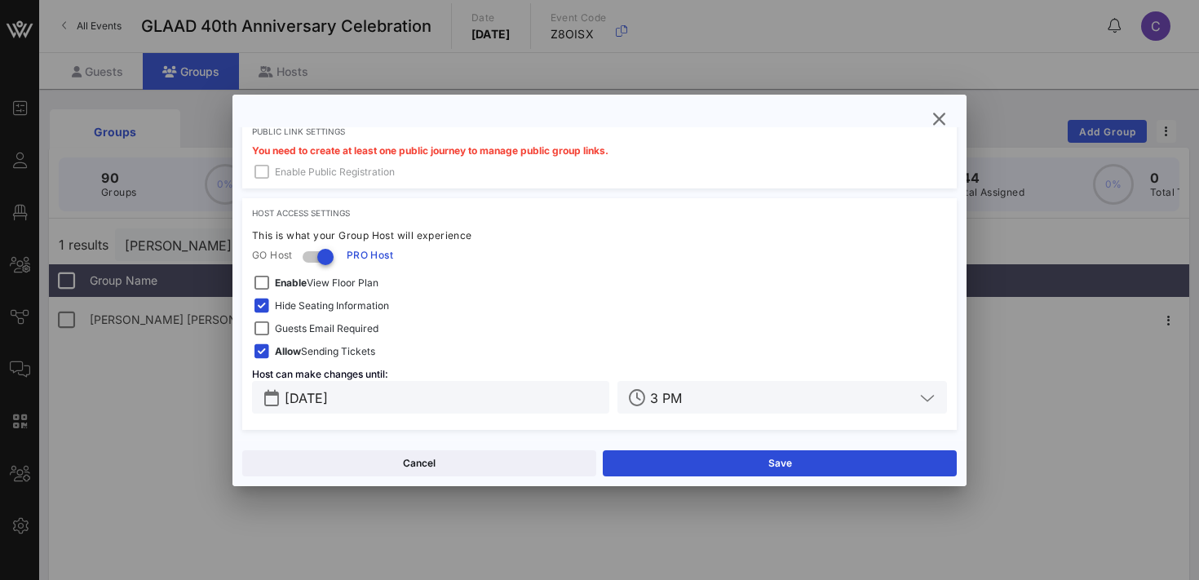
click at [712, 401] on input "3 PM" at bounding box center [782, 397] width 264 height 21
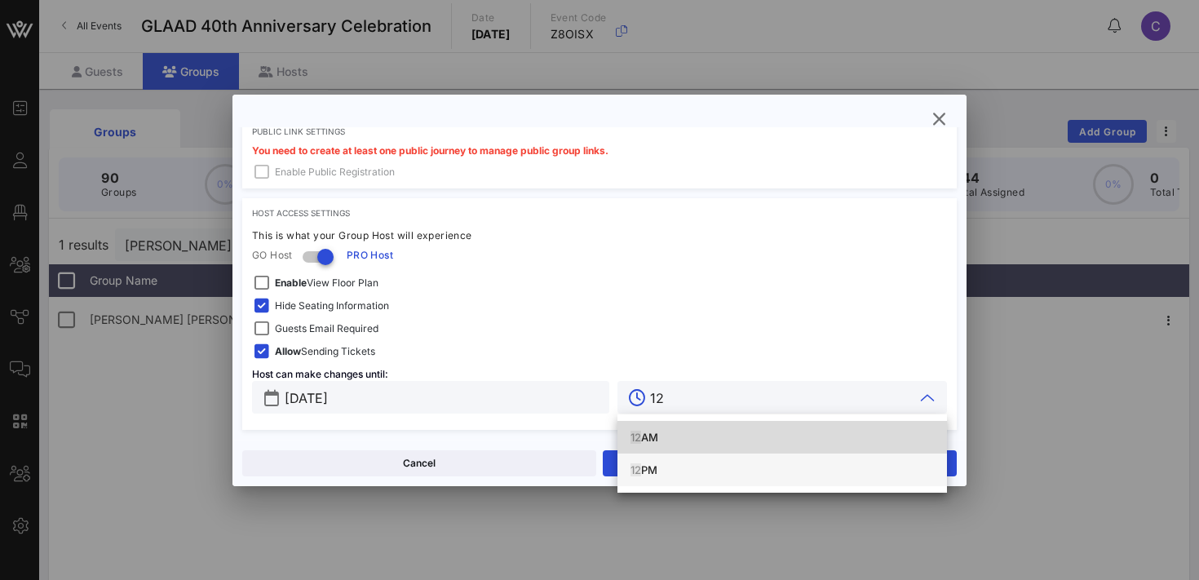
click at [670, 471] on div "12 PM" at bounding box center [783, 469] width 304 height 13
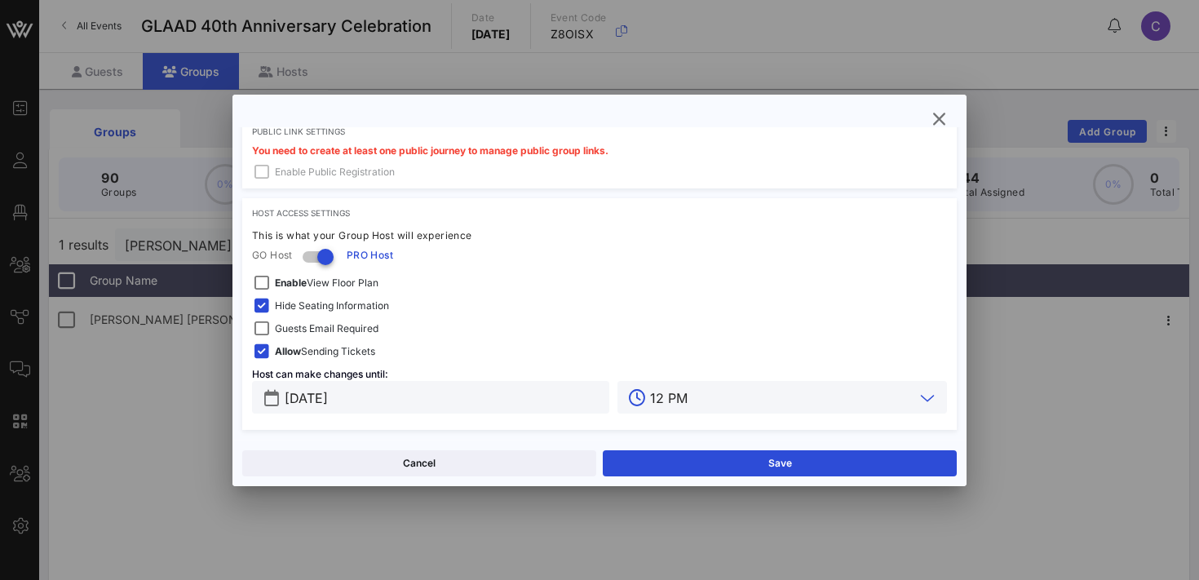
type input "12 PM"
click at [670, 471] on button "Save" at bounding box center [780, 463] width 354 height 26
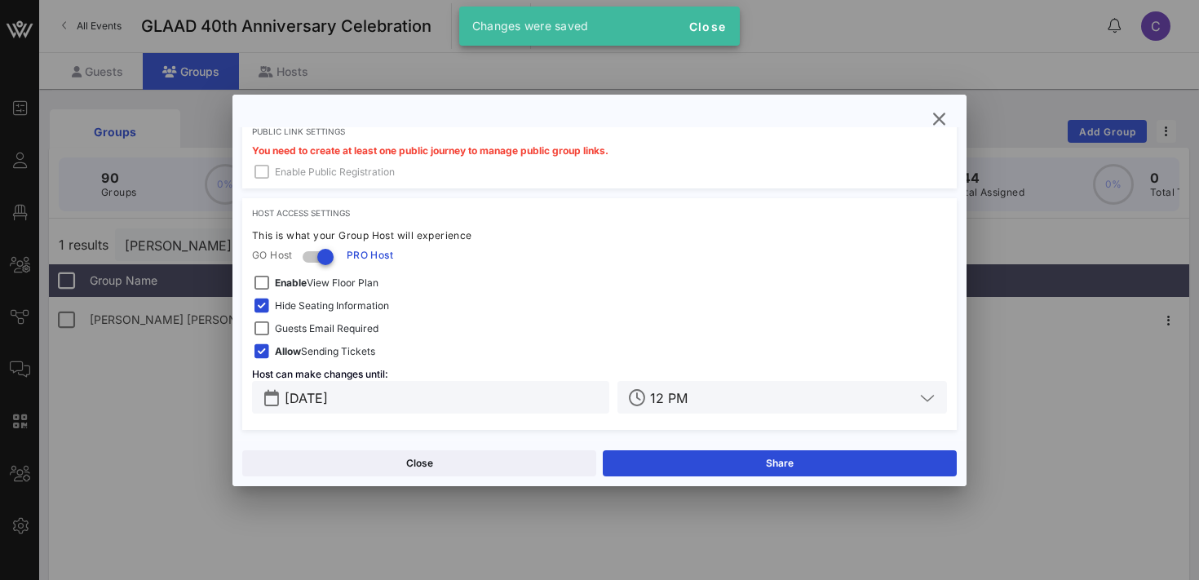
click at [498, 476] on div "Close Share" at bounding box center [600, 463] width 734 height 47
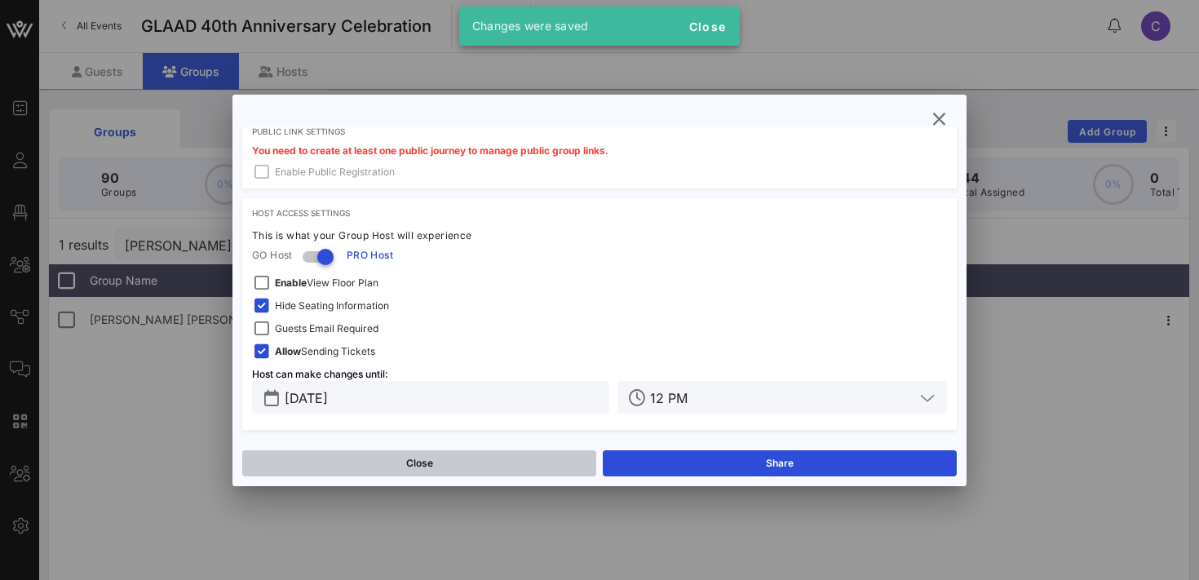
click at [454, 459] on button "Close" at bounding box center [419, 463] width 354 height 26
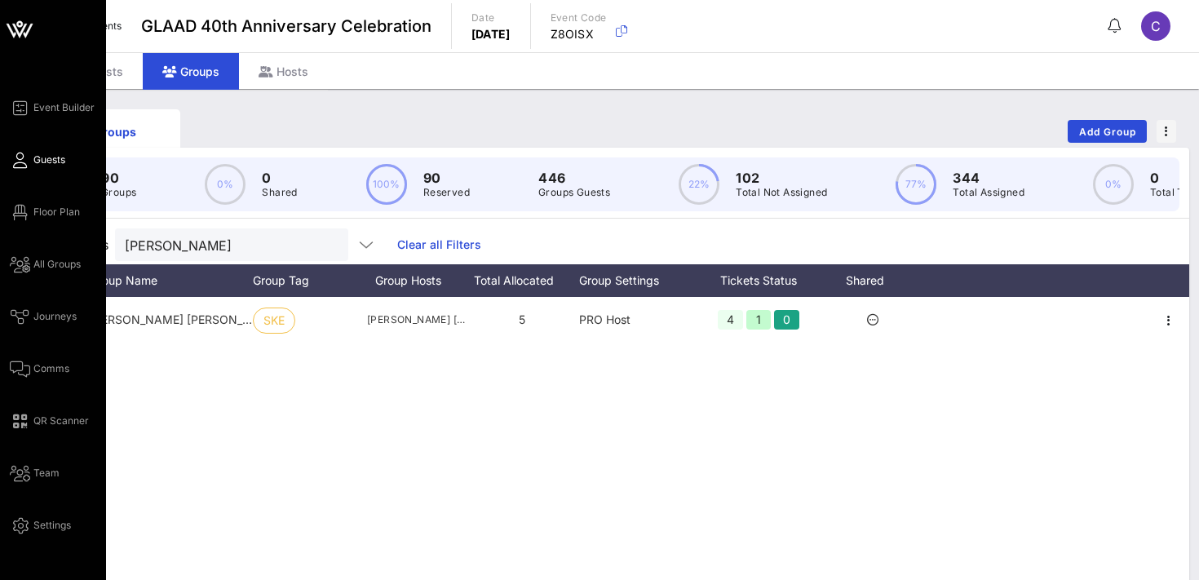
click at [40, 161] on span "Guests" at bounding box center [49, 160] width 32 height 15
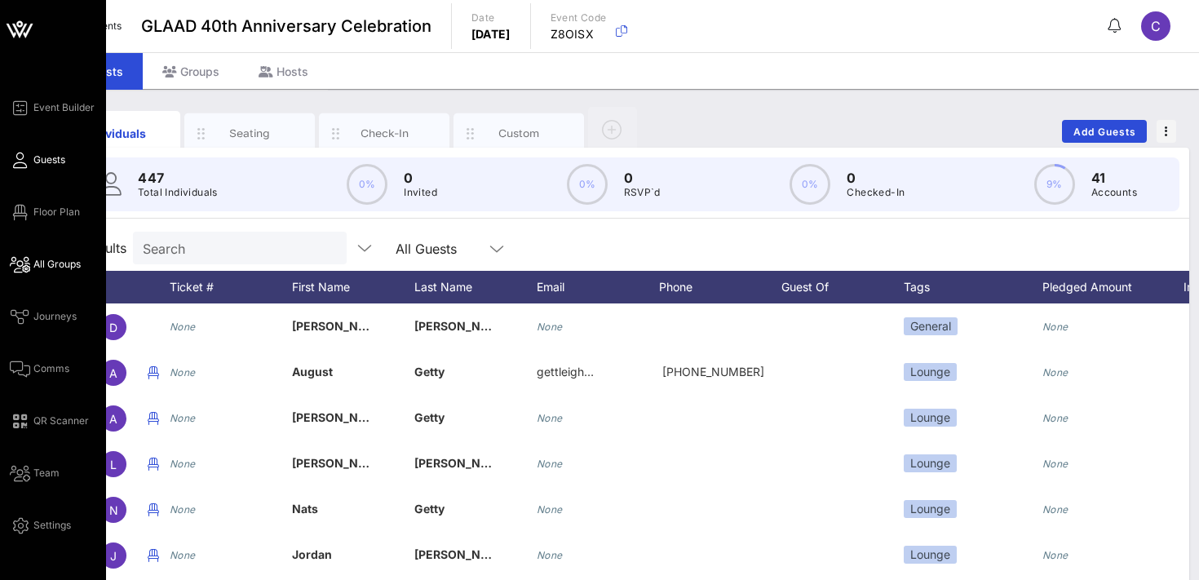
click at [51, 273] on link "All Groups" at bounding box center [45, 265] width 71 height 20
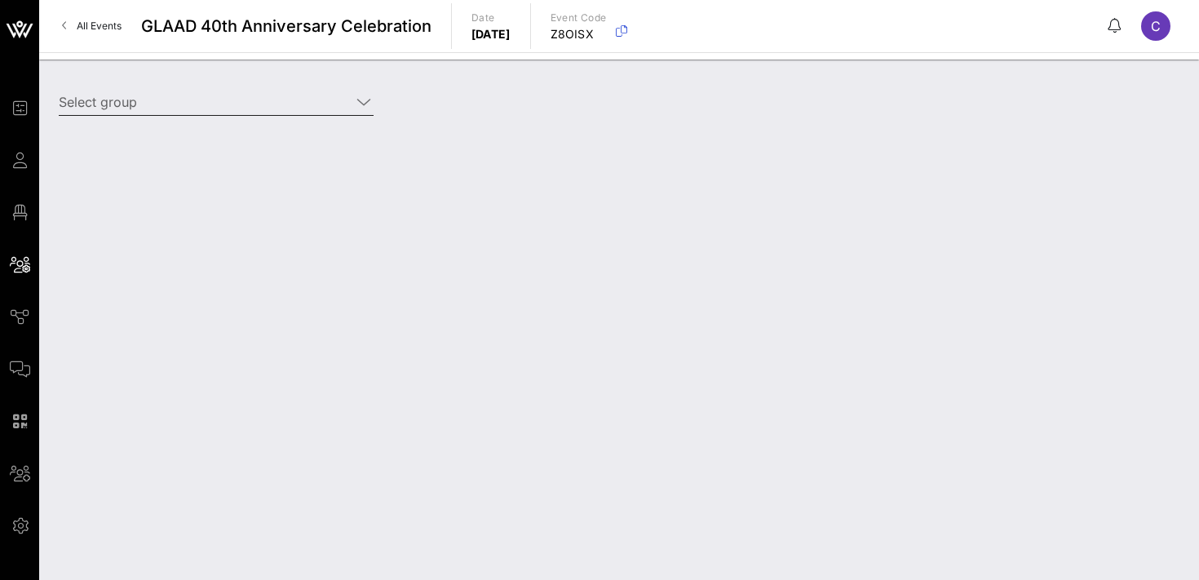
click at [208, 104] on input "Select group" at bounding box center [205, 102] width 292 height 26
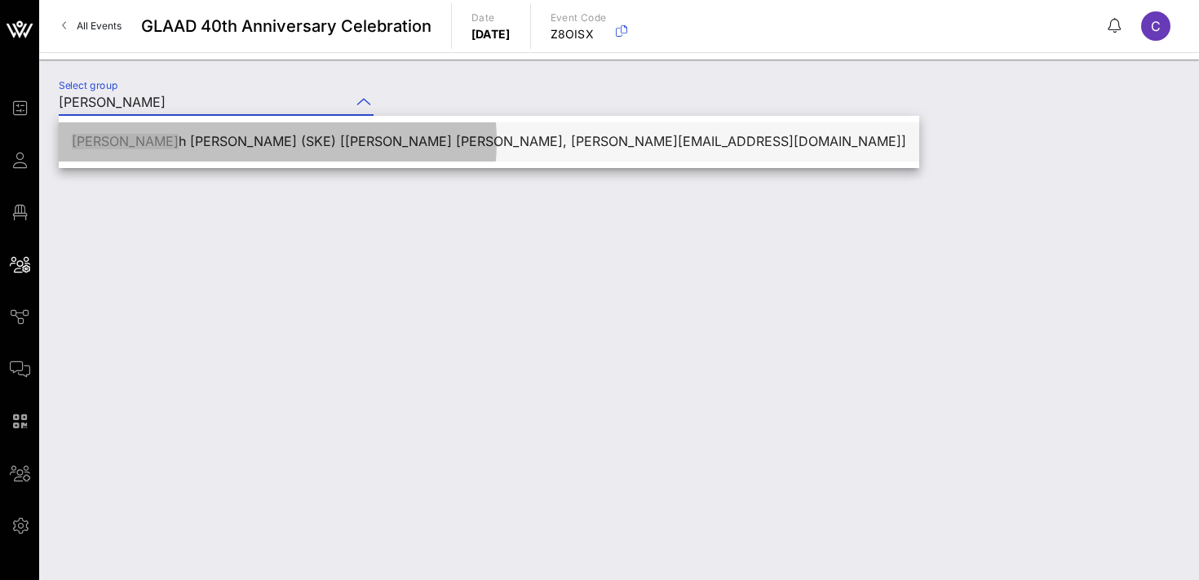
click at [214, 144] on div "[PERSON_NAME] h [PERSON_NAME] (SKE) [[PERSON_NAME] [PERSON_NAME], [PERSON_NAME]…" at bounding box center [489, 142] width 835 height 16
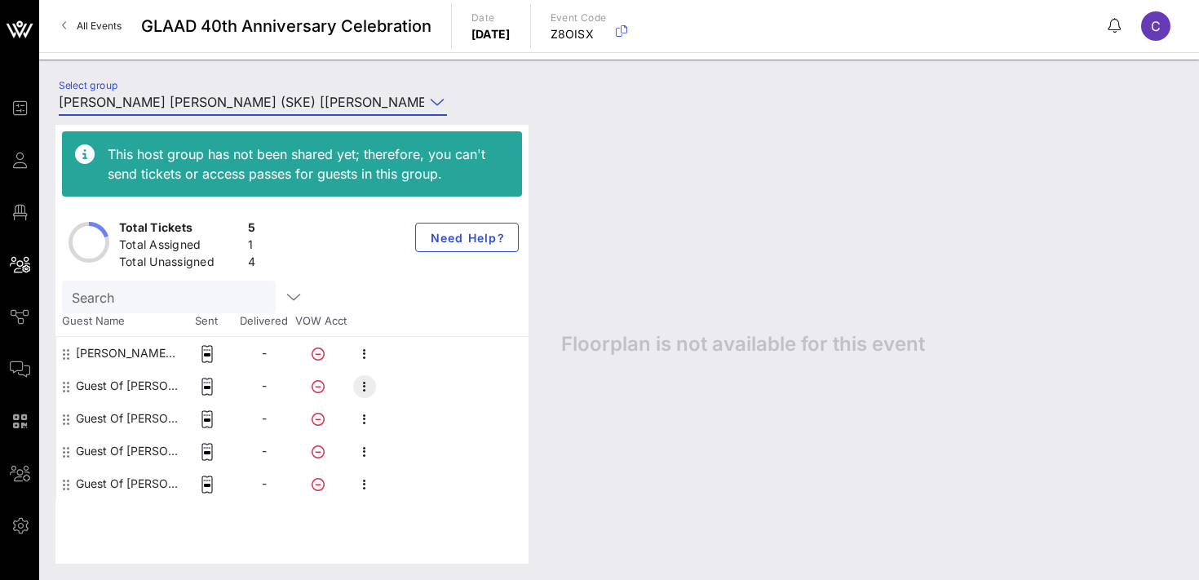
type input "[PERSON_NAME] [PERSON_NAME] (SKE) [[PERSON_NAME] [PERSON_NAME], [PERSON_NAME][E…"
click at [369, 393] on icon "button" at bounding box center [365, 387] width 20 height 20
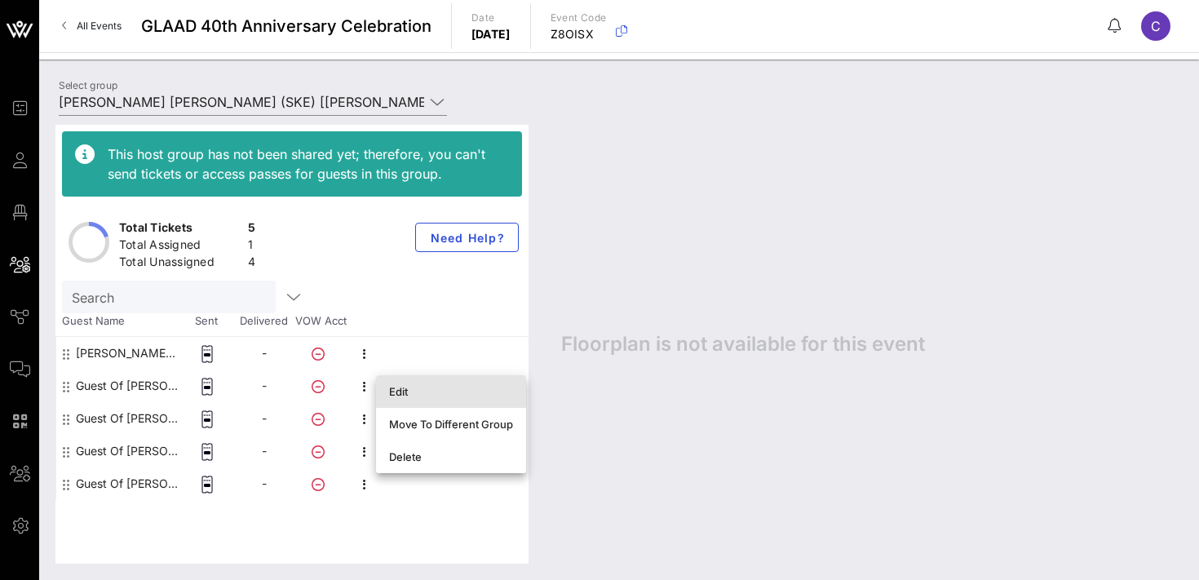
click at [395, 393] on div "Edit" at bounding box center [451, 391] width 124 height 13
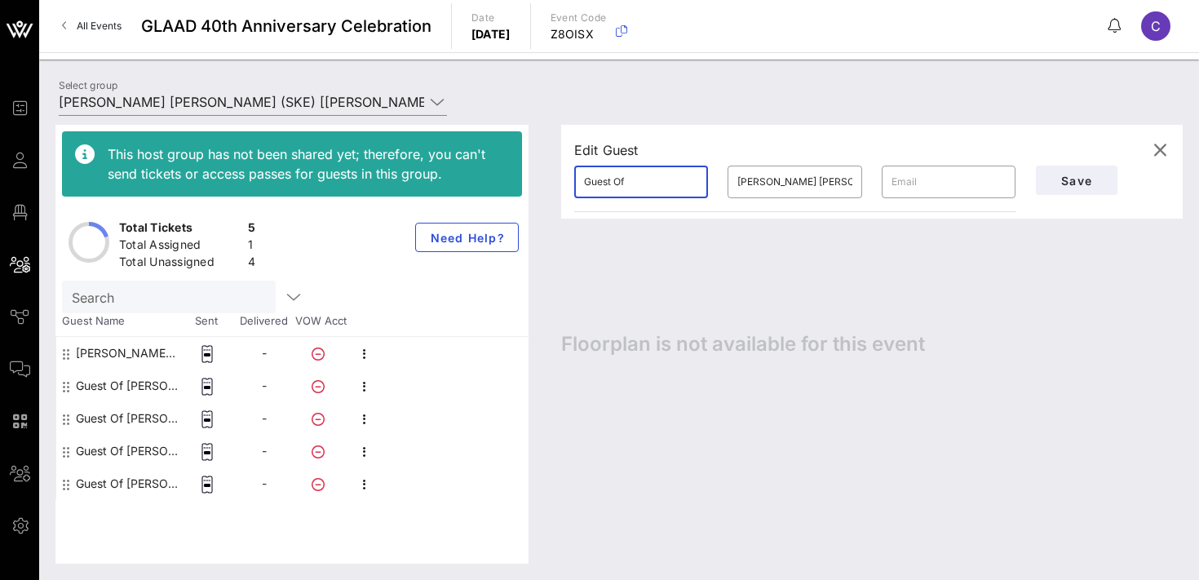
click at [641, 182] on input "Guest Of" at bounding box center [641, 182] width 114 height 26
type input "[PERSON_NAME]"
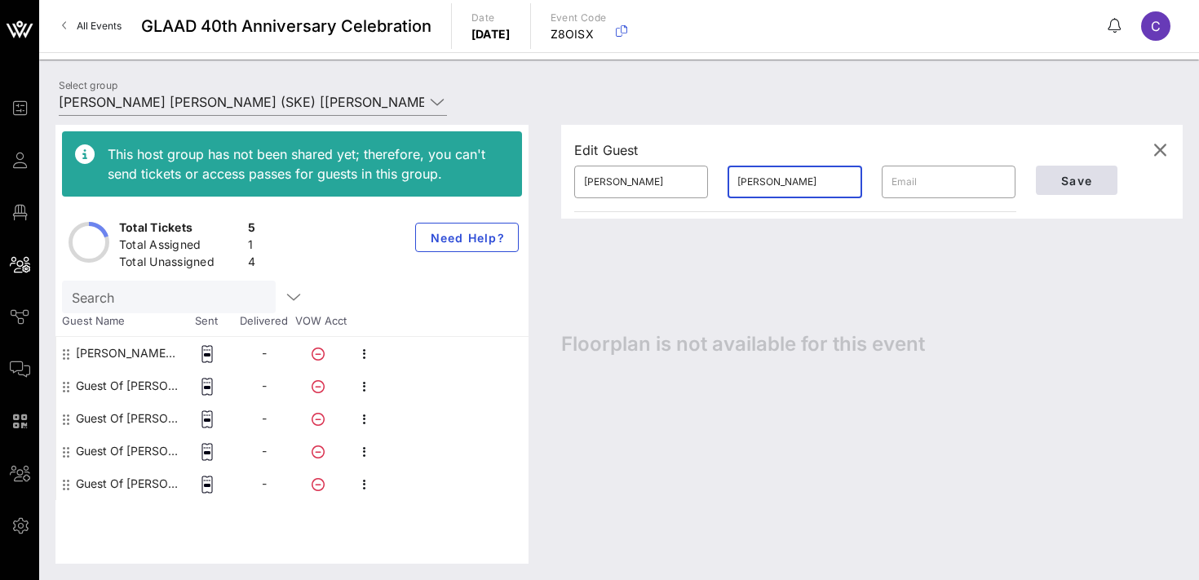
type input "[PERSON_NAME]"
click at [1054, 180] on span "Save" at bounding box center [1076, 181] width 55 height 14
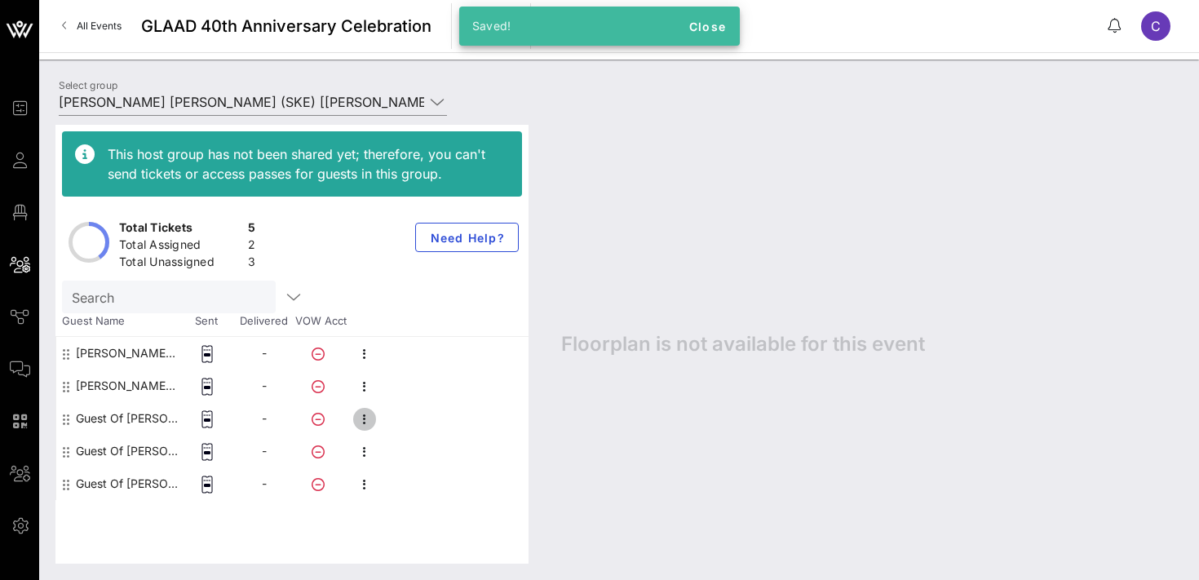
click at [362, 419] on icon "button" at bounding box center [365, 420] width 20 height 20
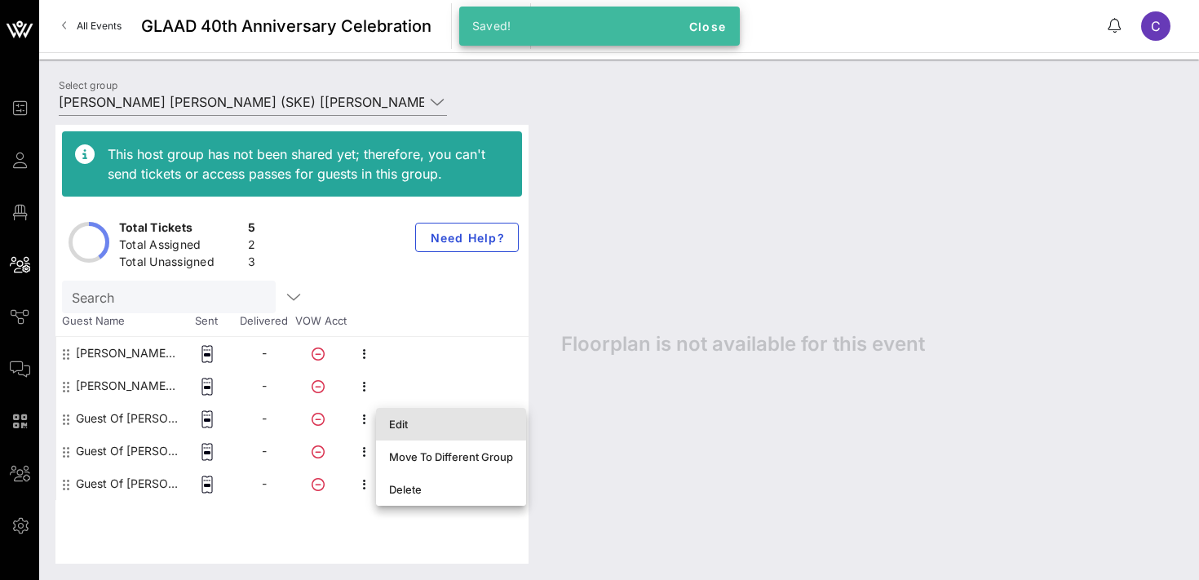
click at [389, 423] on div "Edit" at bounding box center [451, 424] width 124 height 13
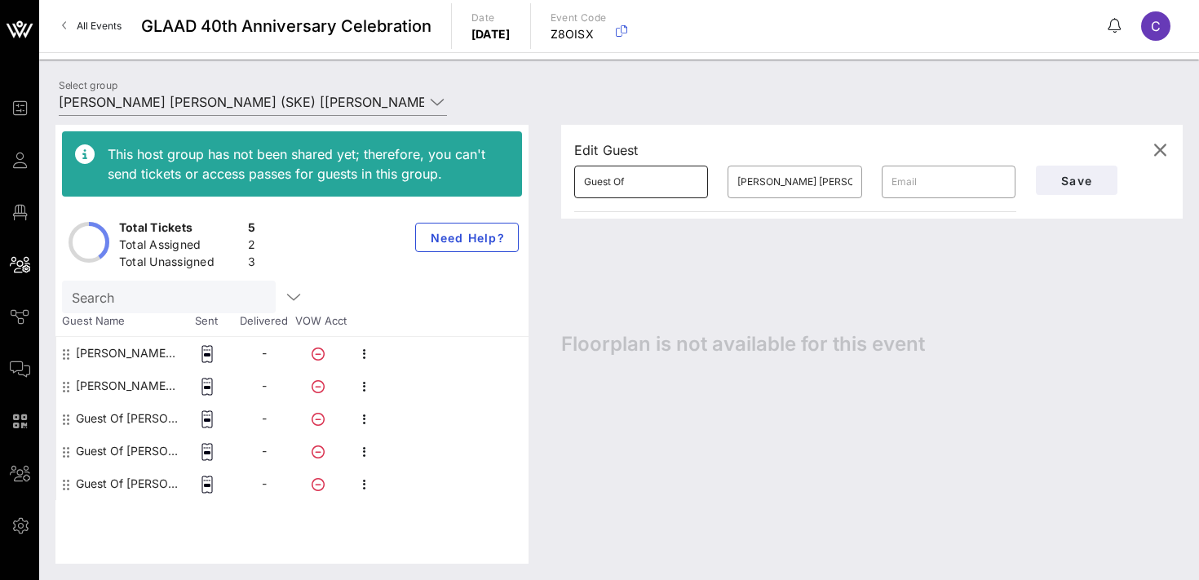
click at [659, 181] on input "Guest Of" at bounding box center [641, 182] width 114 height 26
type input "Guest Of [PERSON_NAME]"
click at [807, 181] on input "[PERSON_NAME] [PERSON_NAME]" at bounding box center [795, 182] width 114 height 26
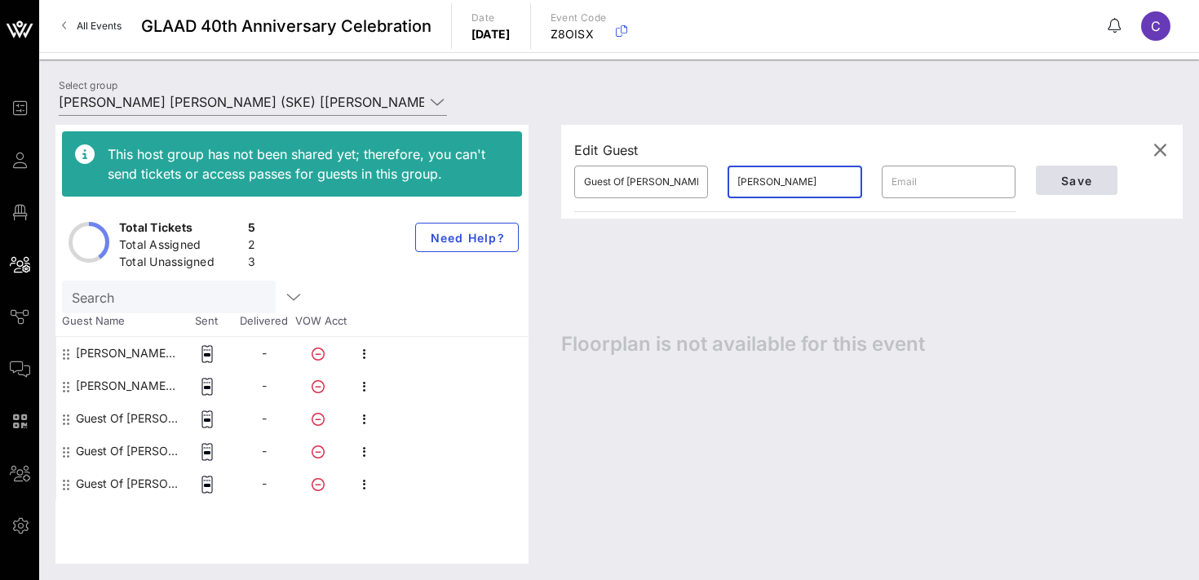
type input "[PERSON_NAME]"
click at [1062, 180] on span "Save" at bounding box center [1076, 181] width 55 height 14
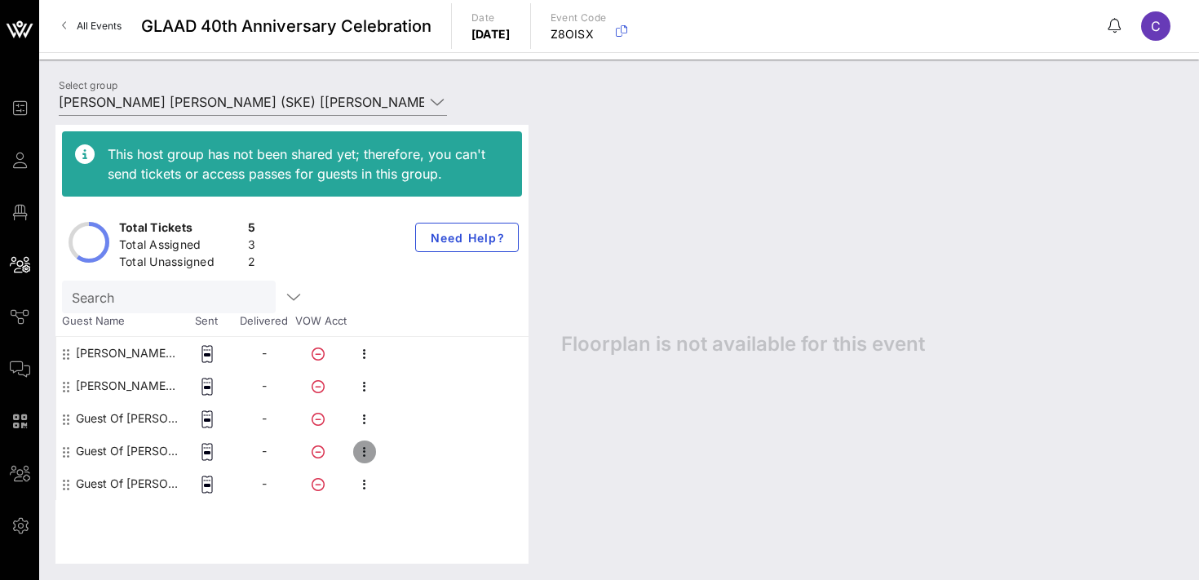
click at [361, 456] on icon "button" at bounding box center [365, 452] width 20 height 20
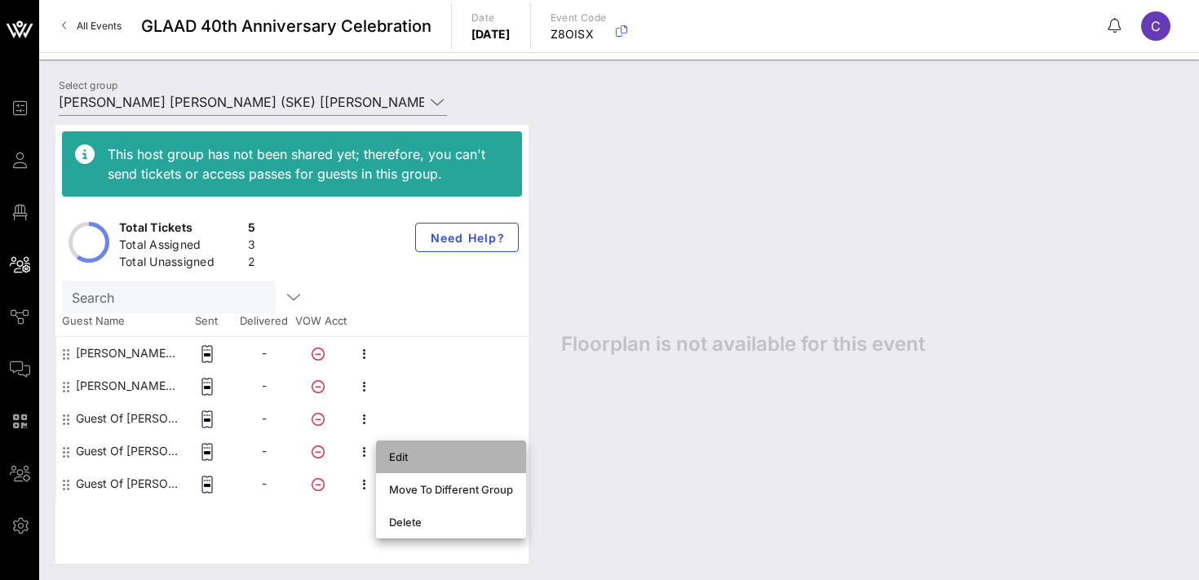
click at [394, 457] on div "Edit" at bounding box center [451, 456] width 124 height 13
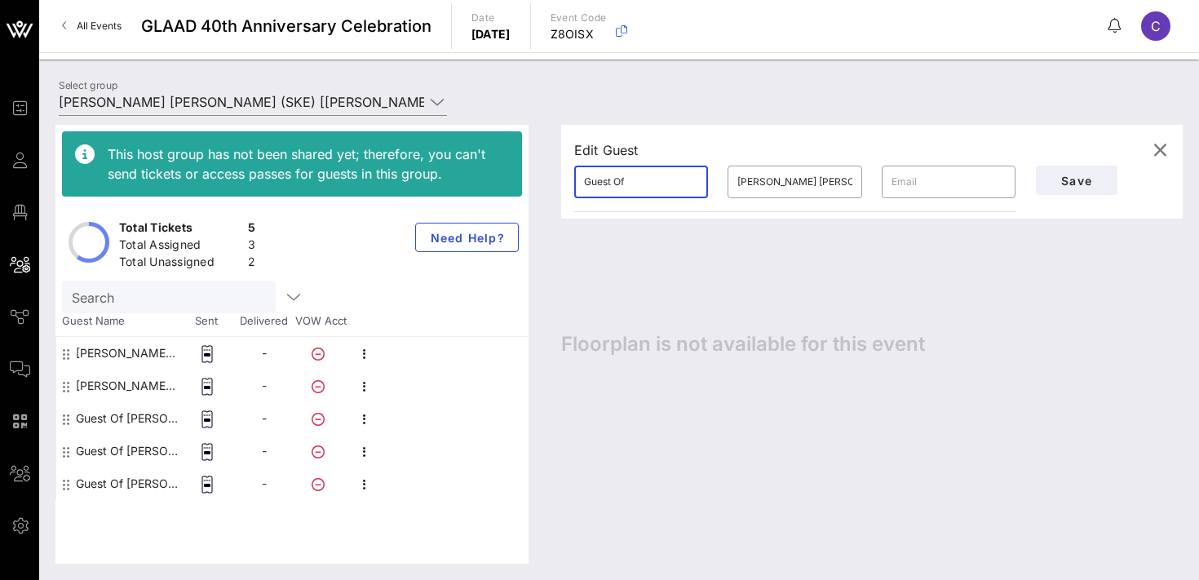
click at [645, 188] on input "Guest Of" at bounding box center [641, 182] width 114 height 26
paste input "[PERSON_NAME]"
type input "[PERSON_NAME]"
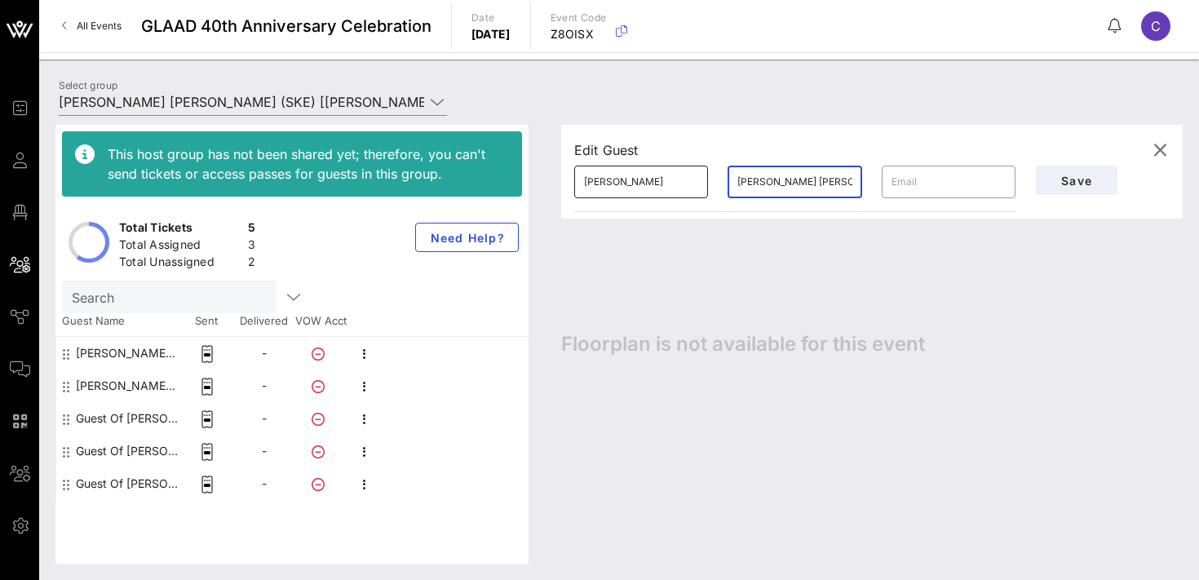
paste input "[PERSON_NAME]"
type input "Glasse"
click at [1053, 179] on span "Save" at bounding box center [1076, 181] width 55 height 14
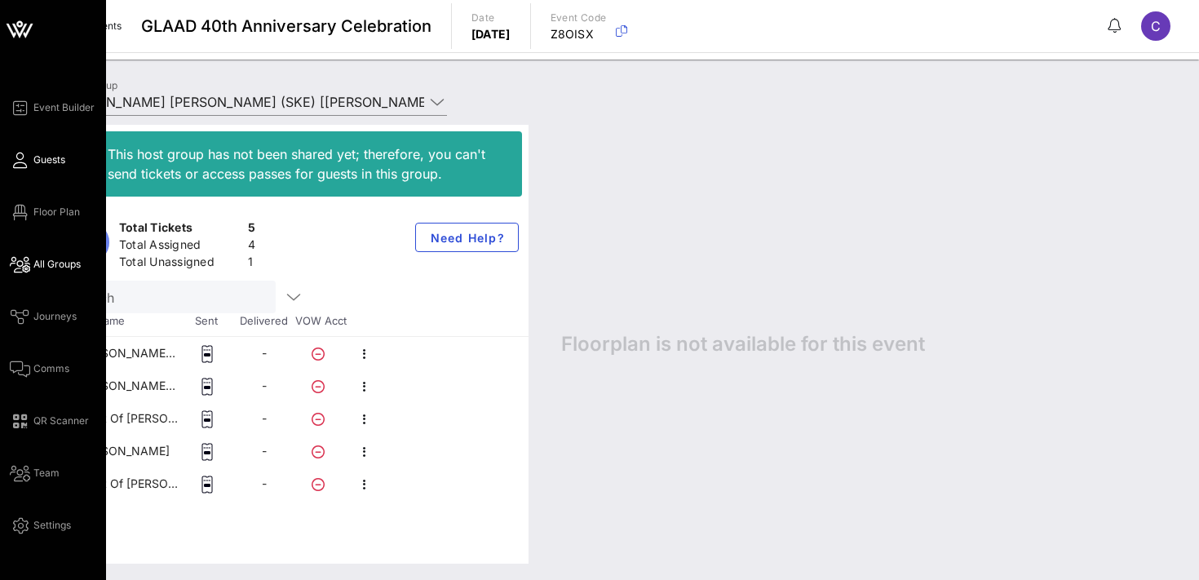
click at [50, 166] on span "Guests" at bounding box center [49, 160] width 32 height 15
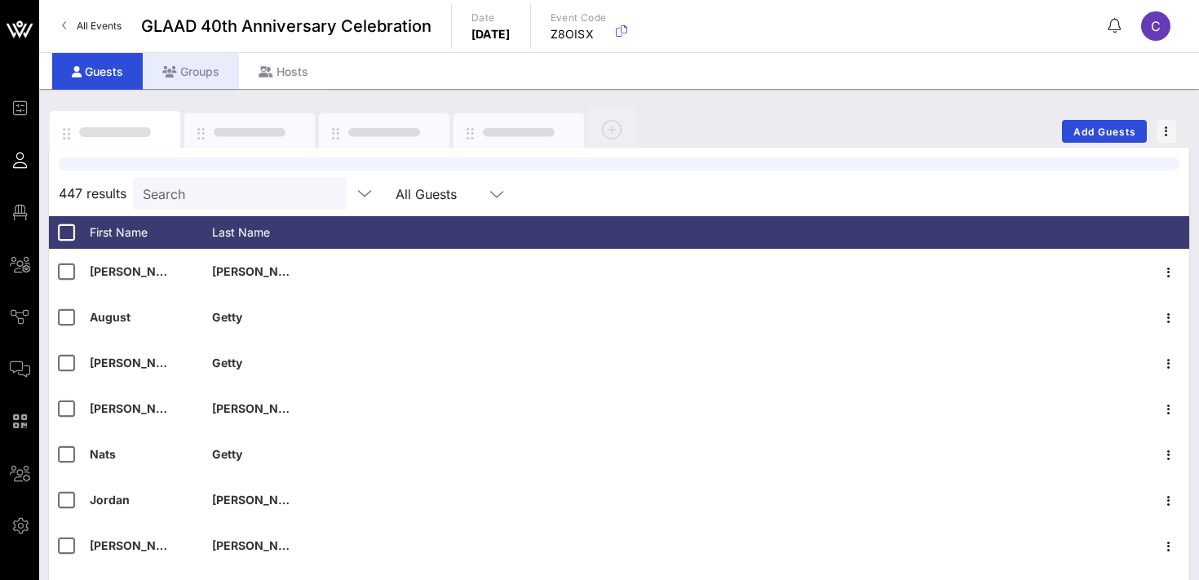
click at [198, 82] on div "Groups" at bounding box center [191, 71] width 96 height 37
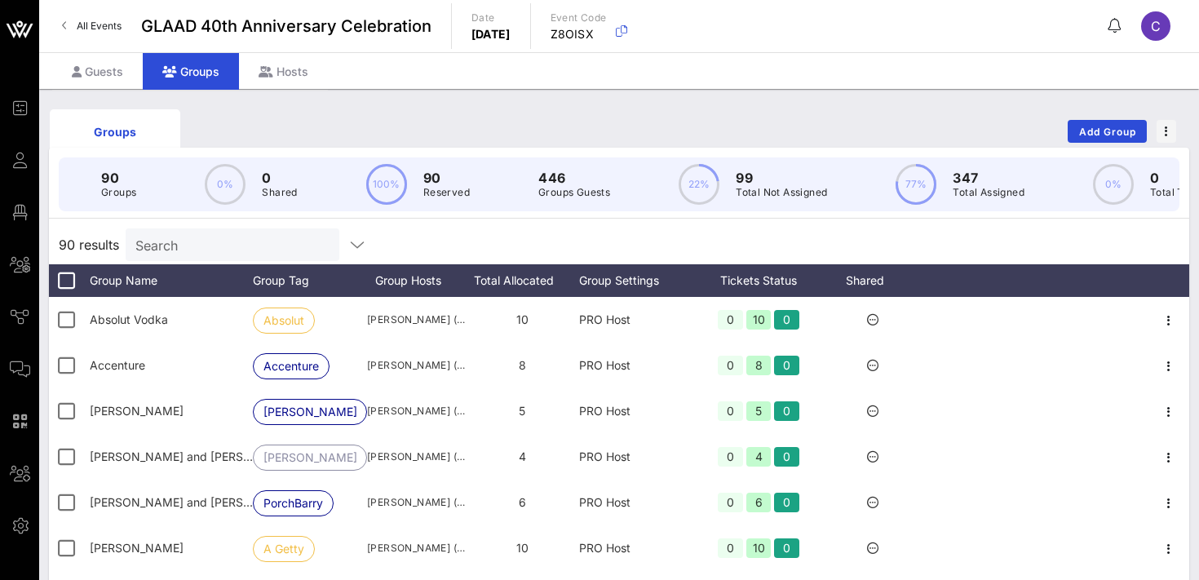
click at [224, 249] on input "Search" at bounding box center [230, 244] width 191 height 21
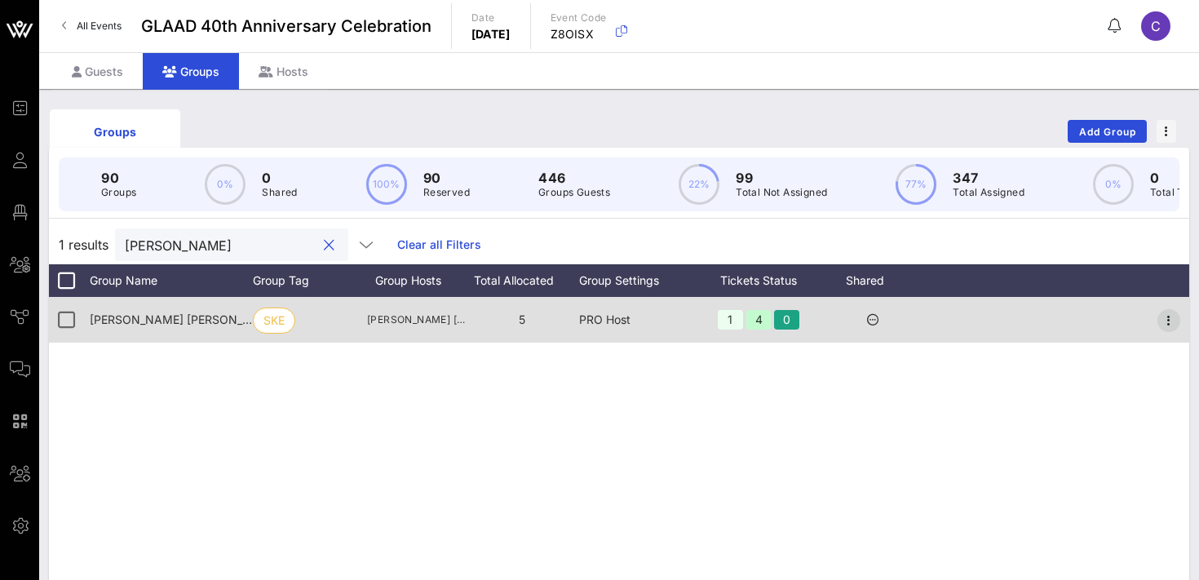
type input "[PERSON_NAME]"
click at [1168, 318] on icon "button" at bounding box center [1170, 321] width 20 height 20
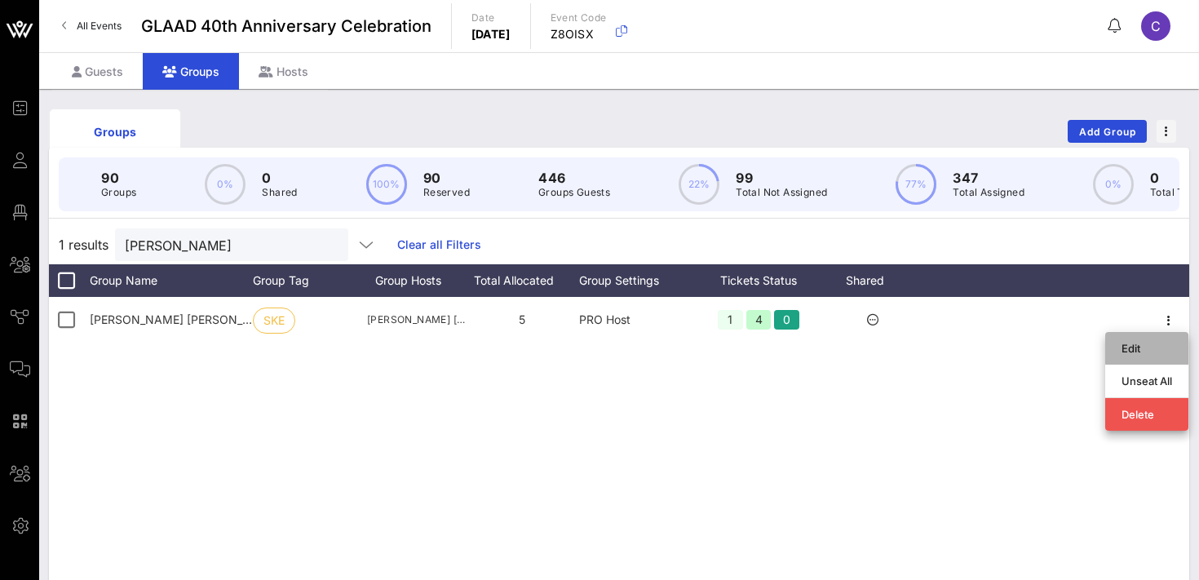
click at [1151, 344] on div "Edit" at bounding box center [1147, 348] width 51 height 13
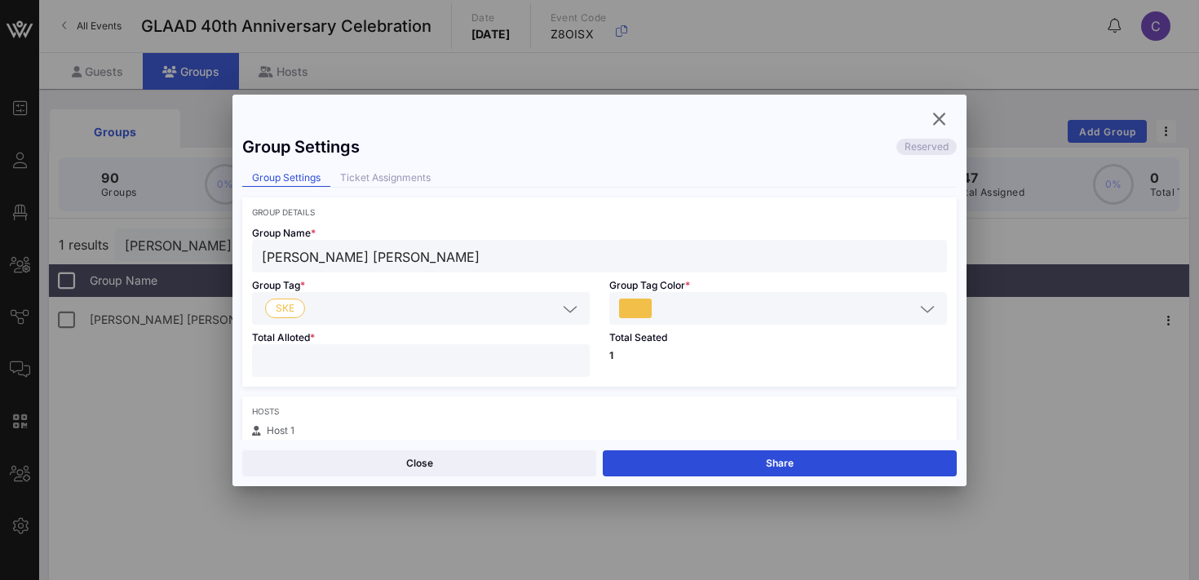
type input "*"
click at [575, 355] on input "*" at bounding box center [421, 360] width 318 height 21
click at [673, 463] on button "Save" at bounding box center [780, 463] width 354 height 26
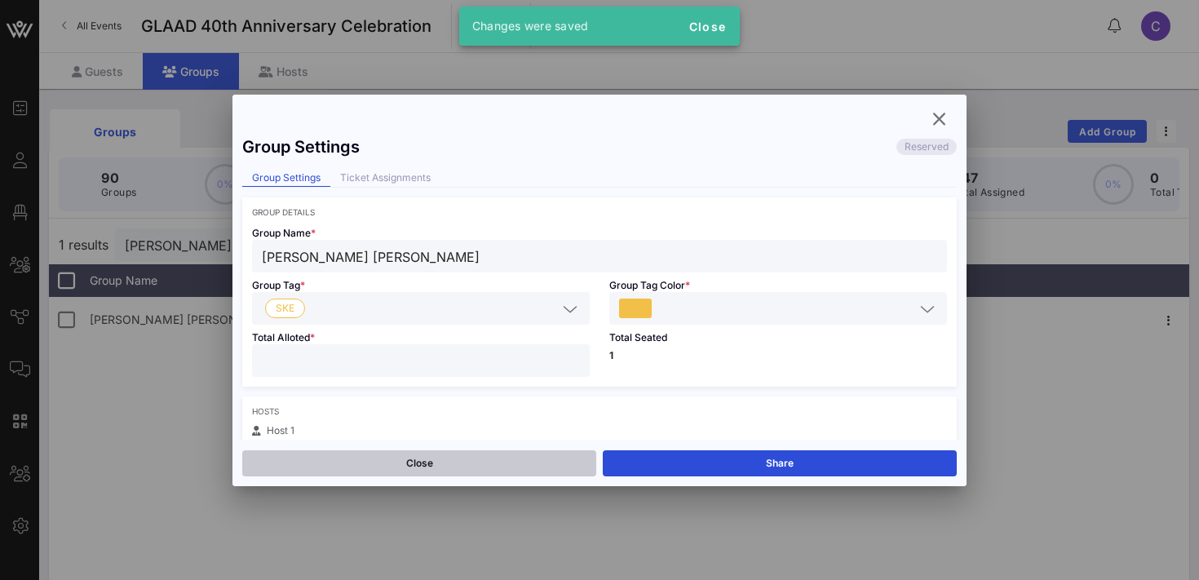
click at [446, 461] on button "Close" at bounding box center [419, 463] width 354 height 26
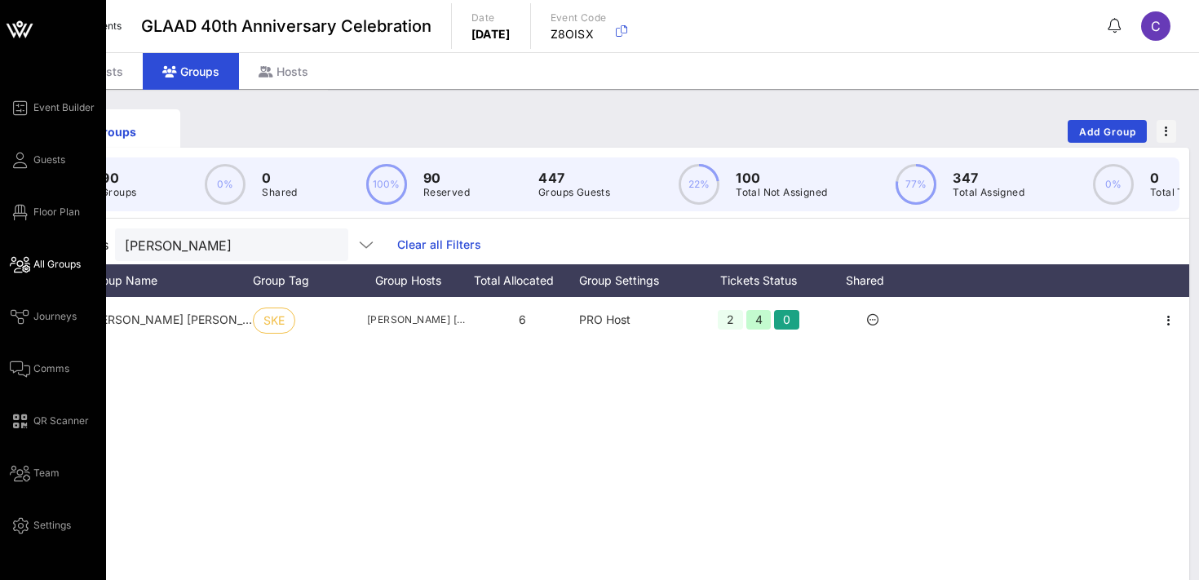
click at [62, 264] on span "All Groups" at bounding box center [56, 264] width 47 height 15
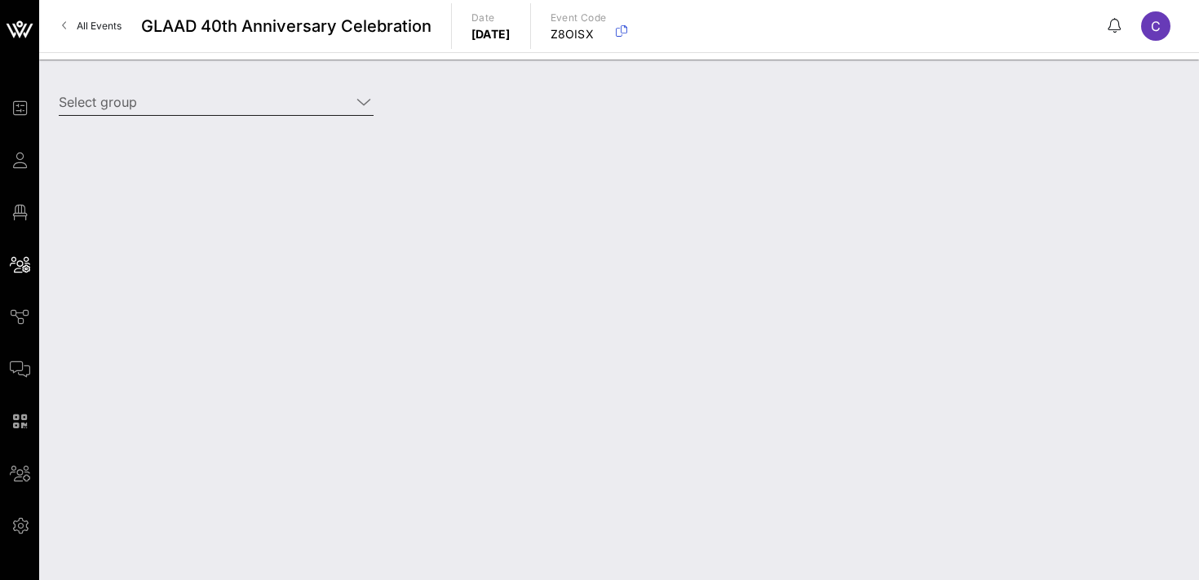
click at [222, 102] on input "Select group" at bounding box center [205, 102] width 292 height 26
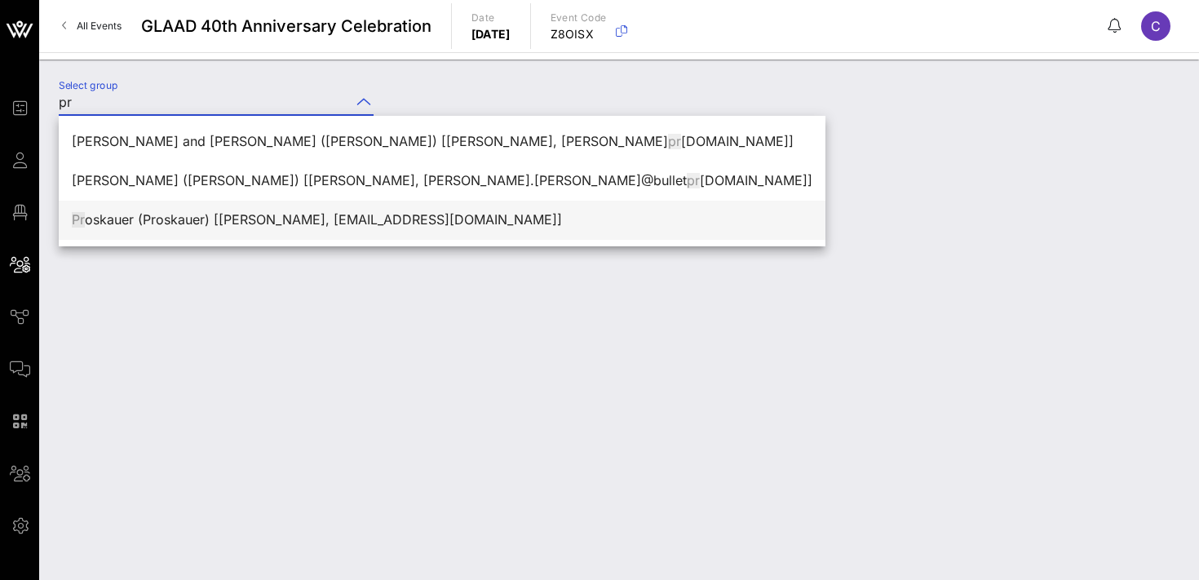
click at [183, 217] on div "Pr oskauer (Proskauer) [[PERSON_NAME], [EMAIL_ADDRESS][DOMAIN_NAME]]" at bounding box center [442, 220] width 741 height 16
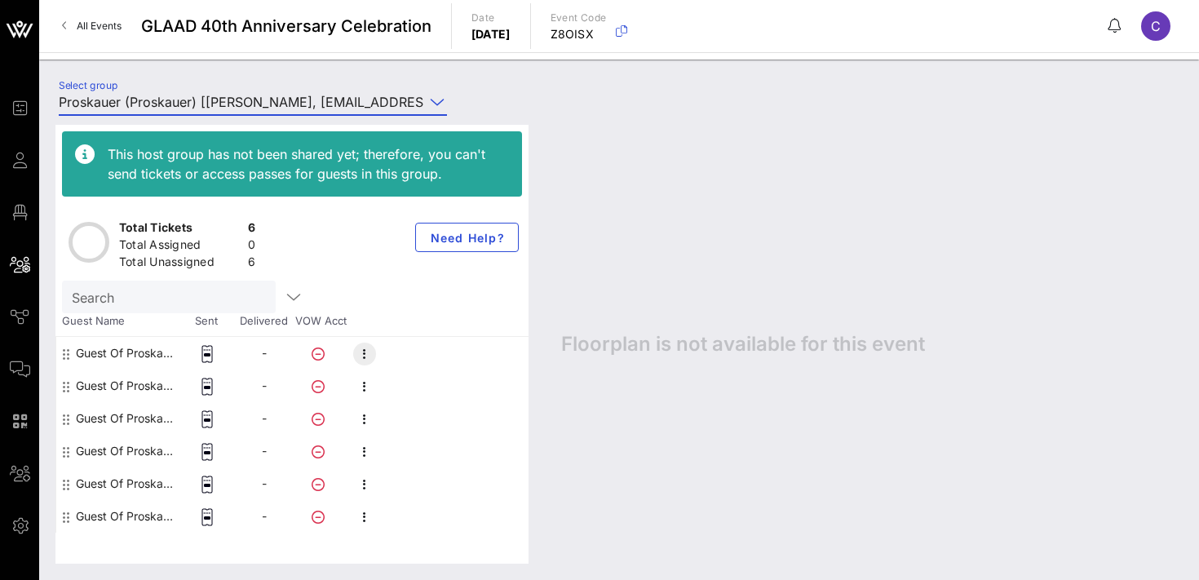
type input "Proskauer (Proskauer) [[PERSON_NAME], [EMAIL_ADDRESS][DOMAIN_NAME]]"
click at [365, 355] on icon "button" at bounding box center [365, 354] width 20 height 20
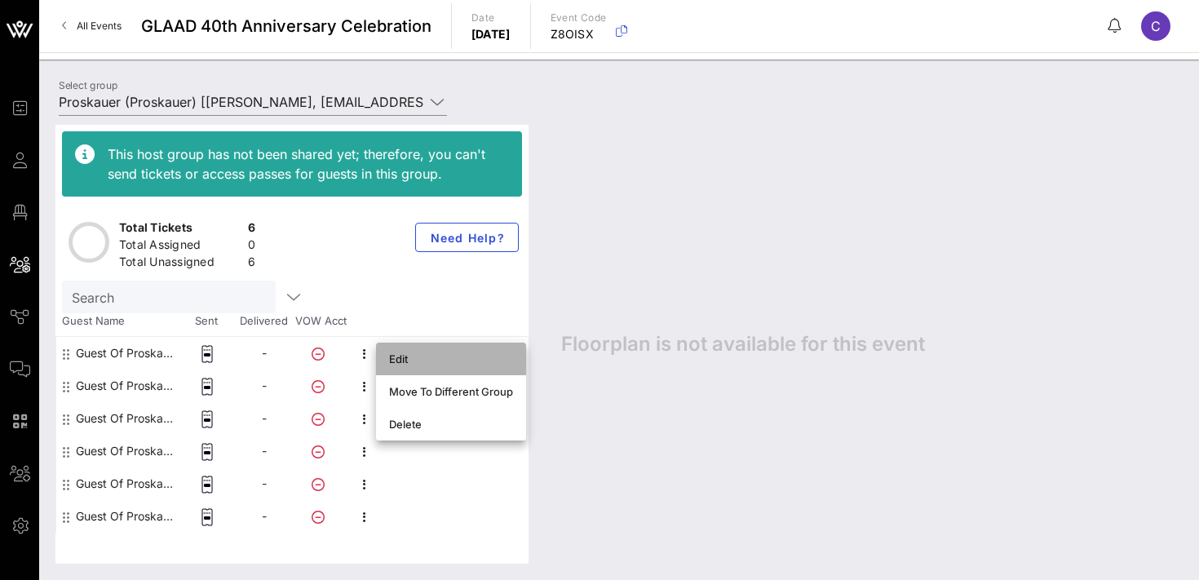
click at [396, 359] on div "Edit" at bounding box center [451, 359] width 124 height 13
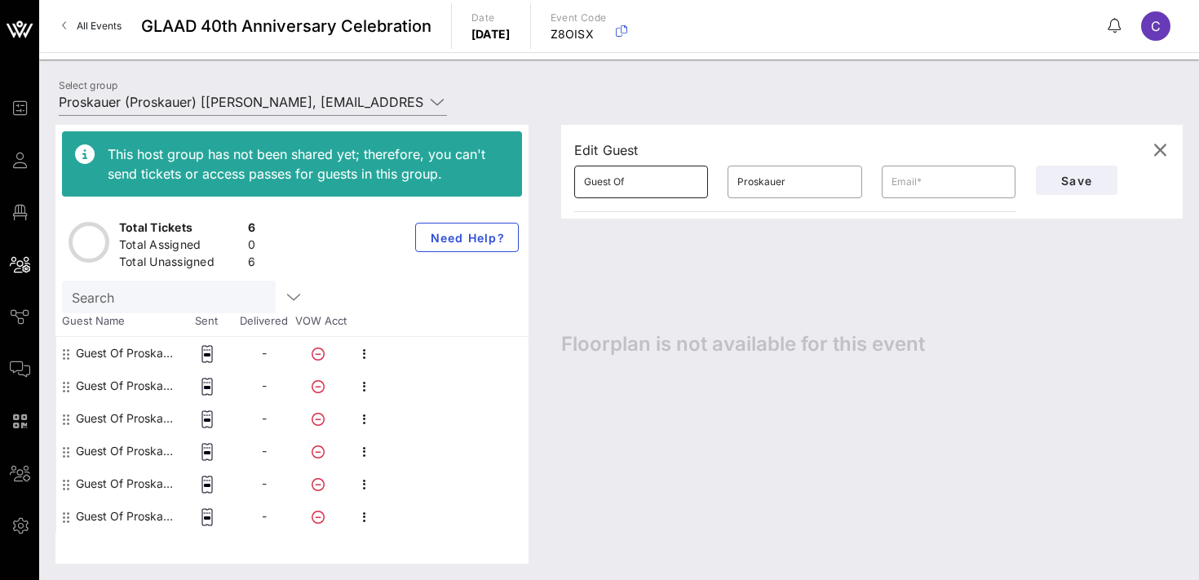
click at [648, 180] on input "Guest Of" at bounding box center [641, 182] width 114 height 26
paste input "[PERSON_NAME]"
type input "[PERSON_NAME]"
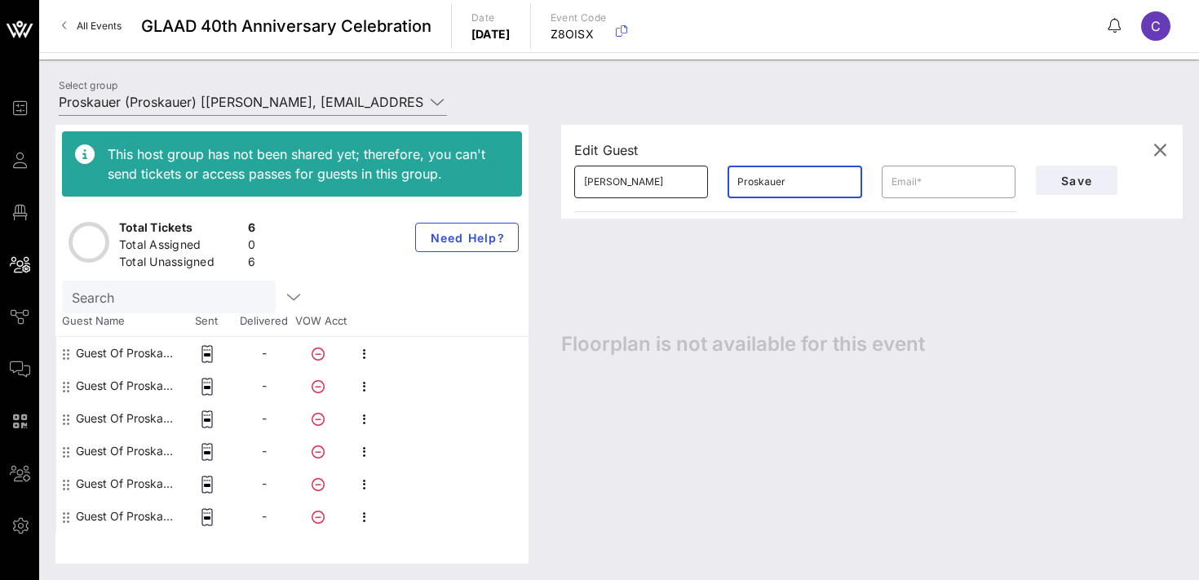
paste input "[PERSON_NAME]"
type input "Shmalo"
click at [1054, 182] on span "Save" at bounding box center [1076, 181] width 55 height 14
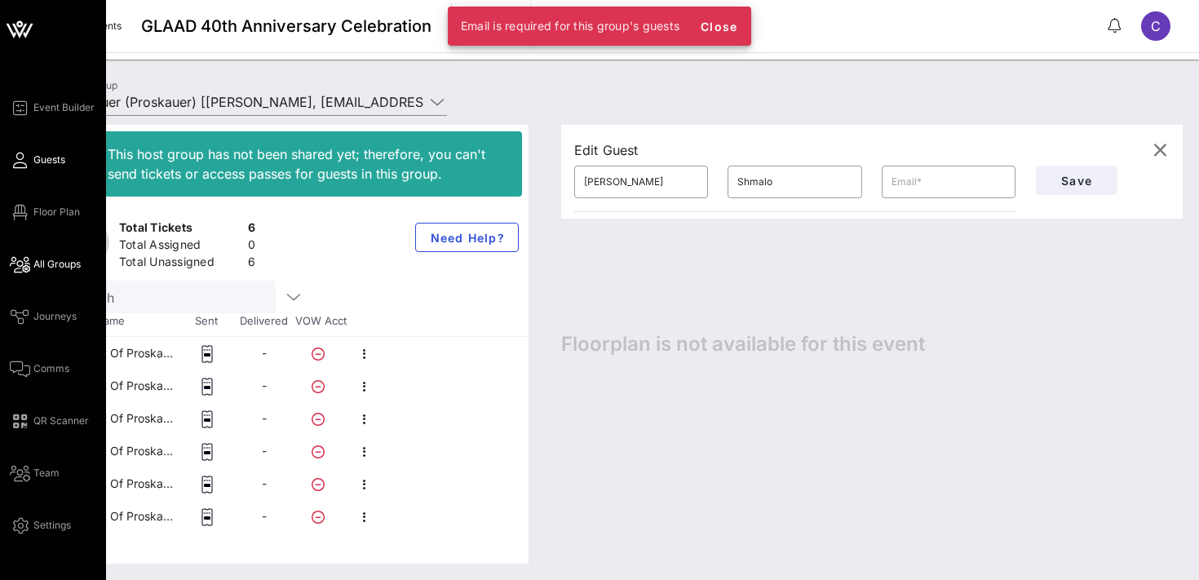
click at [51, 167] on link "Guests" at bounding box center [37, 160] width 55 height 20
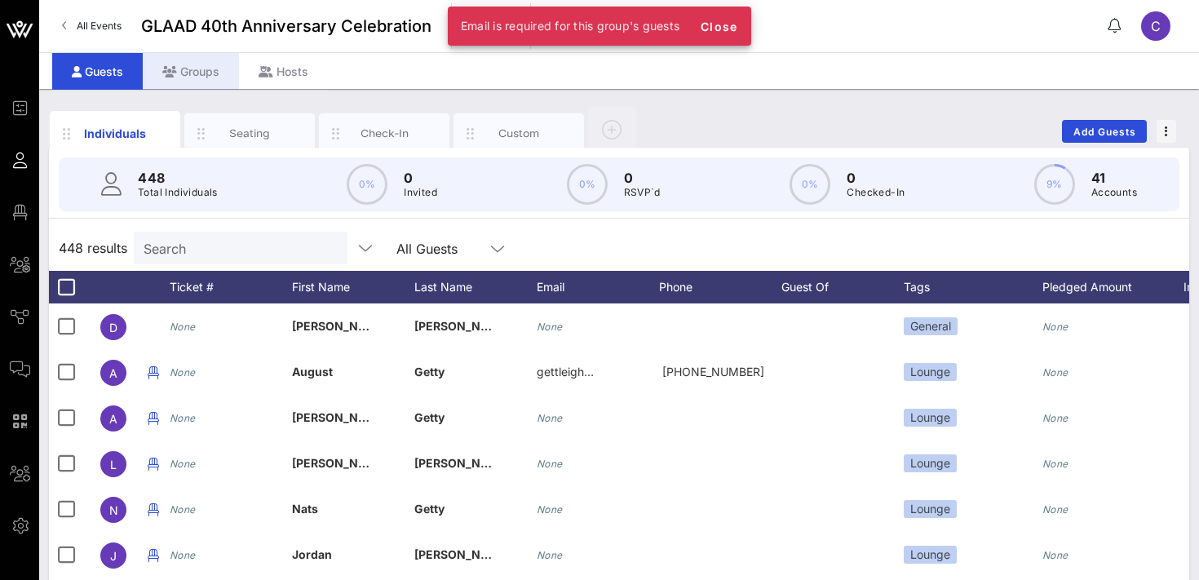
click at [195, 75] on div "Groups" at bounding box center [191, 71] width 96 height 37
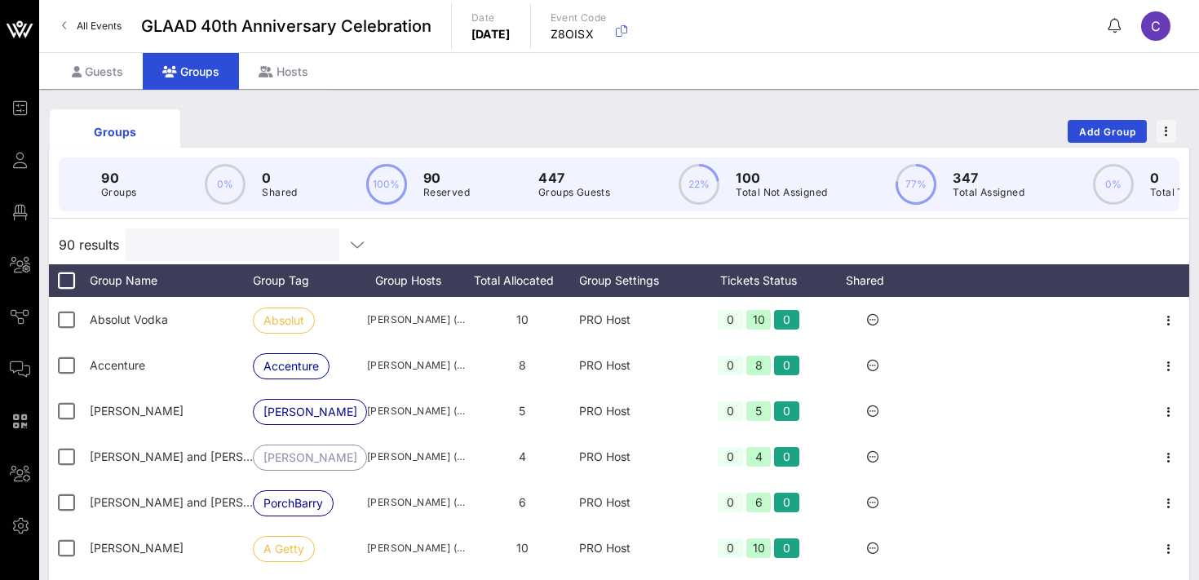
click at [208, 251] on input "text" at bounding box center [230, 244] width 191 height 21
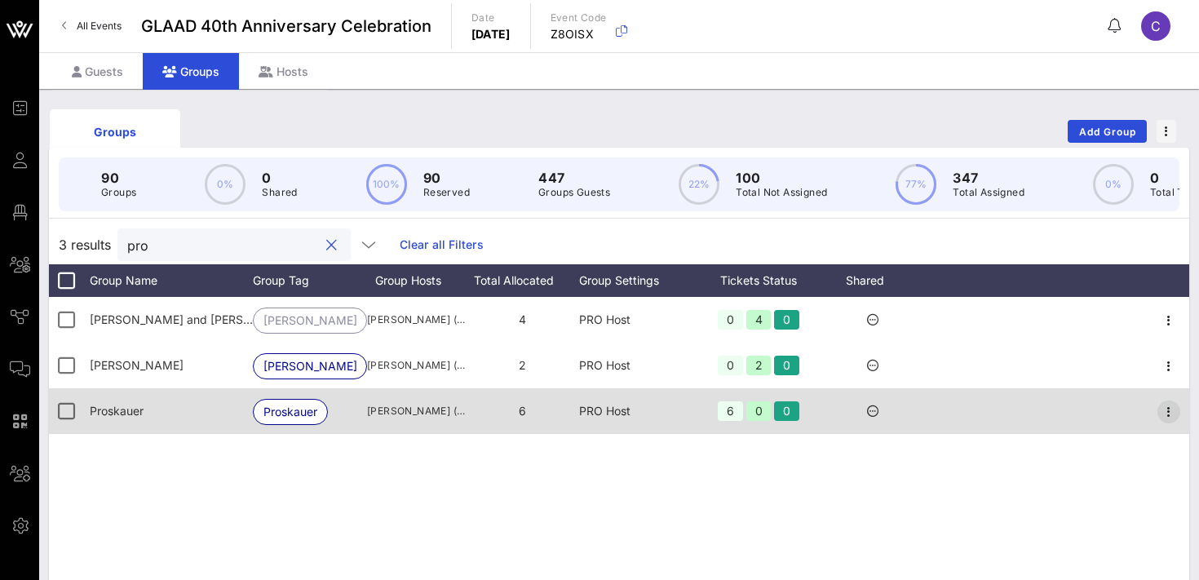
type input "pro"
click at [1168, 415] on icon "button" at bounding box center [1170, 412] width 20 height 20
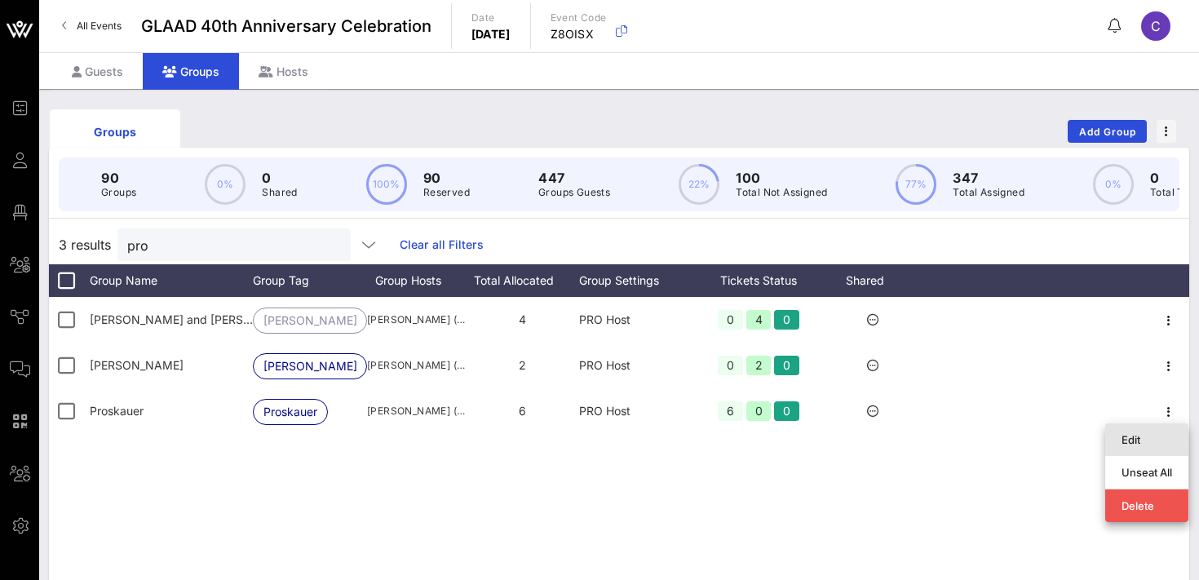
click at [1131, 437] on div "Edit" at bounding box center [1147, 439] width 51 height 13
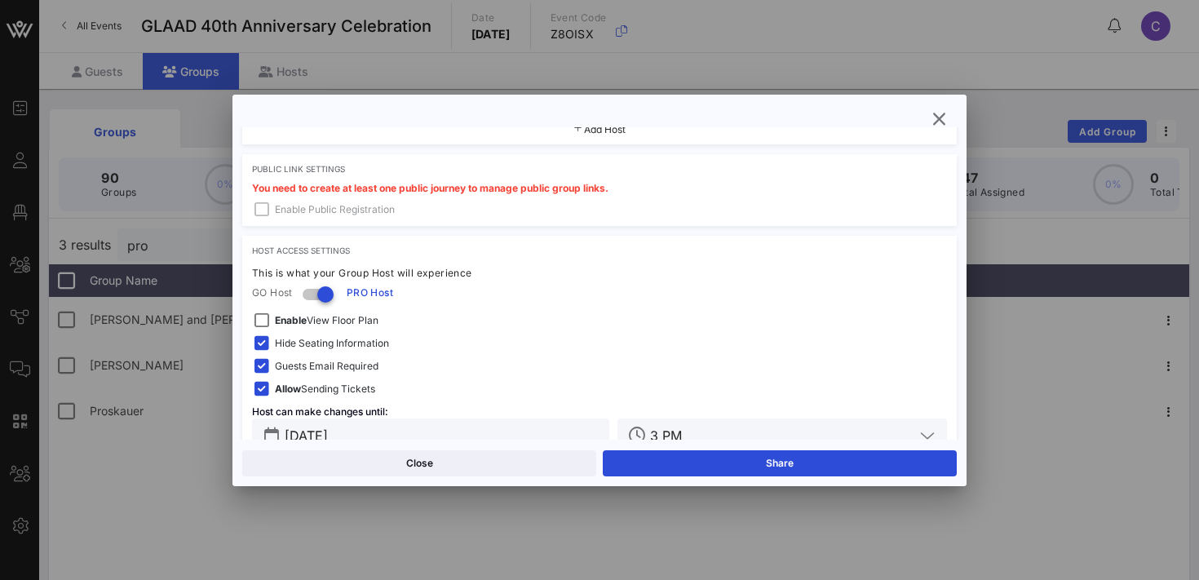
scroll to position [464, 0]
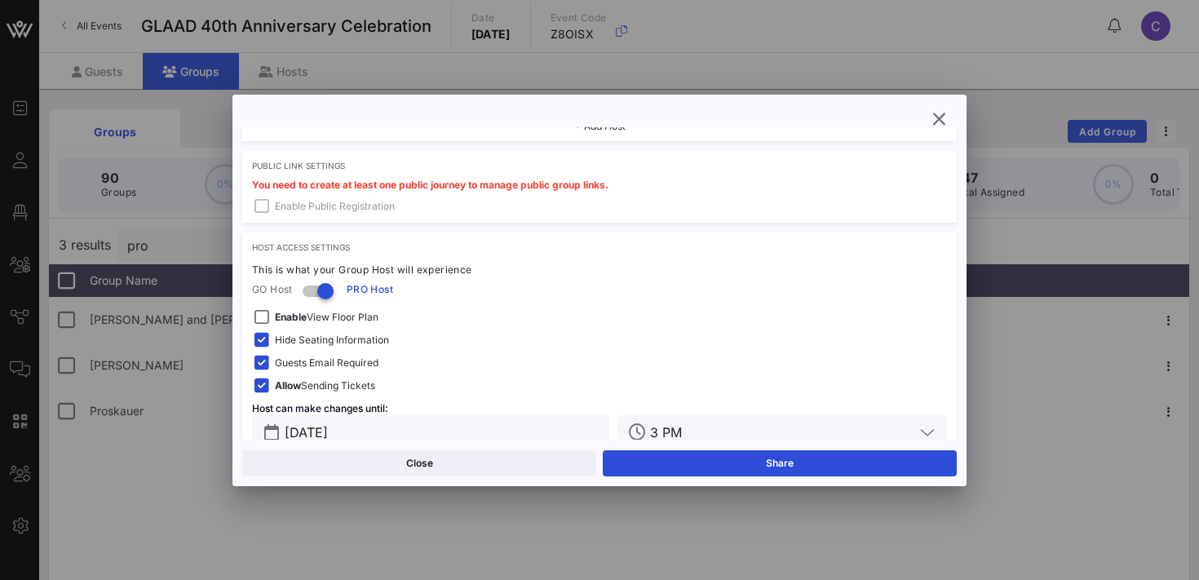
click at [295, 360] on span "Guests Email Required" at bounding box center [327, 363] width 104 height 16
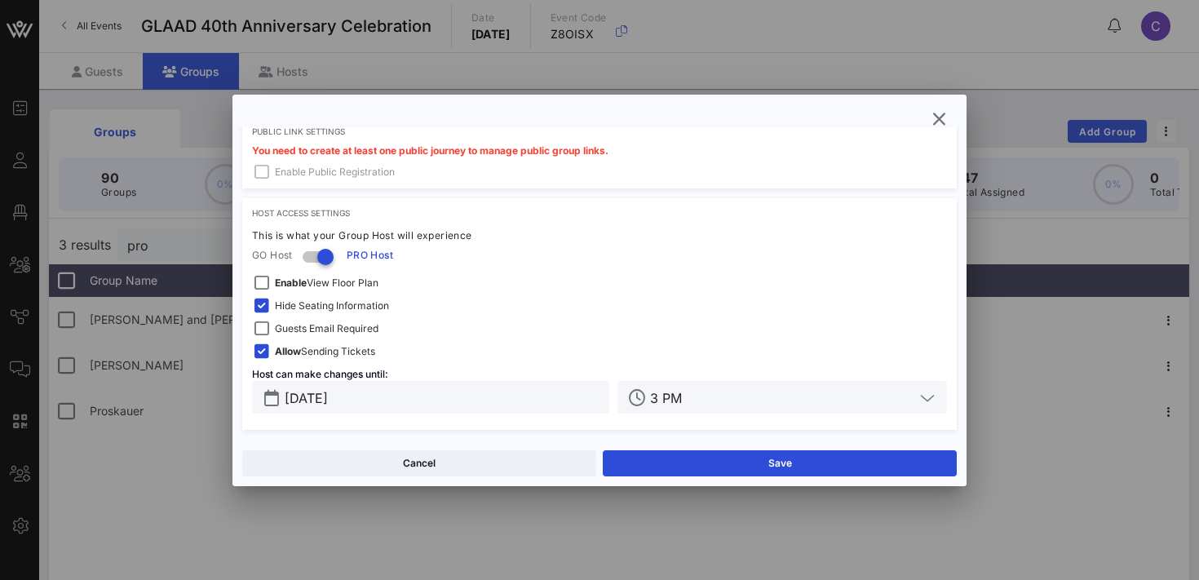
click at [419, 392] on input "[DATE]" at bounding box center [442, 397] width 315 height 21
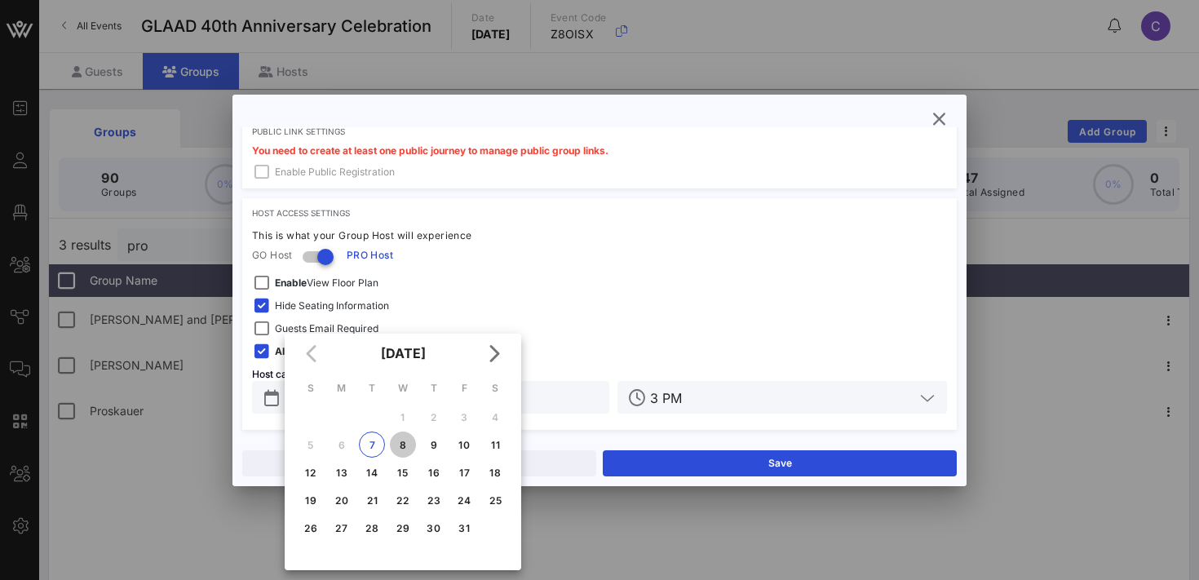
click at [406, 445] on div "8" at bounding box center [403, 445] width 26 height 12
type input "[DATE]"
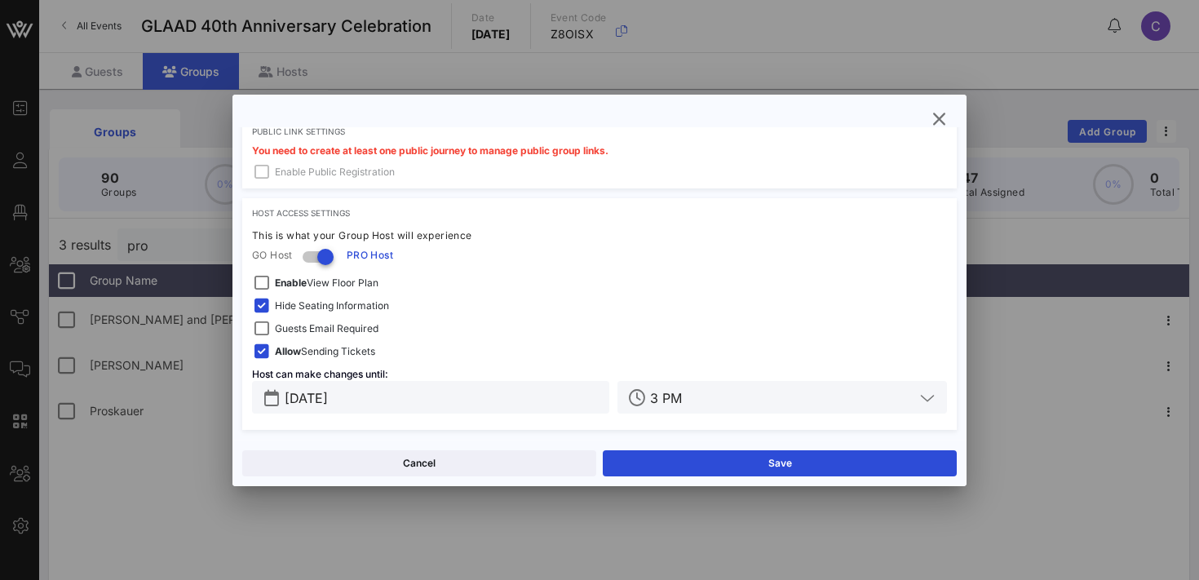
click at [688, 397] on input "3 PM" at bounding box center [782, 397] width 264 height 21
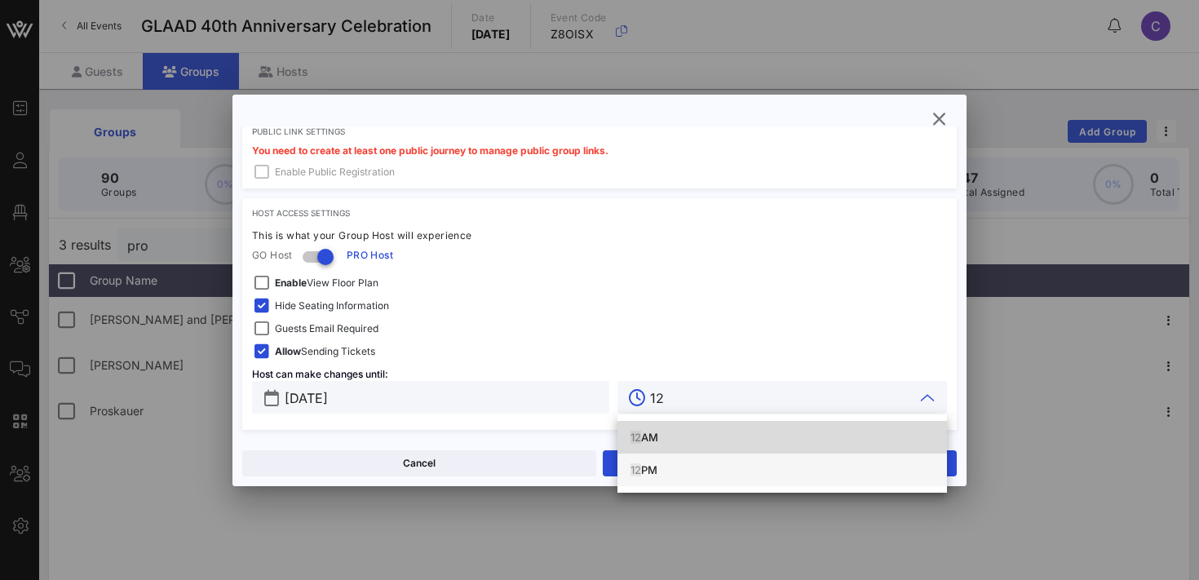
click at [679, 466] on div "12 PM" at bounding box center [783, 469] width 304 height 13
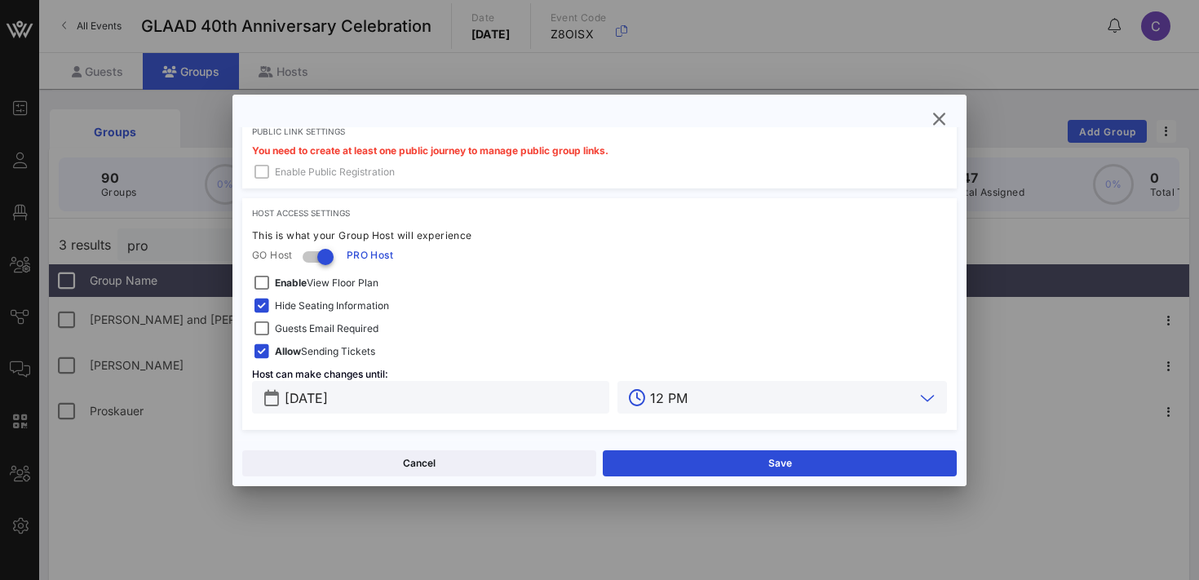
type input "12 PM"
click at [679, 466] on button "Save" at bounding box center [780, 463] width 354 height 26
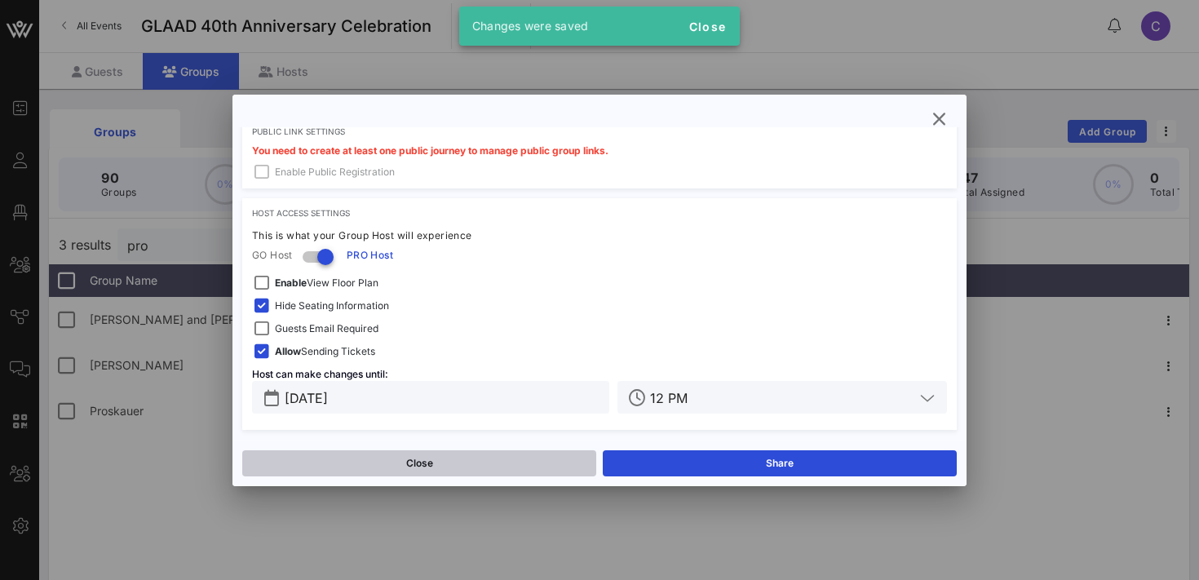
click at [466, 459] on button "Close" at bounding box center [419, 463] width 354 height 26
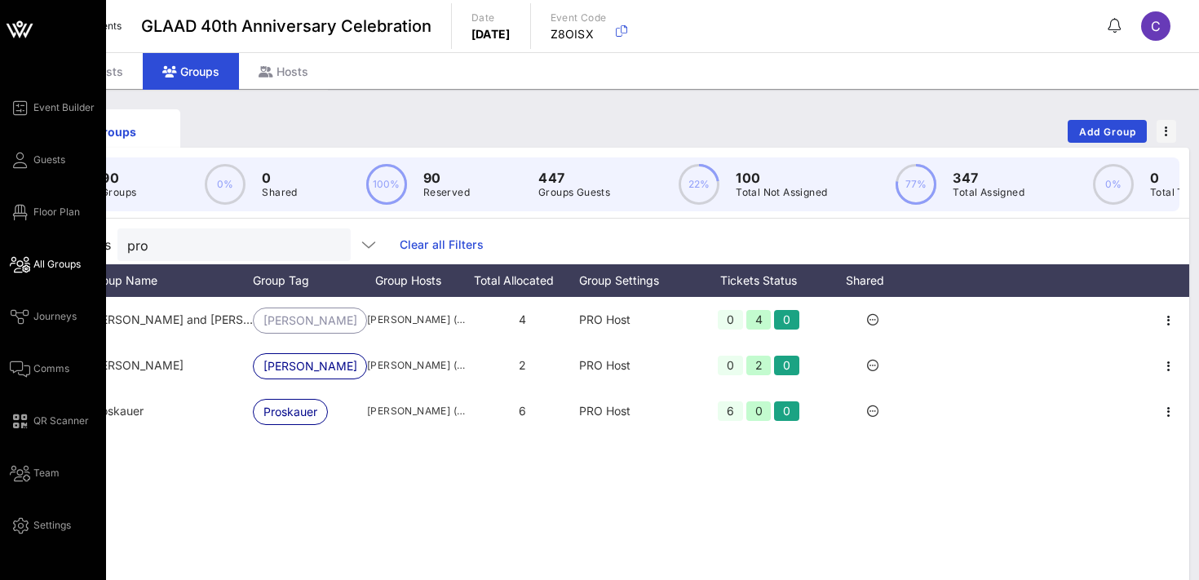
click at [44, 262] on span "All Groups" at bounding box center [56, 264] width 47 height 15
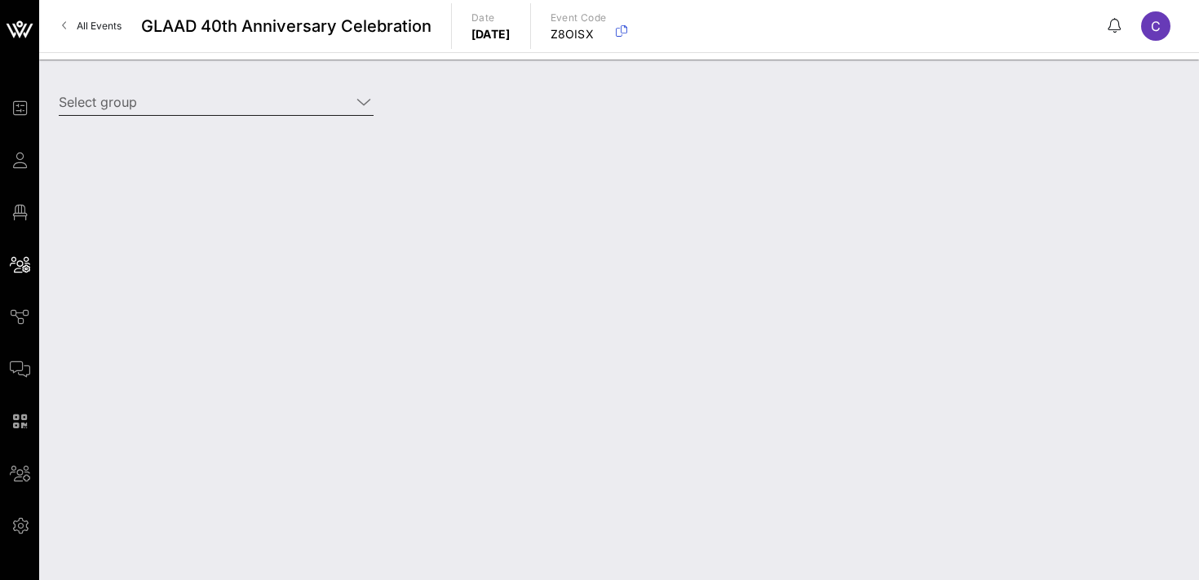
click at [192, 107] on input "Select group" at bounding box center [205, 102] width 292 height 26
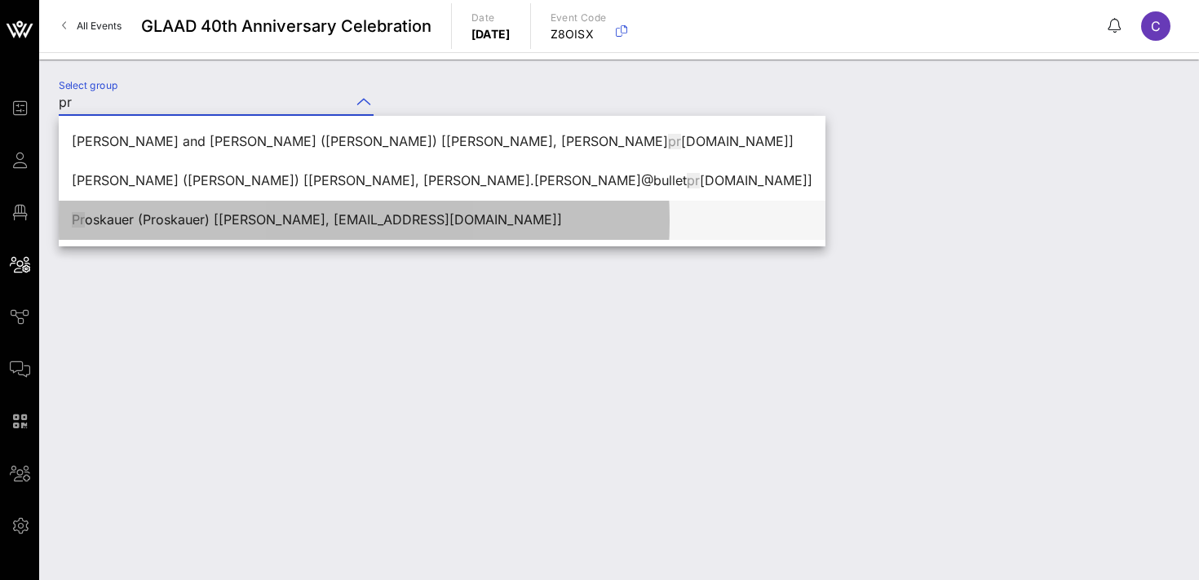
click at [177, 217] on div "Pr oskauer (Proskauer) [[PERSON_NAME], [EMAIL_ADDRESS][DOMAIN_NAME]]" at bounding box center [442, 220] width 741 height 16
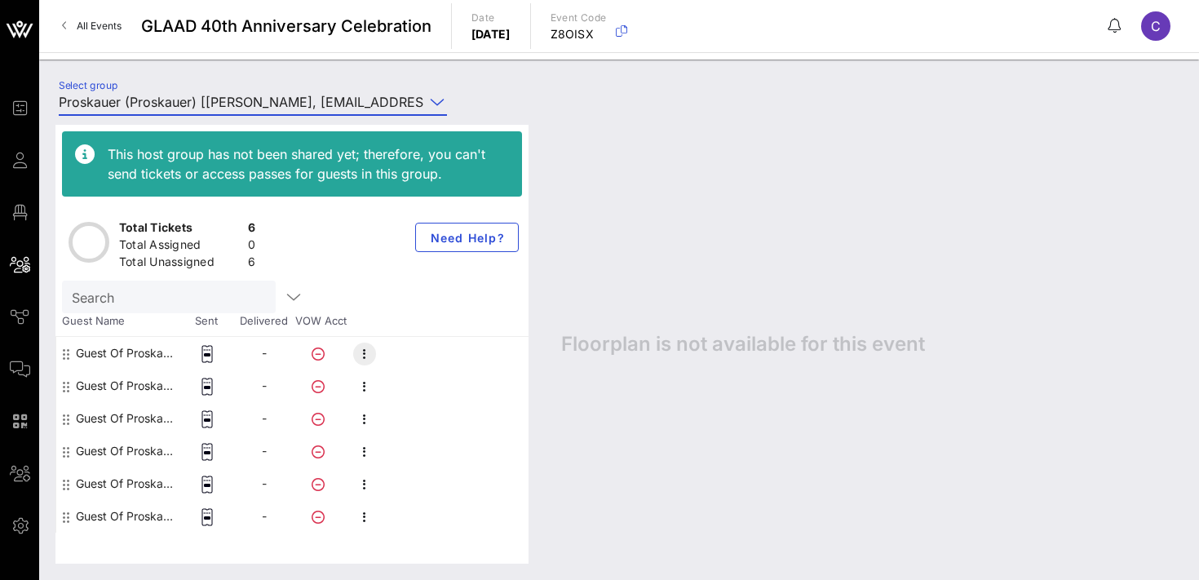
type input "Proskauer (Proskauer) [[PERSON_NAME], [EMAIL_ADDRESS][DOMAIN_NAME]]"
click at [361, 356] on icon "button" at bounding box center [365, 354] width 20 height 20
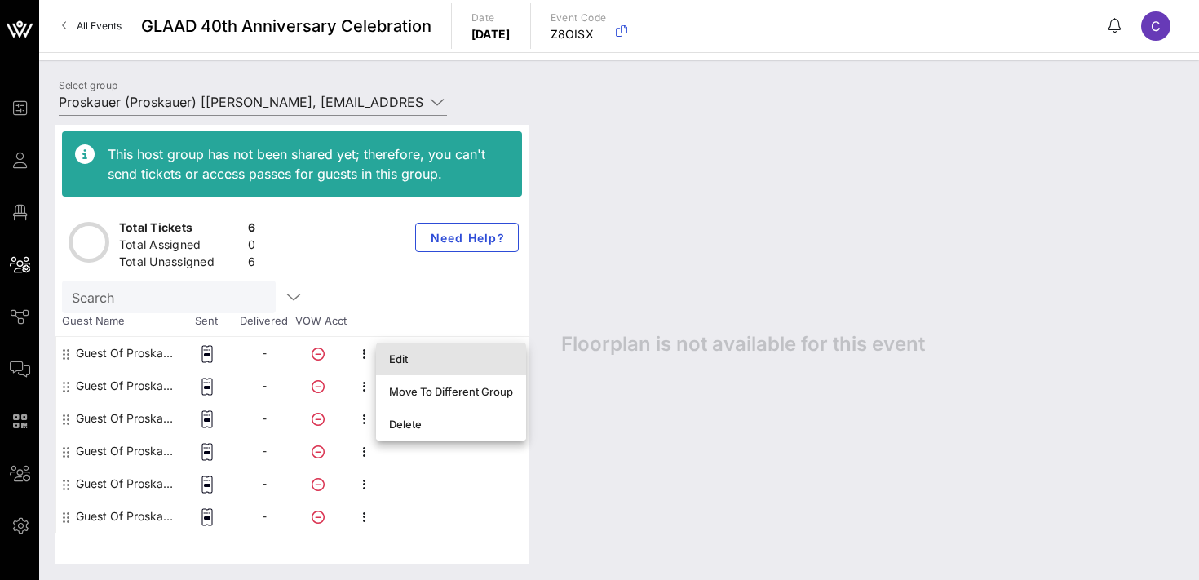
click at [387, 362] on div "Edit" at bounding box center [451, 359] width 150 height 33
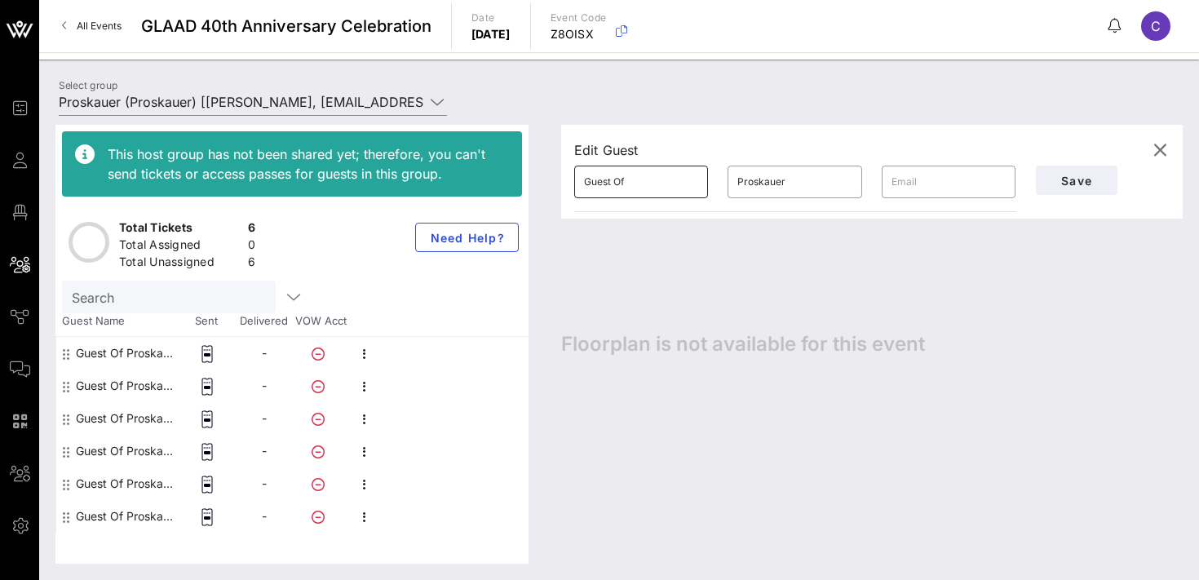
click at [658, 188] on input "Guest Of" at bounding box center [641, 182] width 114 height 26
paste input "[PERSON_NAME]"
type input "[PERSON_NAME]"
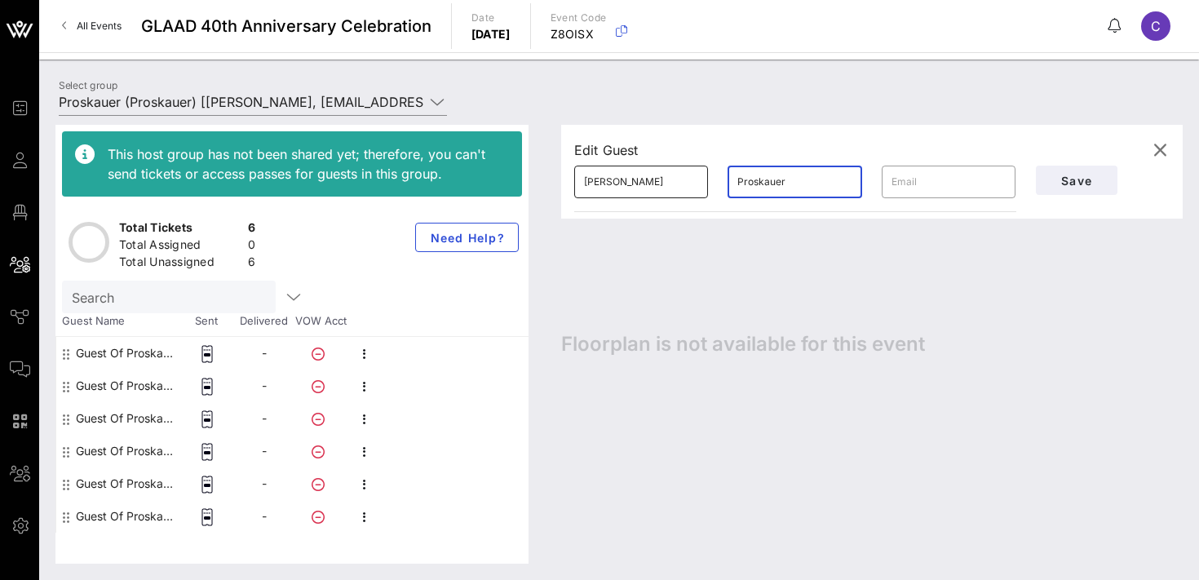
paste input "[PERSON_NAME]"
type input "Shmalo"
click at [1066, 171] on button "Save" at bounding box center [1077, 180] width 82 height 29
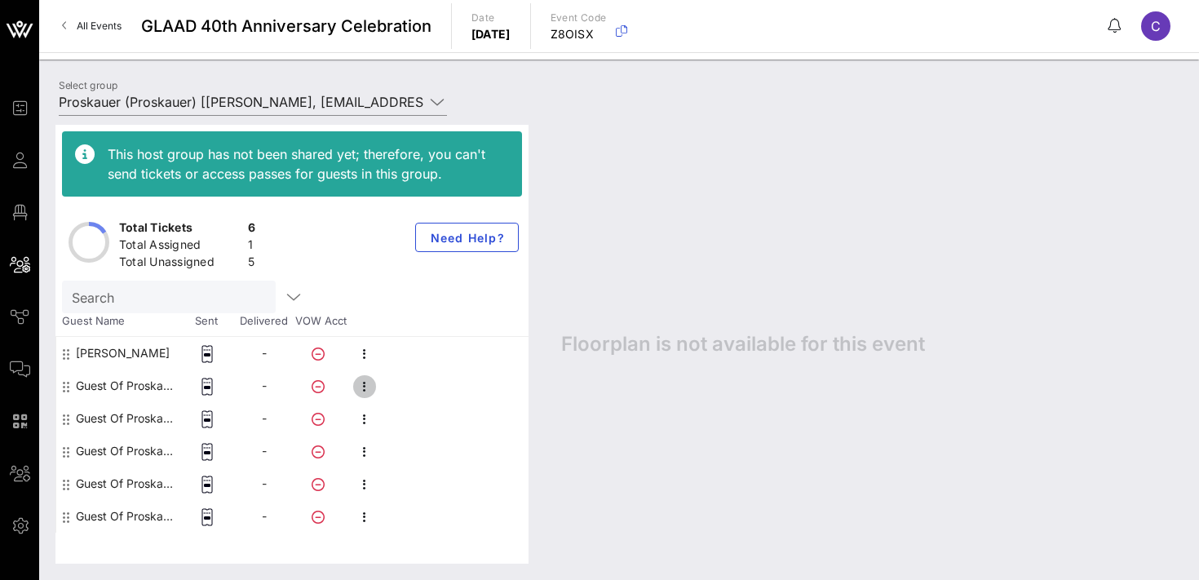
click at [370, 389] on icon "button" at bounding box center [365, 387] width 20 height 20
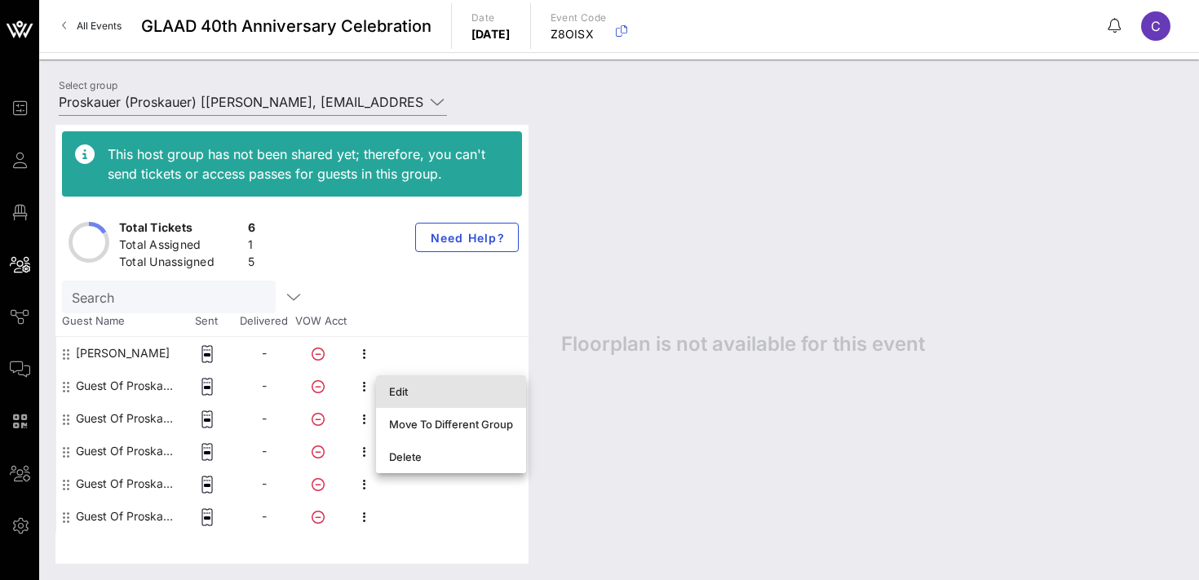
click at [398, 390] on div "Edit" at bounding box center [451, 391] width 124 height 13
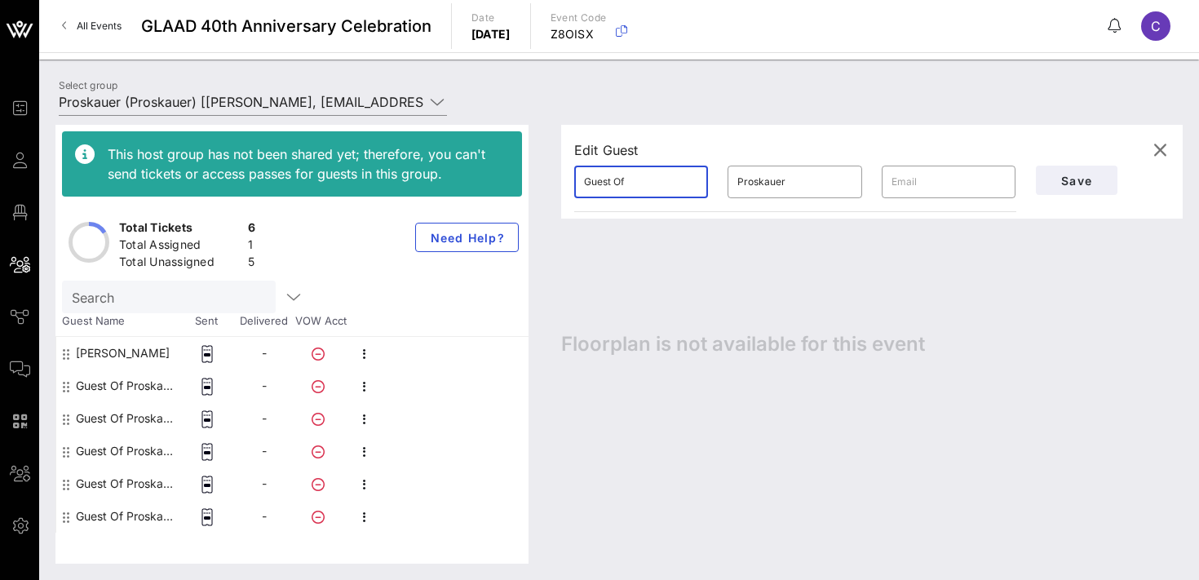
click at [636, 185] on input "Guest Of" at bounding box center [641, 182] width 114 height 26
paste input "[PERSON_NAME]"
type input "[PERSON_NAME]"
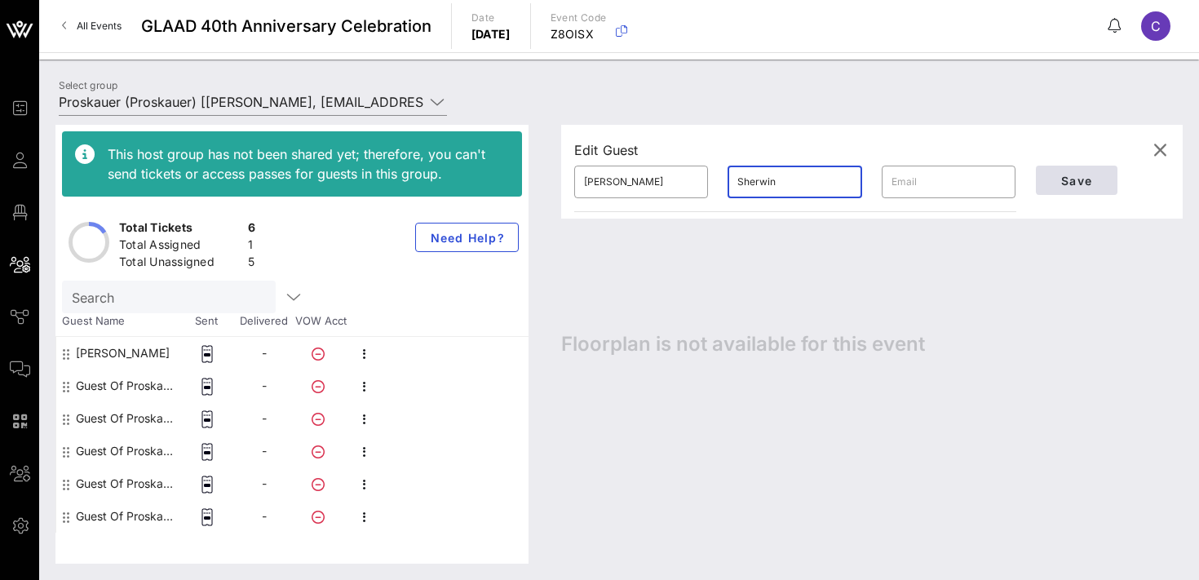
type input "Sherwin"
click at [1057, 174] on span "Save" at bounding box center [1076, 181] width 55 height 14
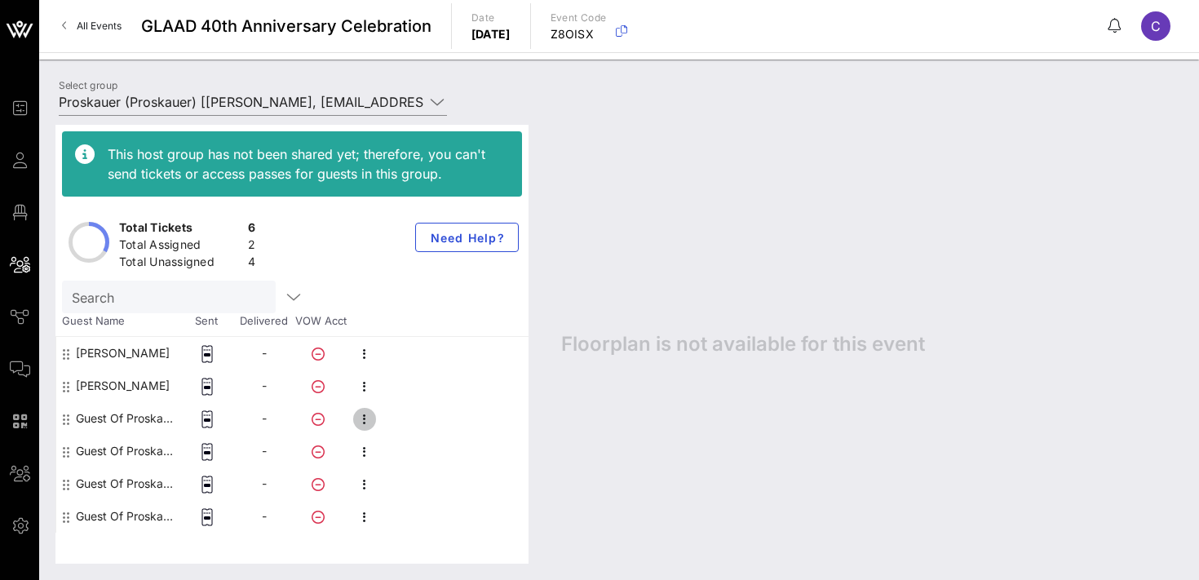
click at [368, 419] on icon "button" at bounding box center [365, 420] width 20 height 20
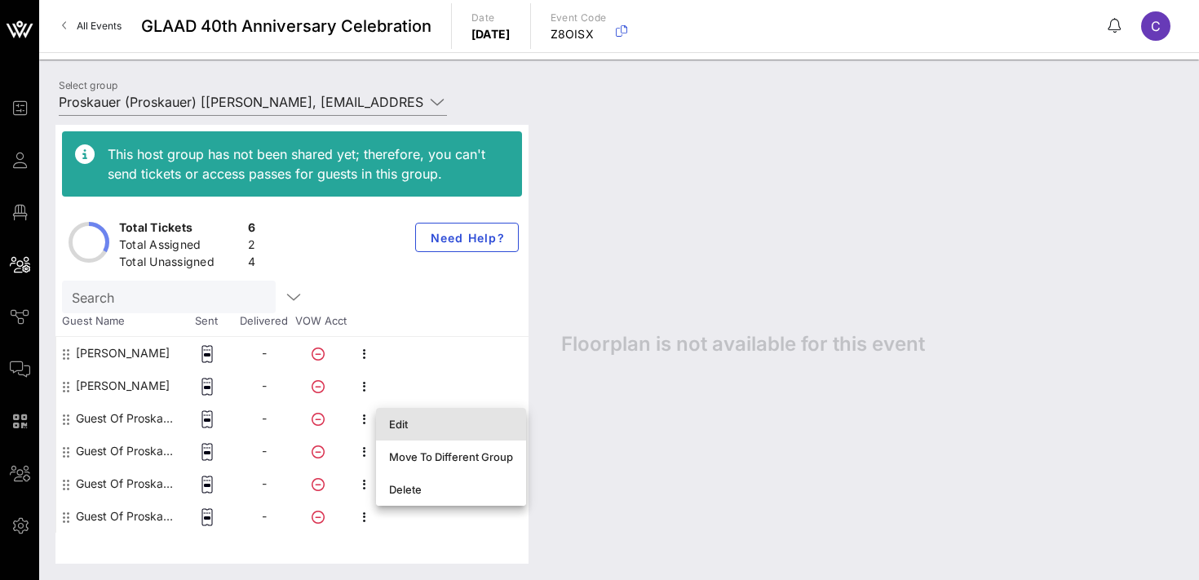
click at [409, 432] on div "Edit" at bounding box center [451, 424] width 124 height 26
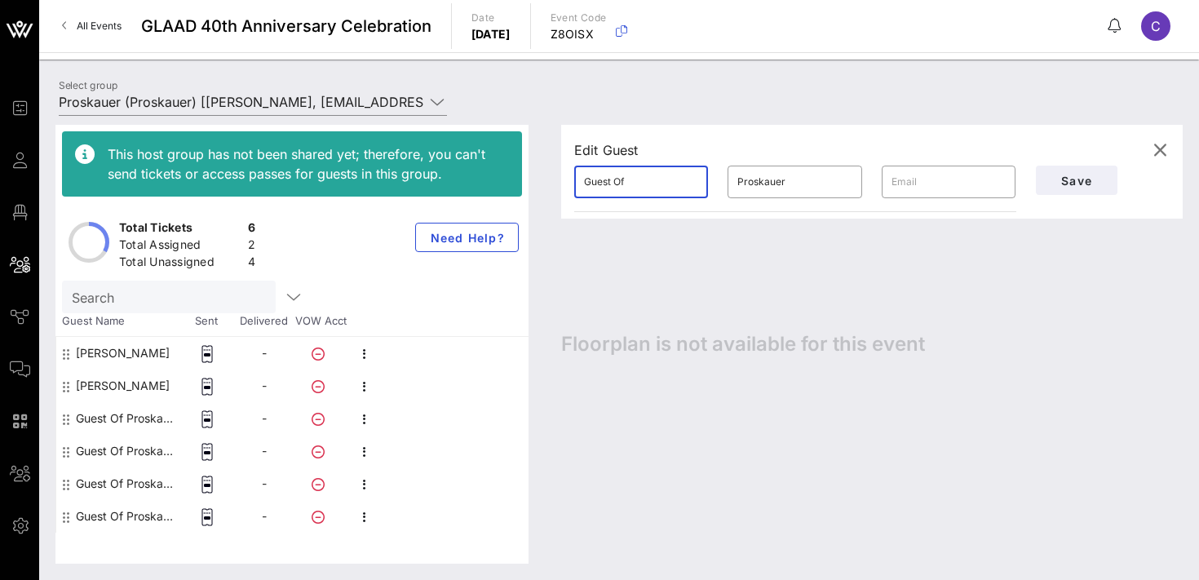
click at [653, 188] on input "Guest Of" at bounding box center [641, 182] width 114 height 26
paste input "[PERSON_NAME]"
type input "Mark"
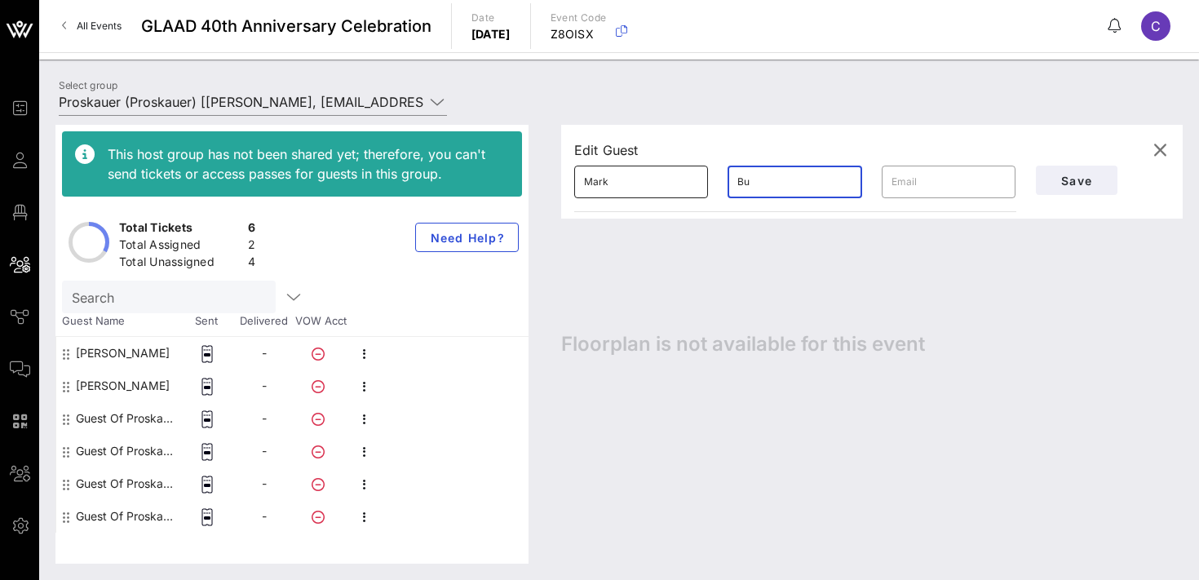
type input "B"
paste input "[PERSON_NAME]"
type input "Bunbury"
click at [1073, 178] on span "Save" at bounding box center [1076, 181] width 55 height 14
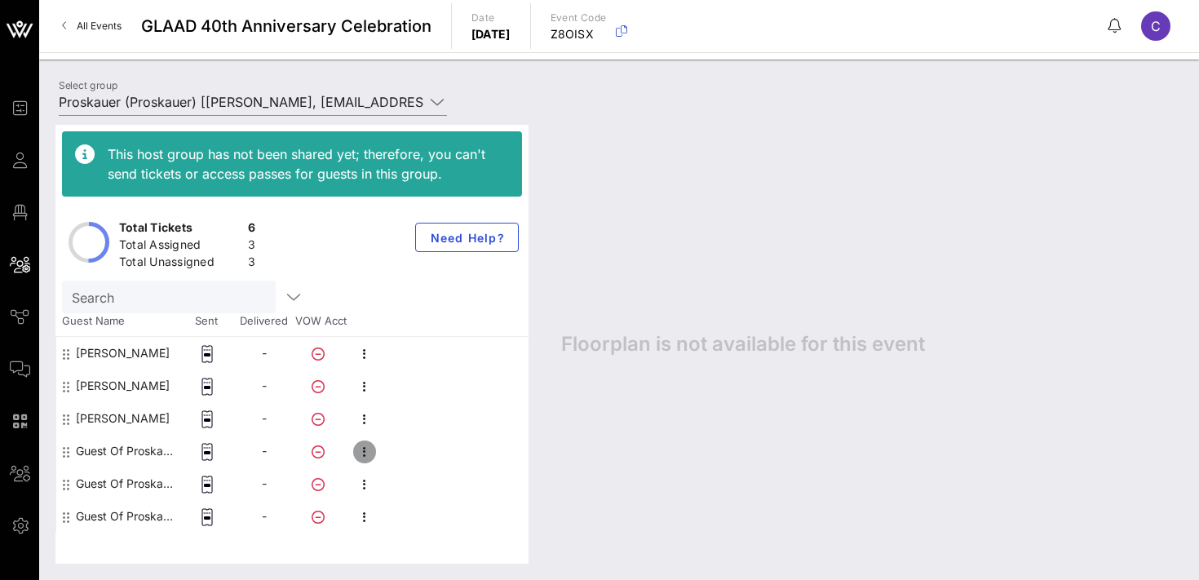
click at [367, 454] on icon "button" at bounding box center [365, 452] width 20 height 20
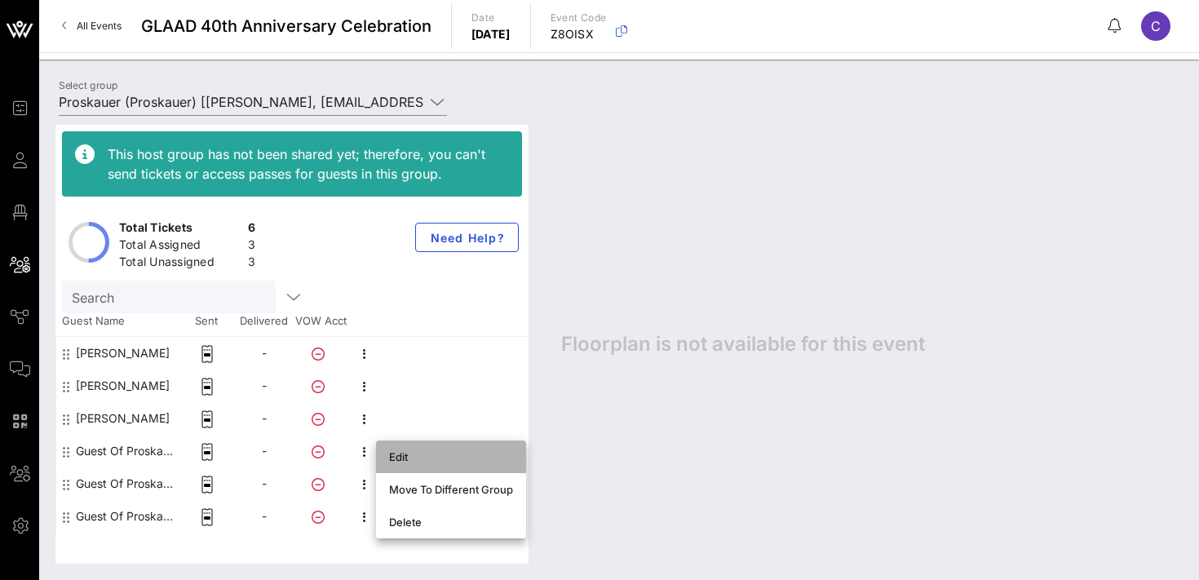
click at [395, 455] on div "Edit" at bounding box center [451, 456] width 124 height 13
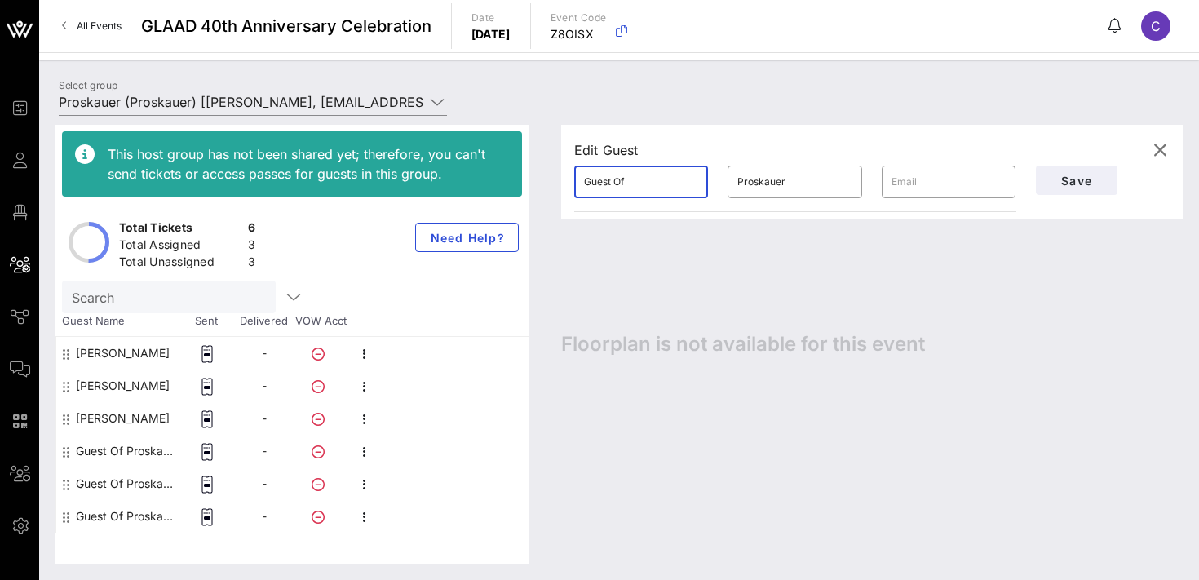
click at [656, 187] on input "Guest Of" at bounding box center [641, 182] width 114 height 26
paste input "[PERSON_NAME]"
type input "[PERSON_NAME]"
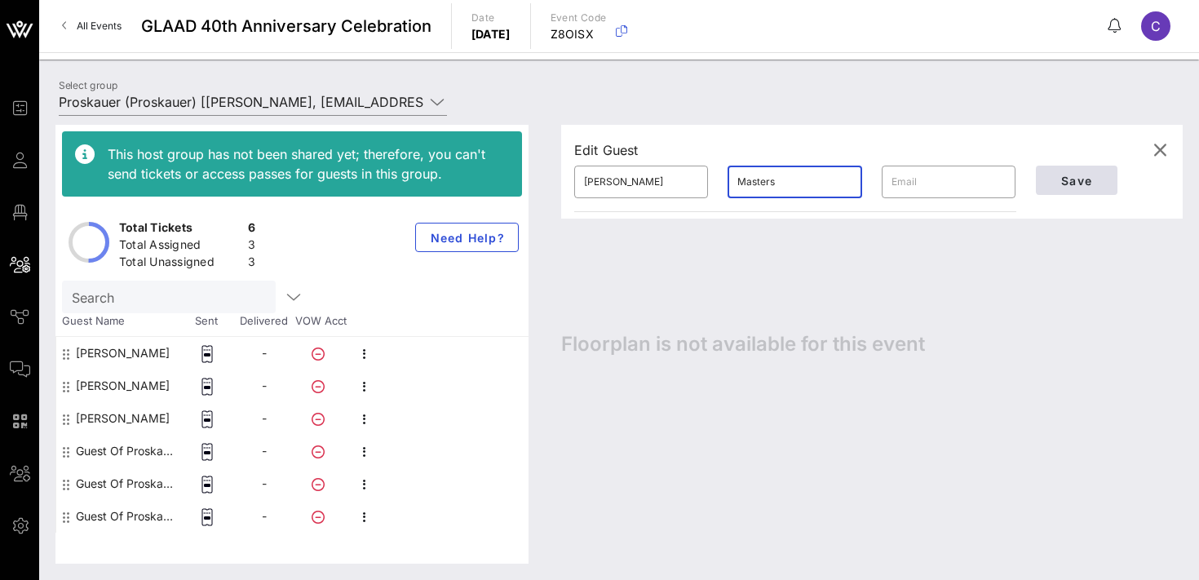
type input "Masters"
click at [1084, 179] on span "Save" at bounding box center [1076, 181] width 55 height 14
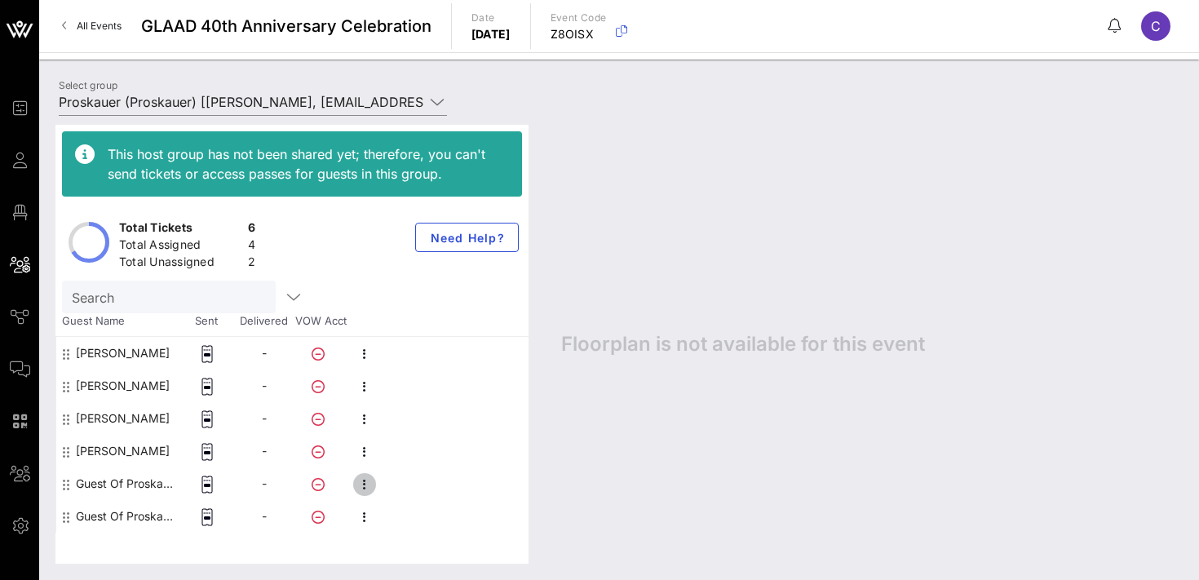
click at [370, 483] on icon "button" at bounding box center [365, 485] width 20 height 20
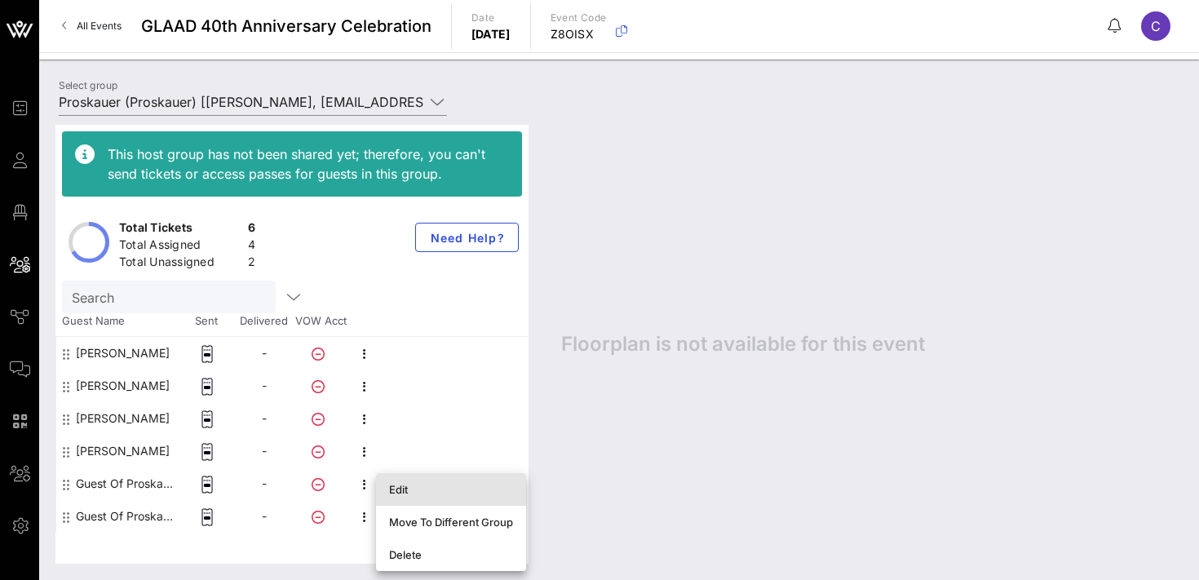
click at [406, 485] on div "Edit" at bounding box center [451, 489] width 124 height 13
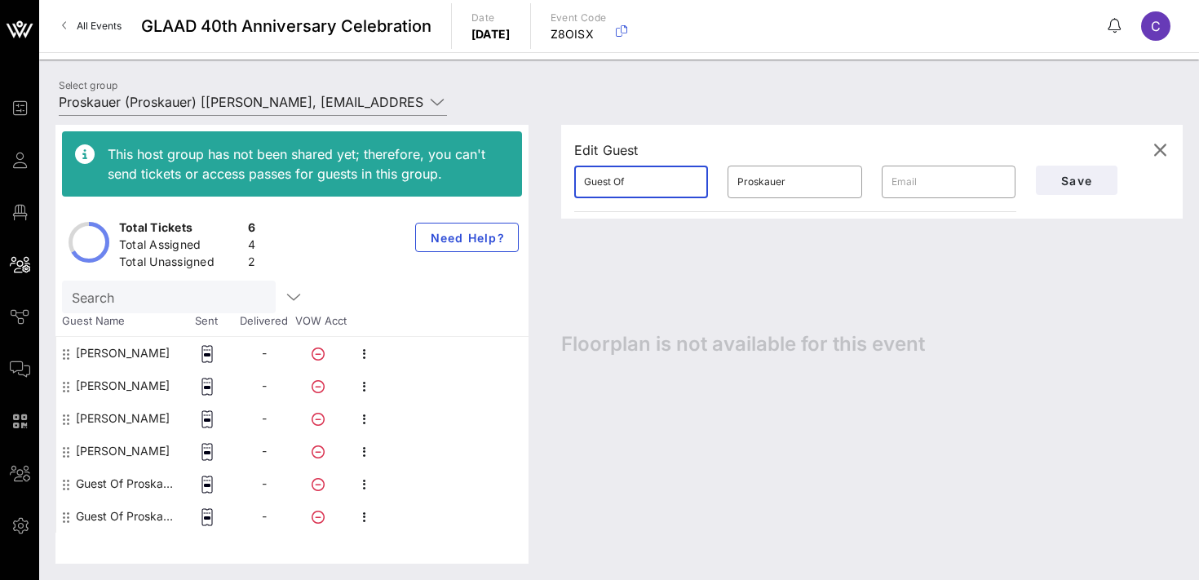
click at [641, 182] on input "Guest Of" at bounding box center [641, 182] width 114 height 26
paste input "[PERSON_NAME]"
type input "[PERSON_NAME]"
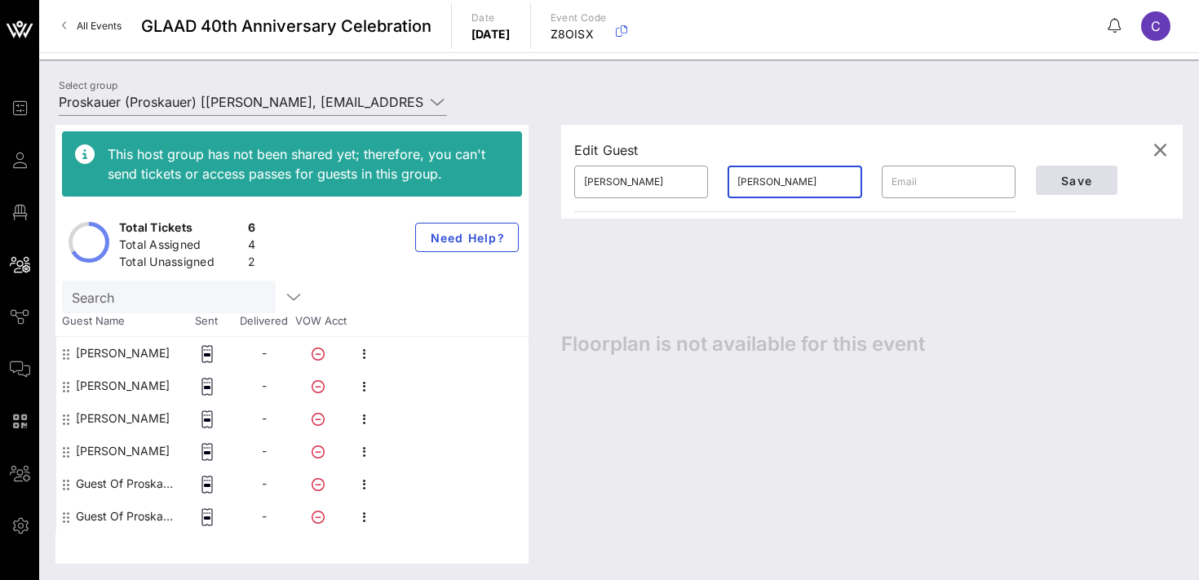
type input "[PERSON_NAME]"
click at [1056, 170] on button "Save" at bounding box center [1077, 180] width 82 height 29
